Goal: Task Accomplishment & Management: Use online tool/utility

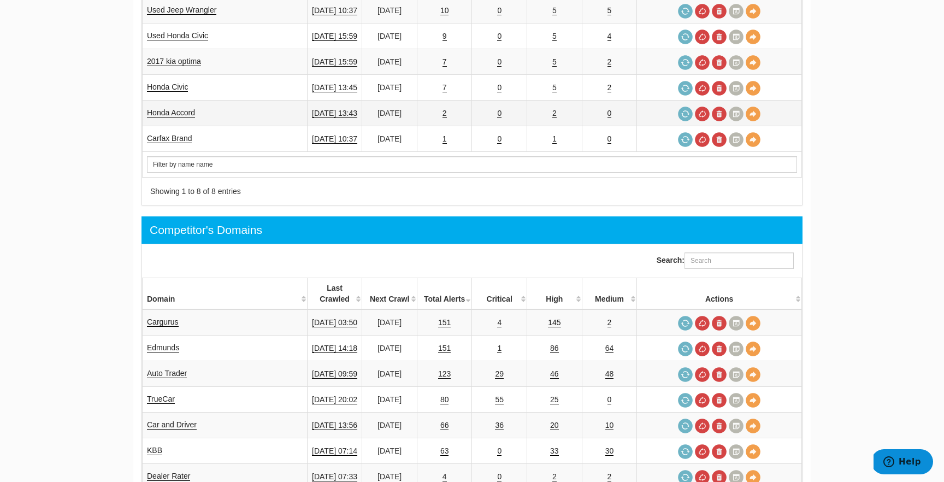
scroll to position [579, 0]
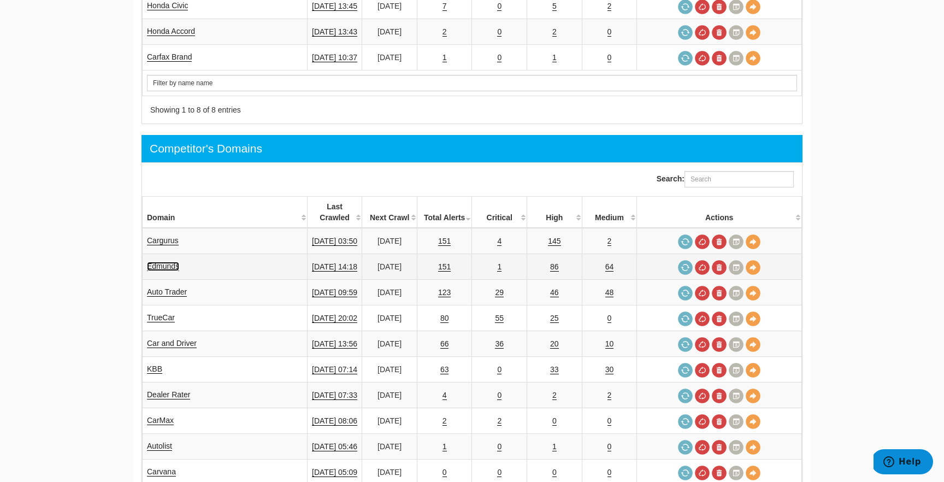
click at [174, 262] on link "Edmunds" at bounding box center [163, 266] width 32 height 9
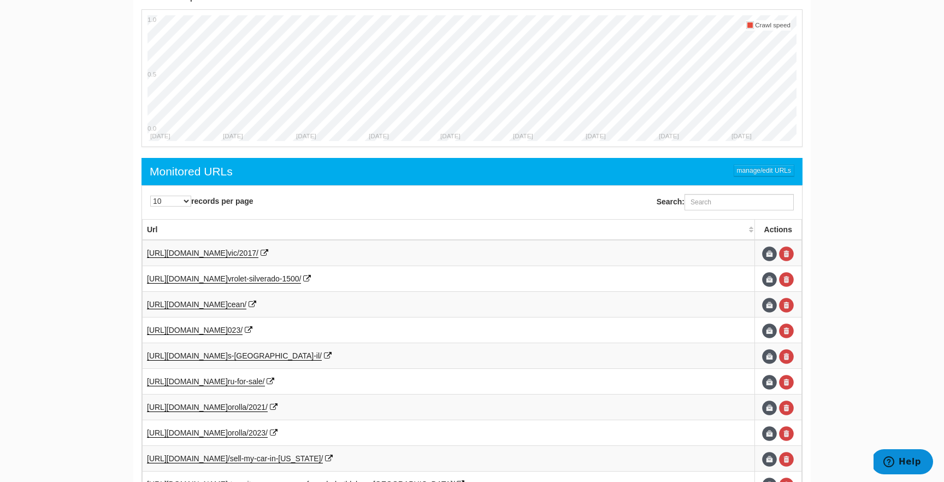
scroll to position [472, 0]
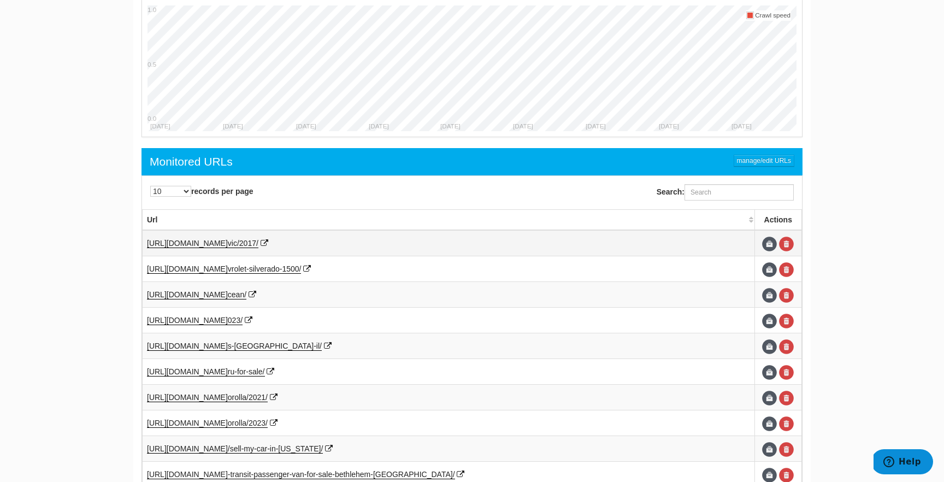
click at [284, 249] on td "[URL][DOMAIN_NAME] vic/2017/" at bounding box center [449, 243] width 612 height 26
click at [258, 244] on span "vic/2017/" at bounding box center [243, 243] width 31 height 9
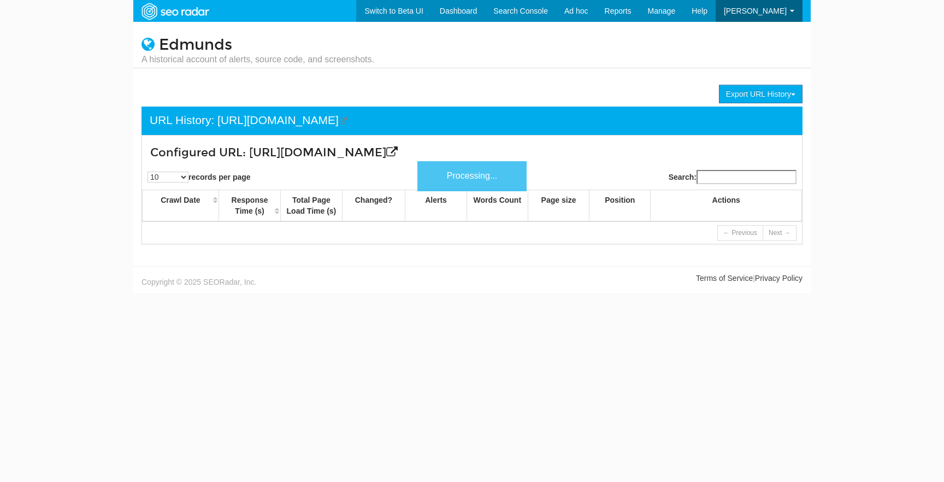
scroll to position [44, 0]
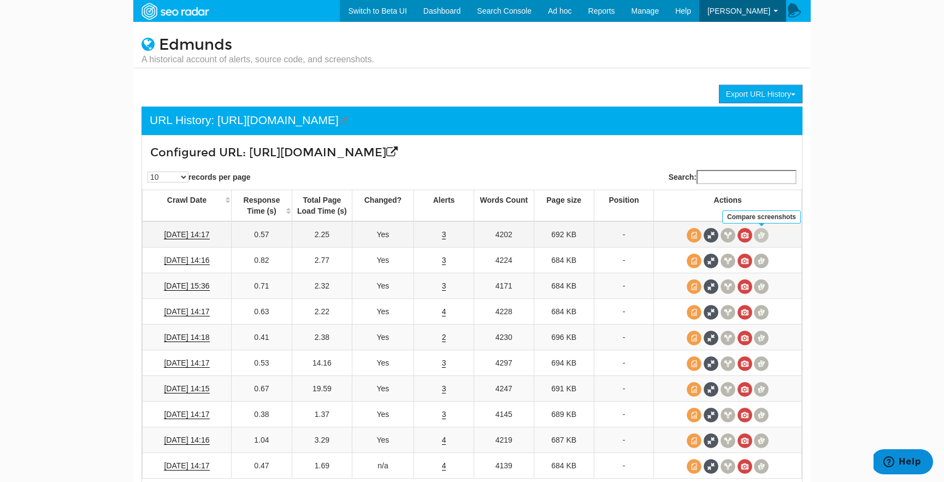
click at [759, 231] on span at bounding box center [761, 235] width 15 height 15
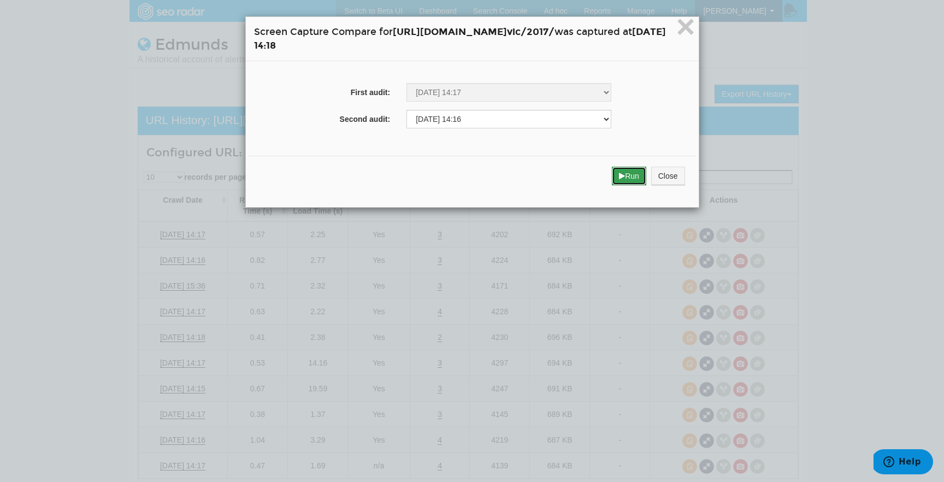
click at [625, 174] on icon "submit" at bounding box center [622, 176] width 6 height 8
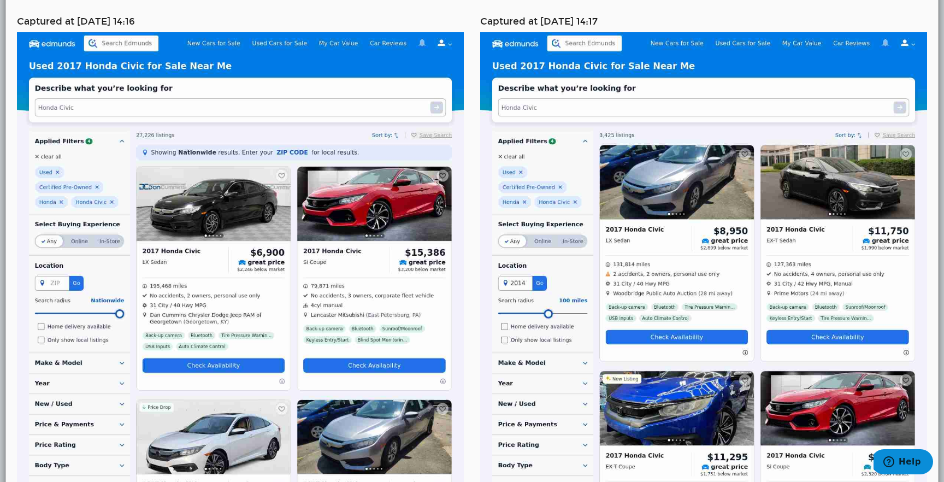
scroll to position [0, 0]
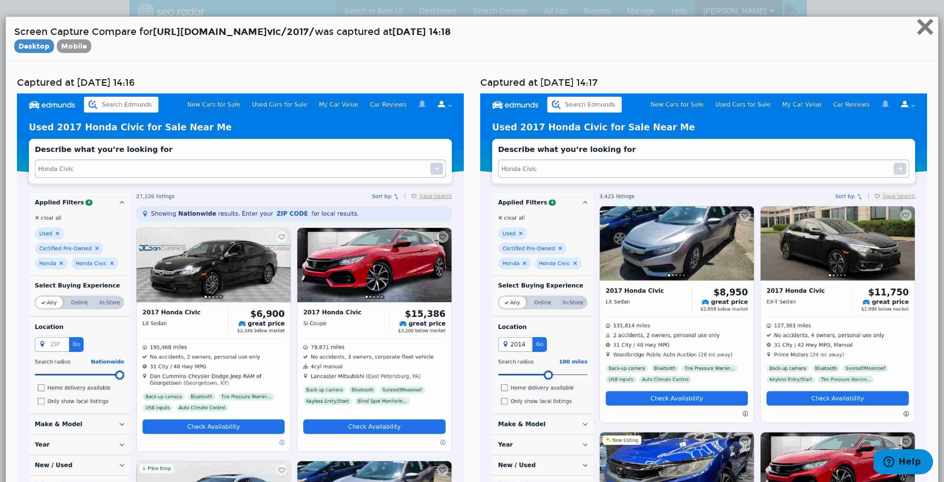
click at [924, 37] on span "×" at bounding box center [925, 26] width 19 height 37
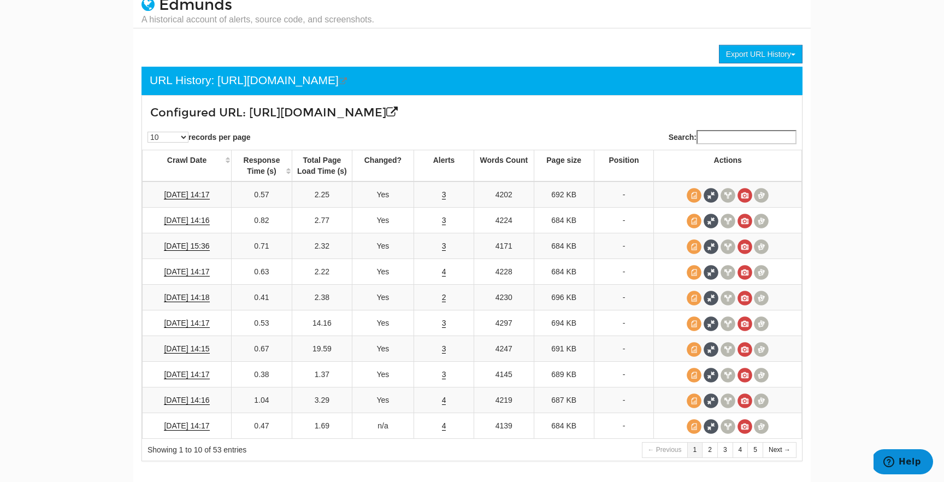
scroll to position [68, 0]
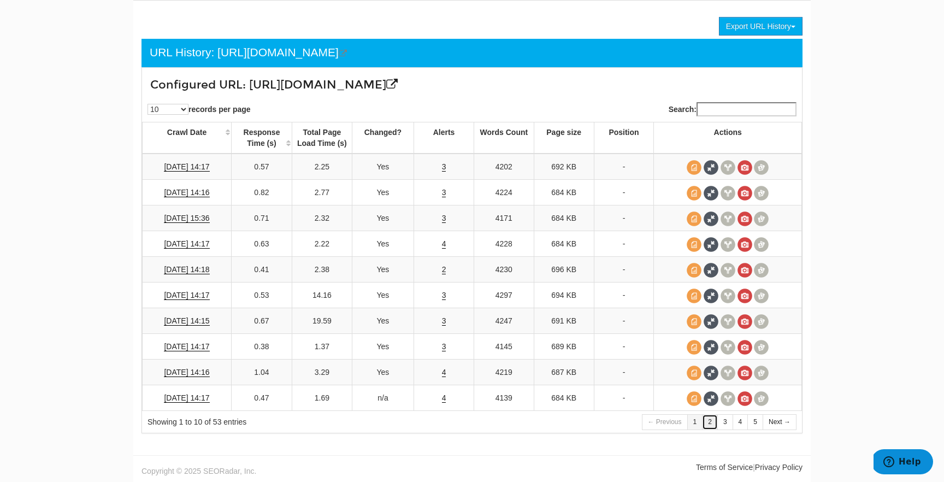
click at [715, 426] on link "2" at bounding box center [710, 422] width 16 height 16
click at [752, 404] on td at bounding box center [728, 398] width 148 height 26
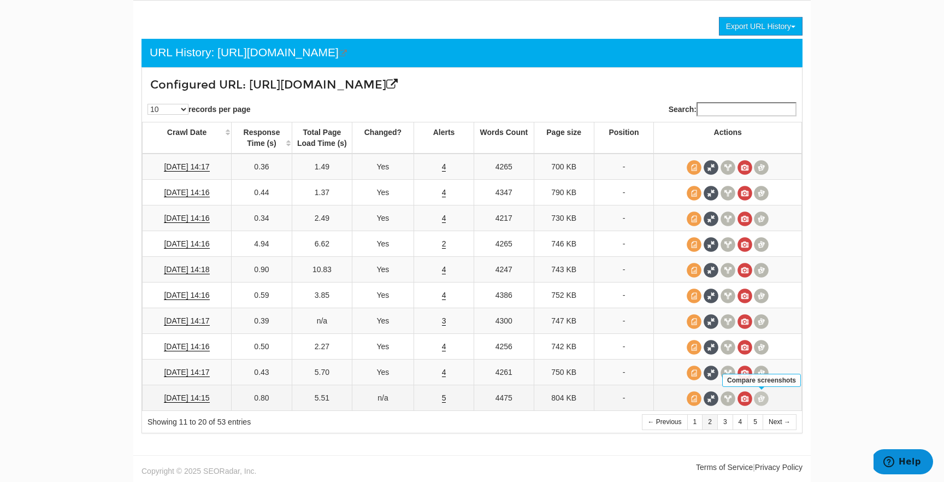
click at [759, 402] on span at bounding box center [761, 398] width 15 height 15
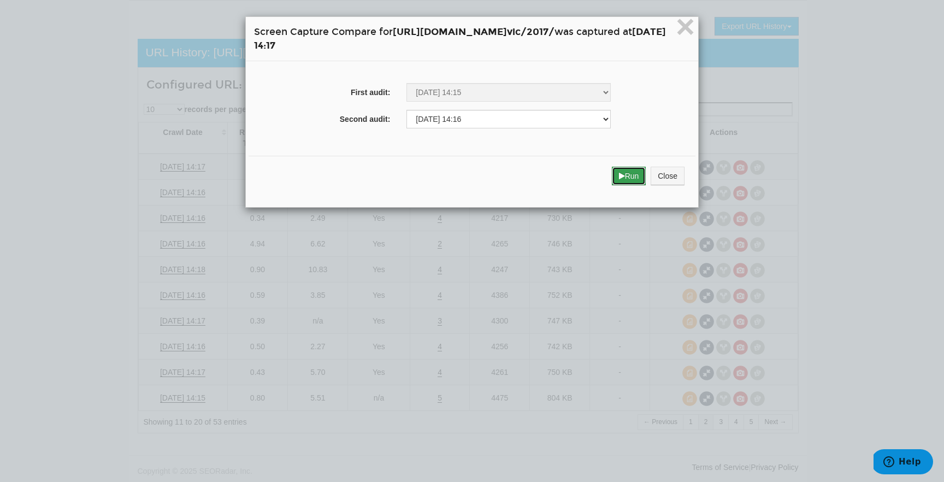
click at [625, 178] on icon "submit" at bounding box center [622, 176] width 6 height 8
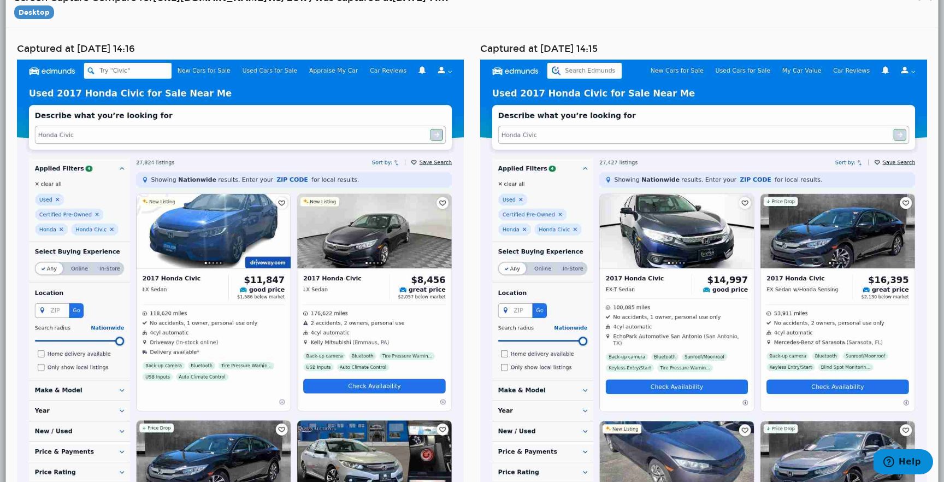
scroll to position [0, 0]
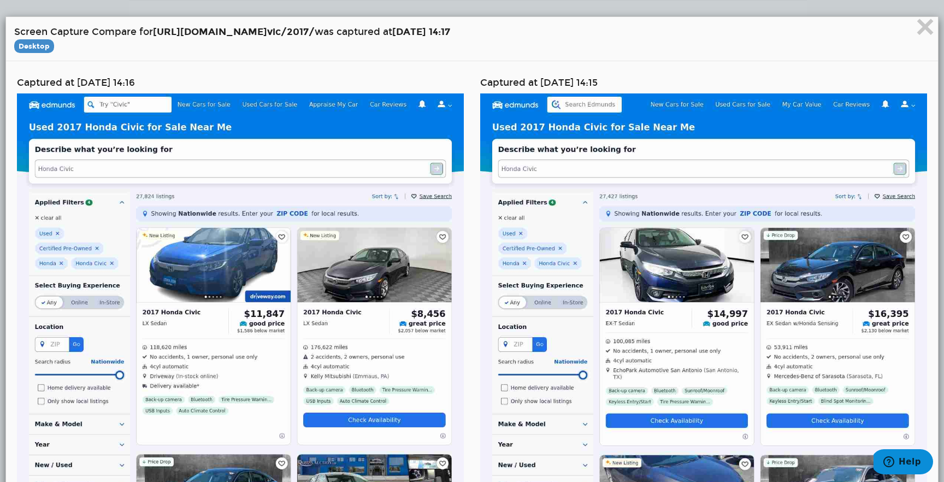
click at [914, 39] on h4 "Screen Capture Compare for https://www.edmunds.com/honda/ci vic/2017/ was captu…" at bounding box center [472, 38] width 916 height 27
click at [917, 36] on span "×" at bounding box center [925, 26] width 19 height 37
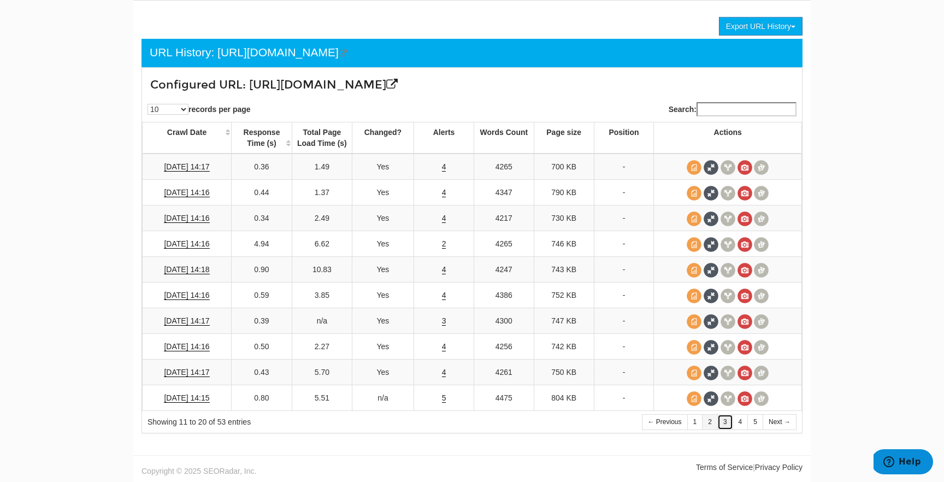
click at [725, 422] on link "3" at bounding box center [725, 422] width 16 height 16
click at [756, 163] on span at bounding box center [761, 167] width 15 height 15
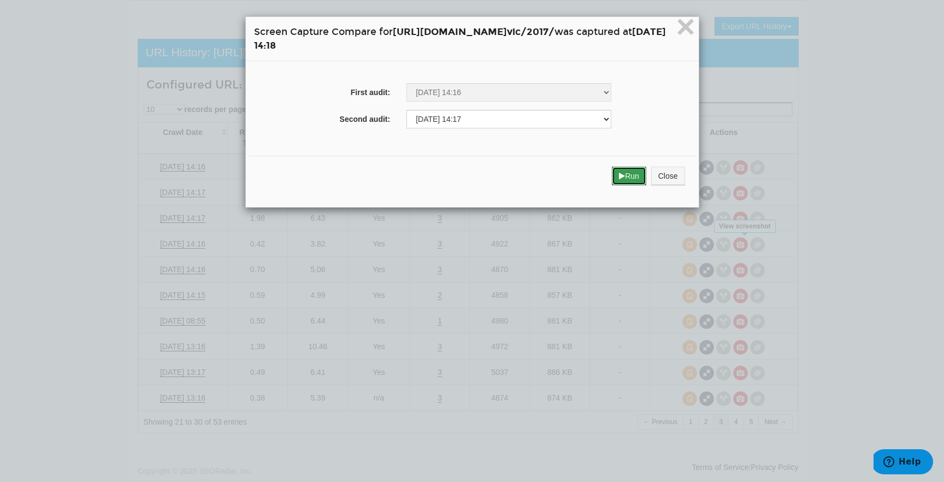
click at [646, 169] on button "Run" at bounding box center [629, 176] width 34 height 19
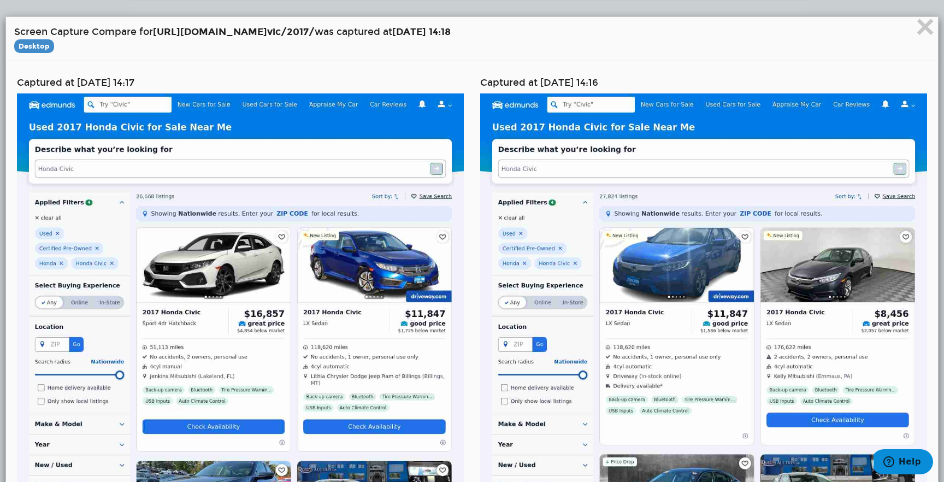
click at [96, 37] on h4 "Screen Capture Compare for https://www.edmunds.com/honda/ci vic/2017/ was captu…" at bounding box center [472, 38] width 916 height 27
click at [88, 43] on h4 "Screen Capture Compare for https://www.edmunds.com/honda/ci vic/2017/ was captu…" at bounding box center [472, 38] width 916 height 27
click at [924, 27] on span "×" at bounding box center [925, 26] width 19 height 37
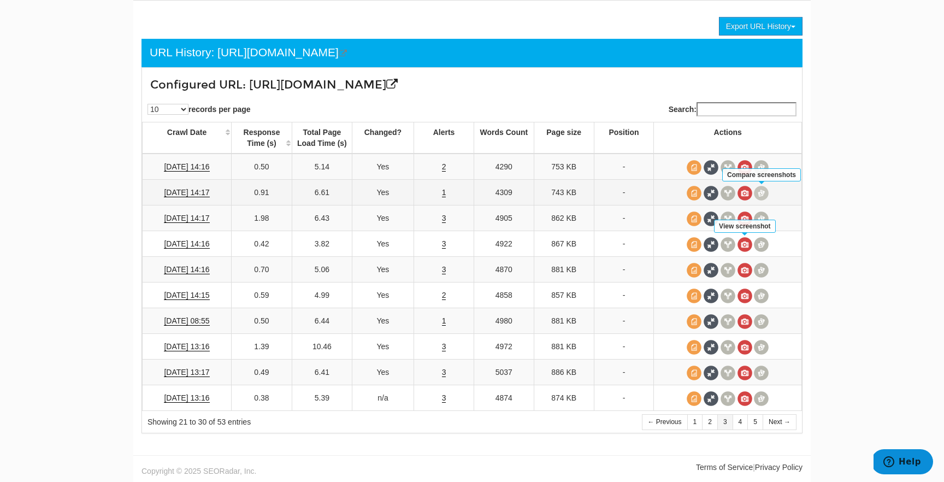
click at [760, 199] on span at bounding box center [761, 193] width 15 height 15
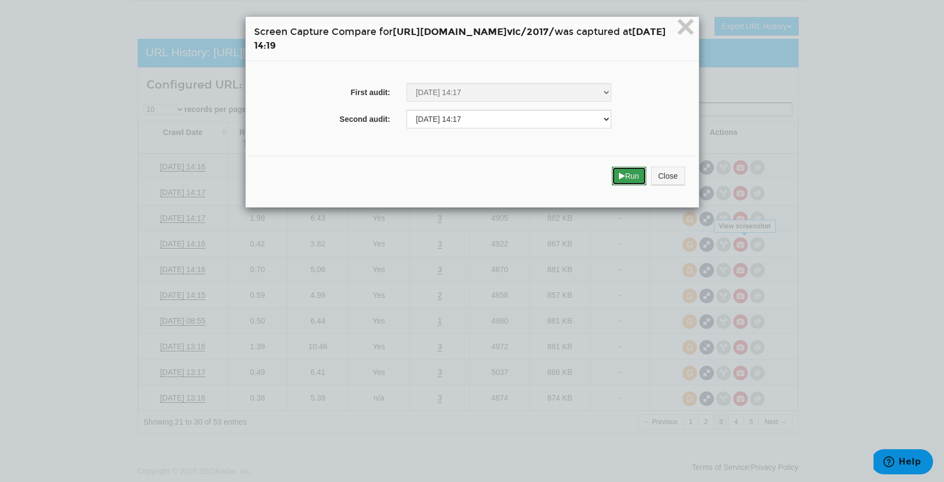
click at [646, 178] on button "Run" at bounding box center [629, 176] width 34 height 19
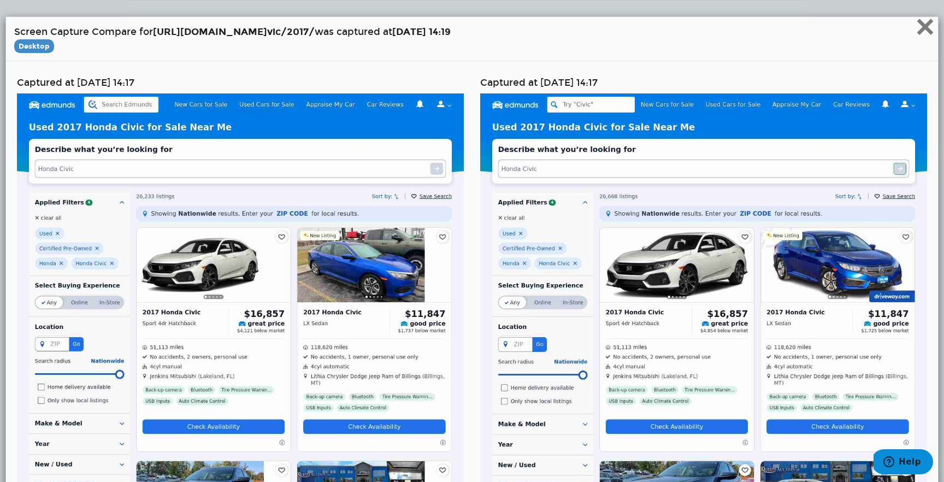
click at [916, 28] on span "×" at bounding box center [925, 26] width 19 height 37
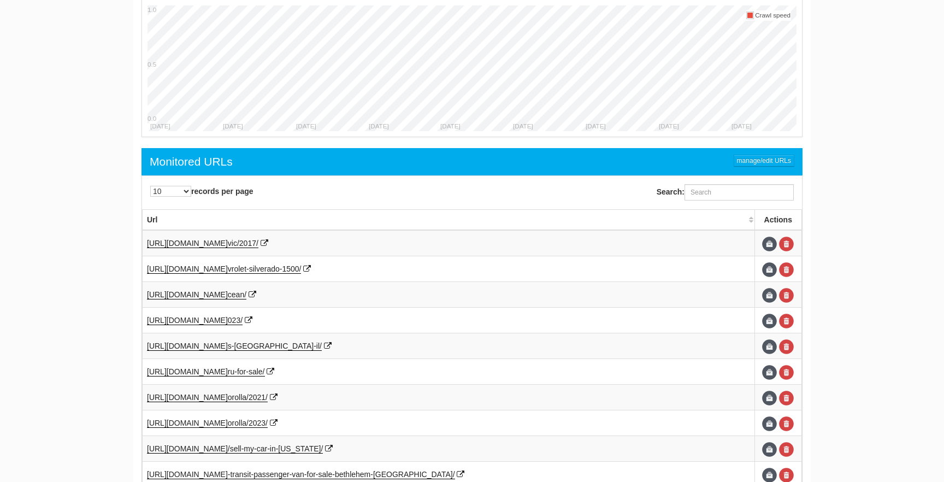
scroll to position [44, 0]
click at [703, 193] on input "Search:" at bounding box center [739, 192] width 109 height 16
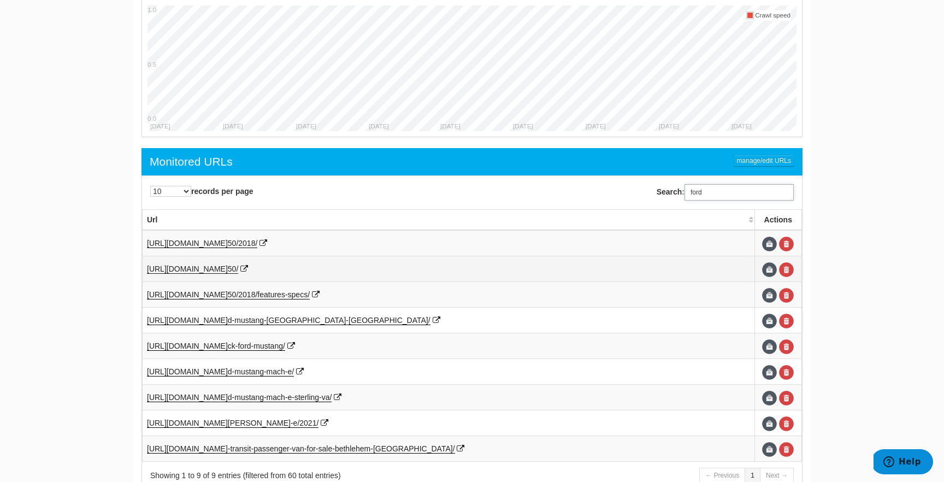
type input "ford"
click at [238, 266] on span "50/" at bounding box center [233, 268] width 10 height 9
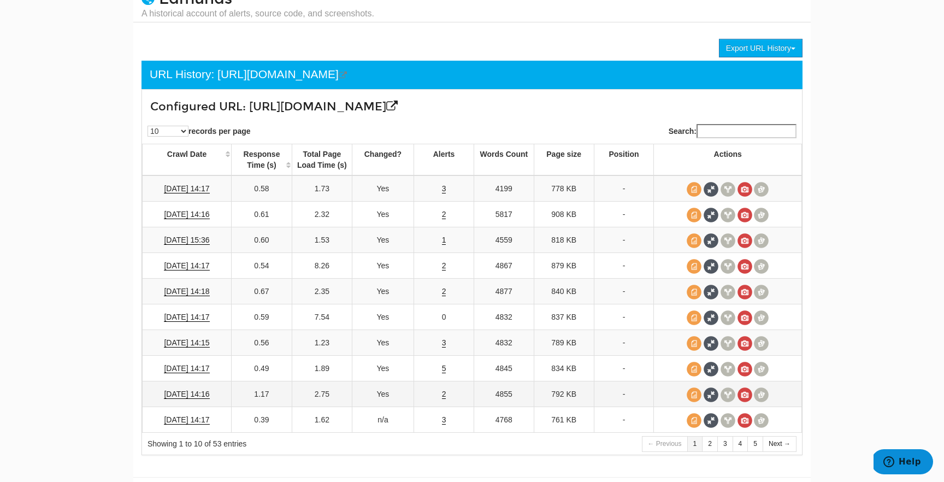
scroll to position [68, 0]
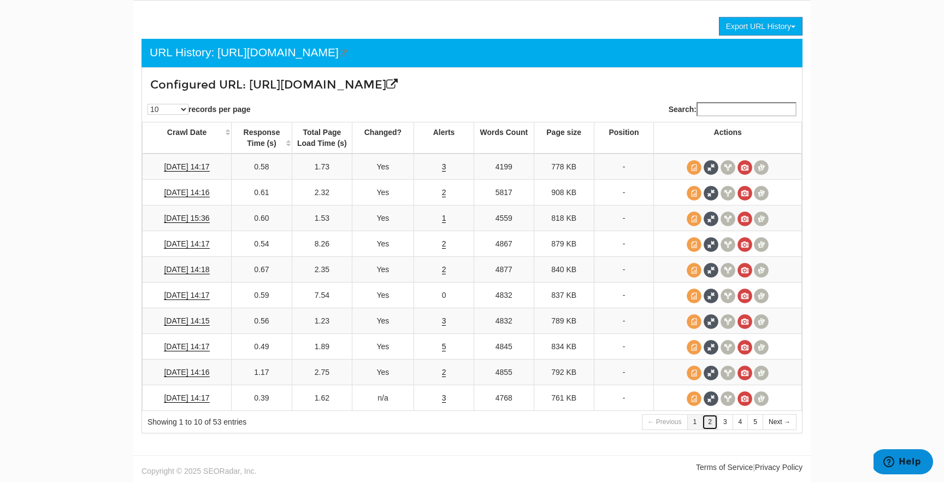
click at [712, 424] on link "2" at bounding box center [710, 422] width 16 height 16
click at [721, 422] on link "3" at bounding box center [725, 422] width 16 height 16
click at [764, 164] on span at bounding box center [761, 167] width 15 height 15
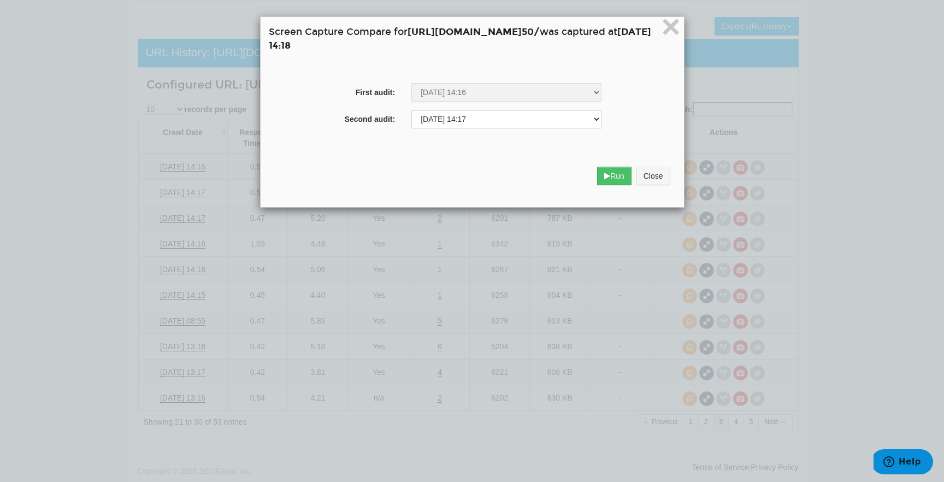
click at [639, 174] on div "Run Close" at bounding box center [472, 176] width 418 height 40
click at [610, 174] on icon "submit" at bounding box center [607, 176] width 6 height 8
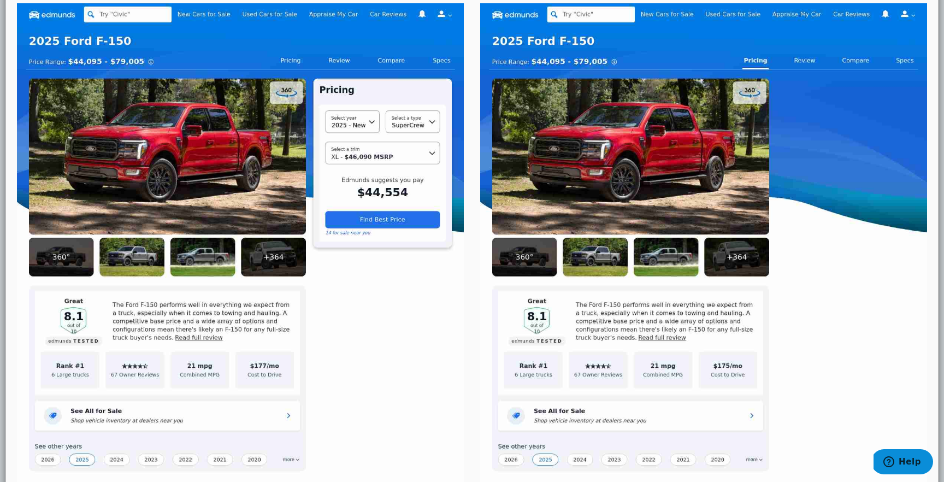
scroll to position [0, 0]
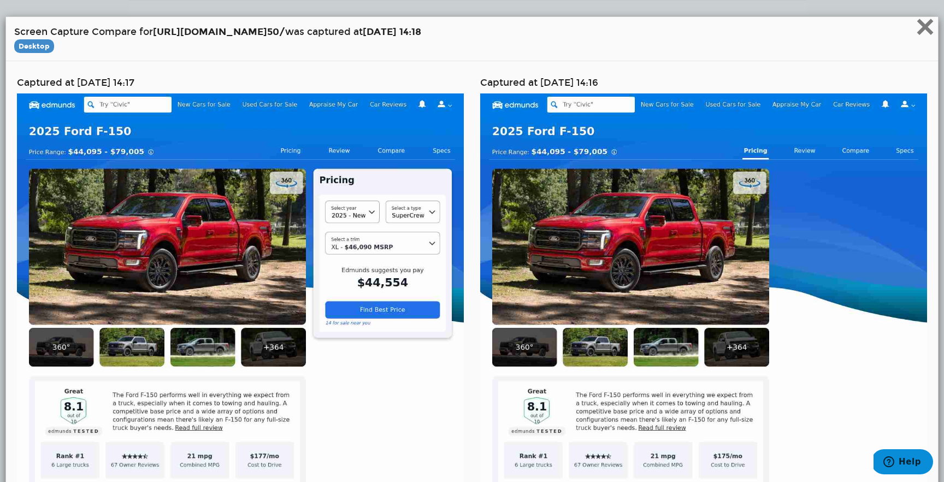
click at [920, 37] on span "×" at bounding box center [925, 26] width 19 height 37
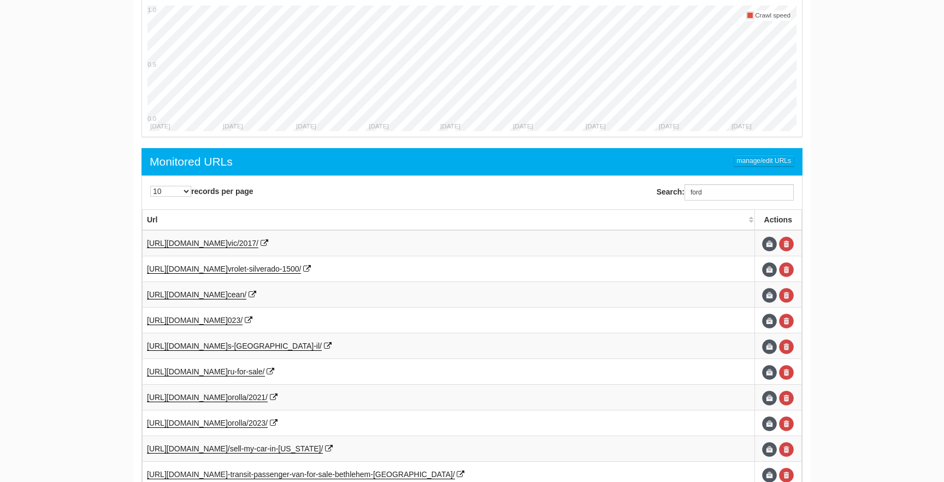
scroll to position [44, 0]
click at [688, 194] on input "ford" at bounding box center [739, 192] width 109 height 16
click at [723, 191] on input "ford" at bounding box center [739, 192] width 109 height 16
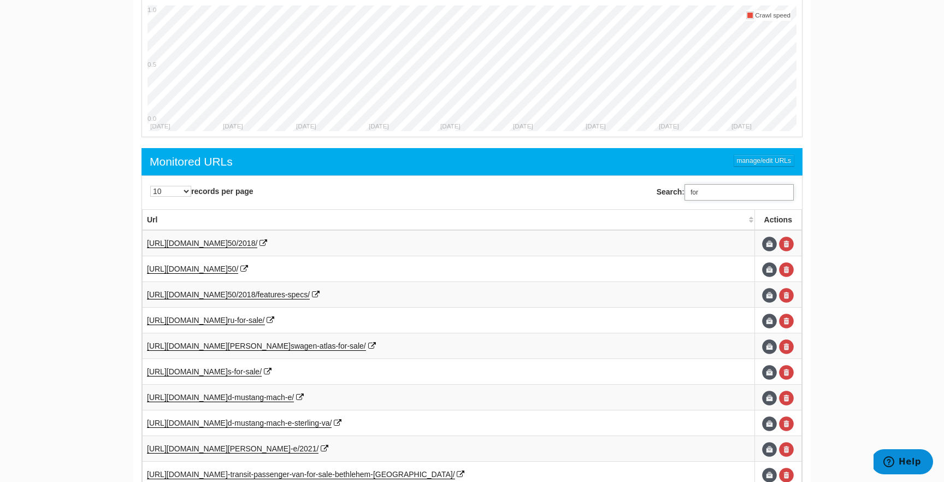
type input "ford"
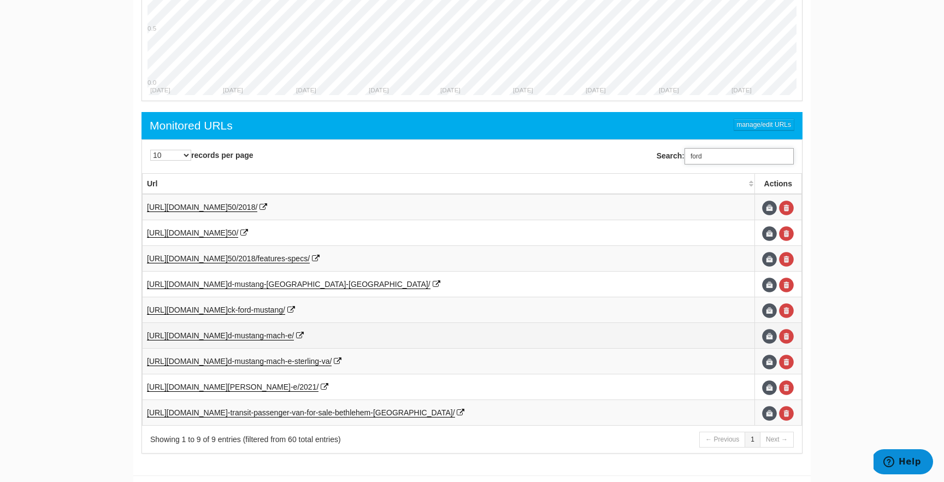
scroll to position [529, 0]
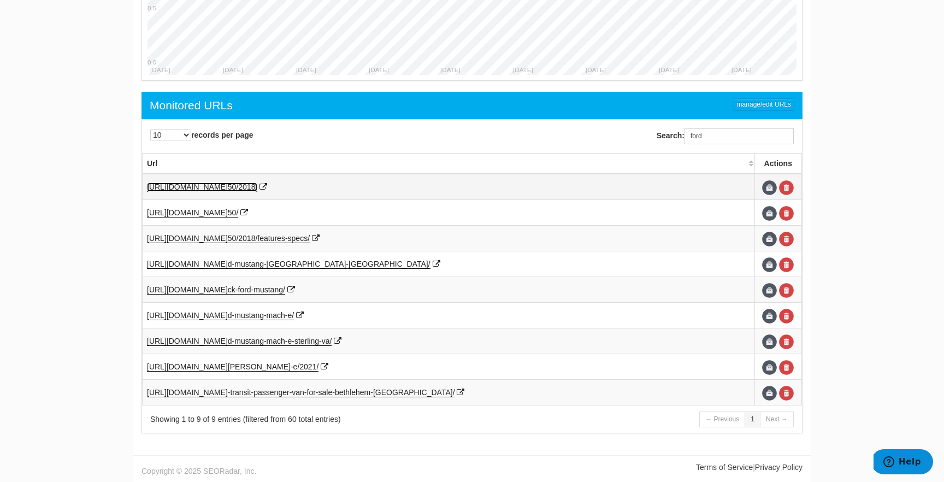
click at [258, 188] on span "50/2018/" at bounding box center [243, 186] width 30 height 9
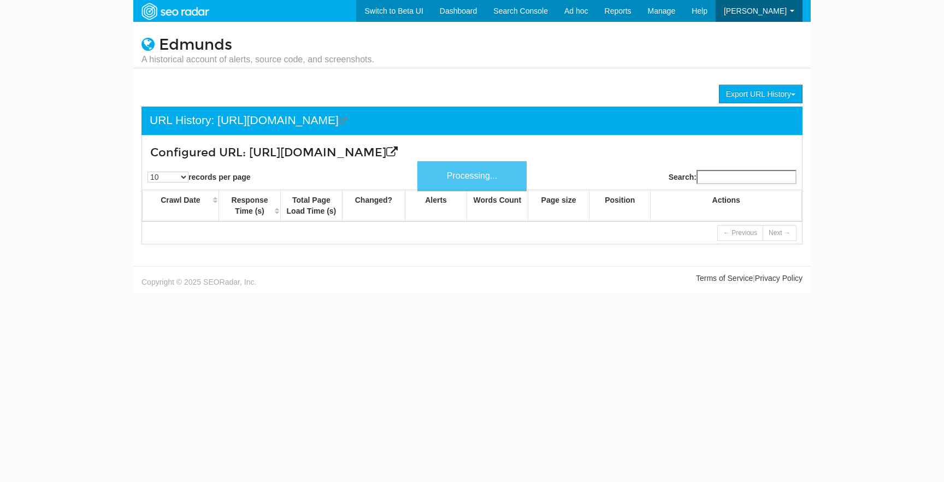
scroll to position [44, 0]
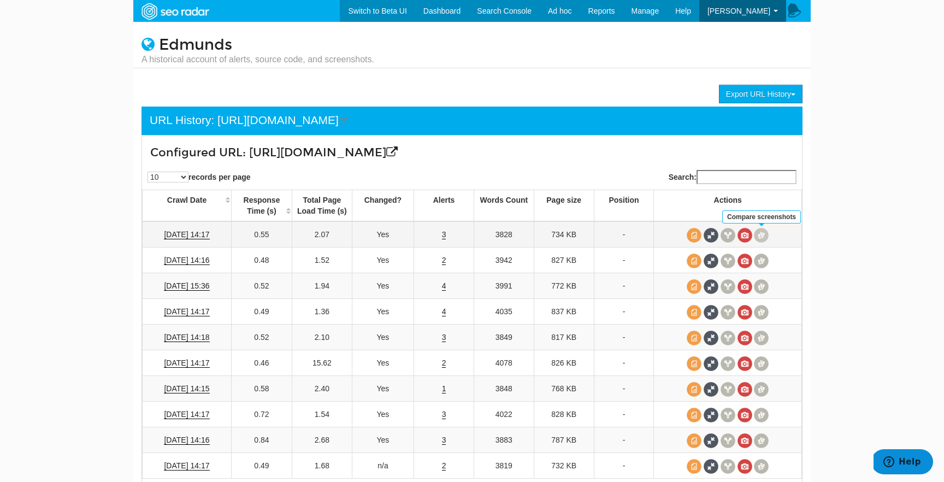
click at [763, 234] on span at bounding box center [761, 235] width 15 height 15
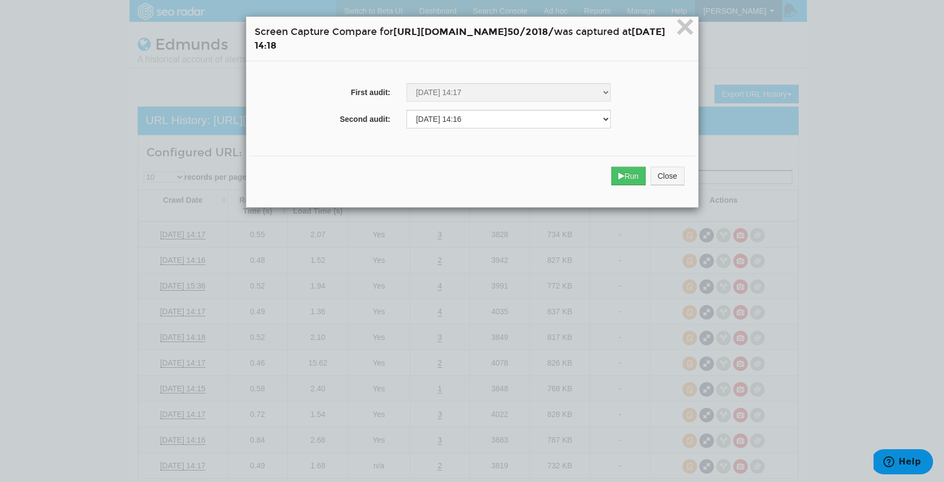
click at [679, 186] on div "Run Close" at bounding box center [472, 176] width 446 height 40
click at [646, 181] on button "Run" at bounding box center [628, 176] width 34 height 19
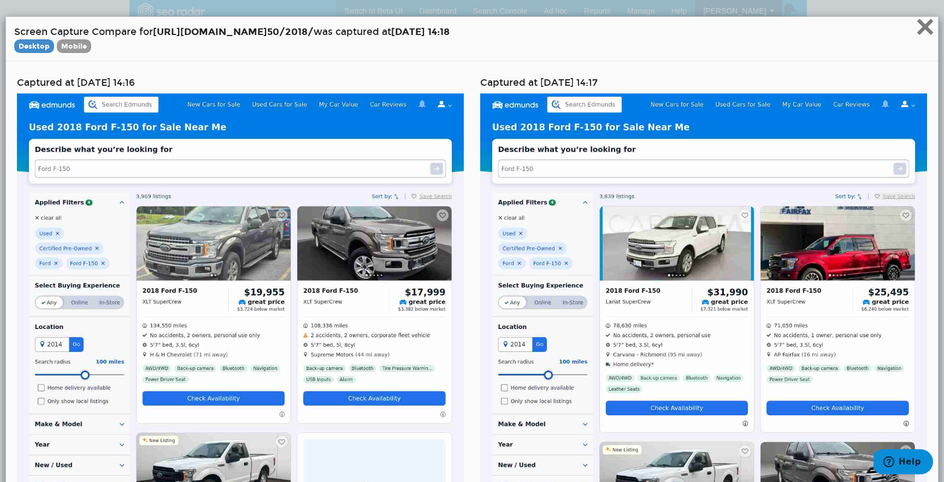
click at [918, 28] on span "×" at bounding box center [925, 26] width 19 height 37
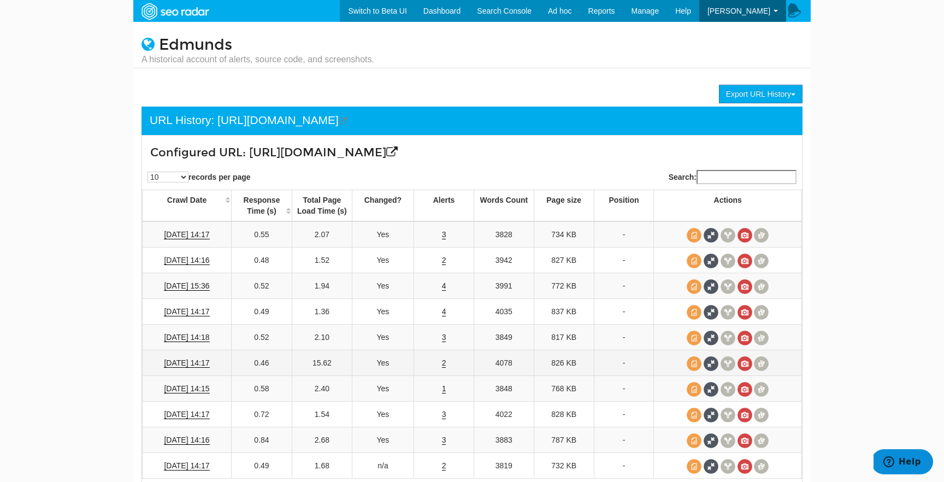
scroll to position [68, 0]
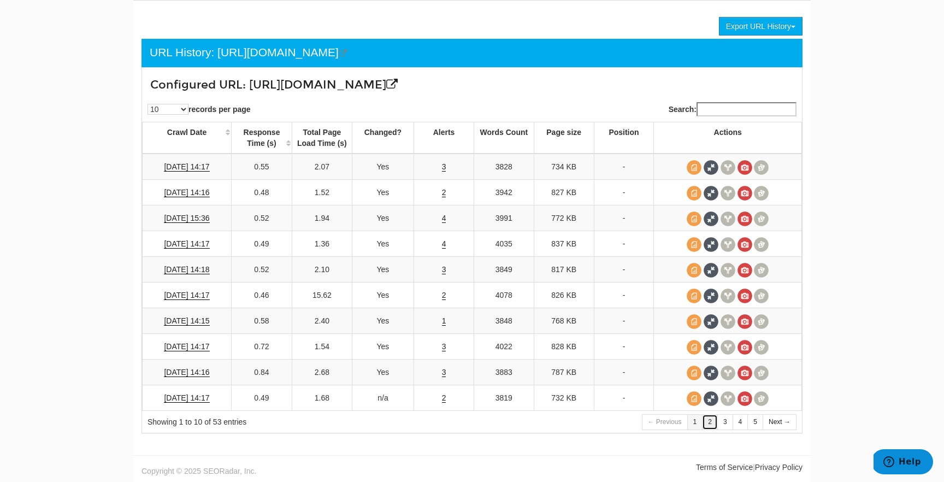
click at [712, 421] on link "2" at bounding box center [710, 422] width 16 height 16
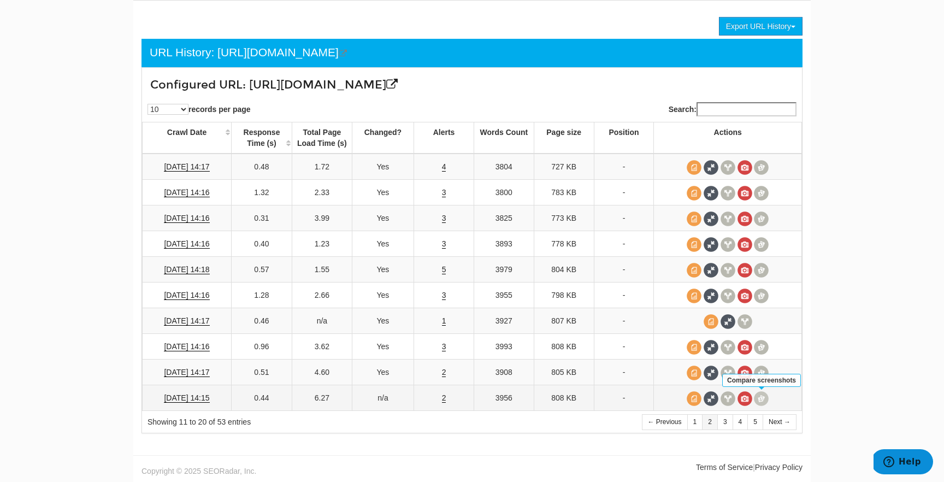
click at [759, 399] on span at bounding box center [761, 398] width 15 height 15
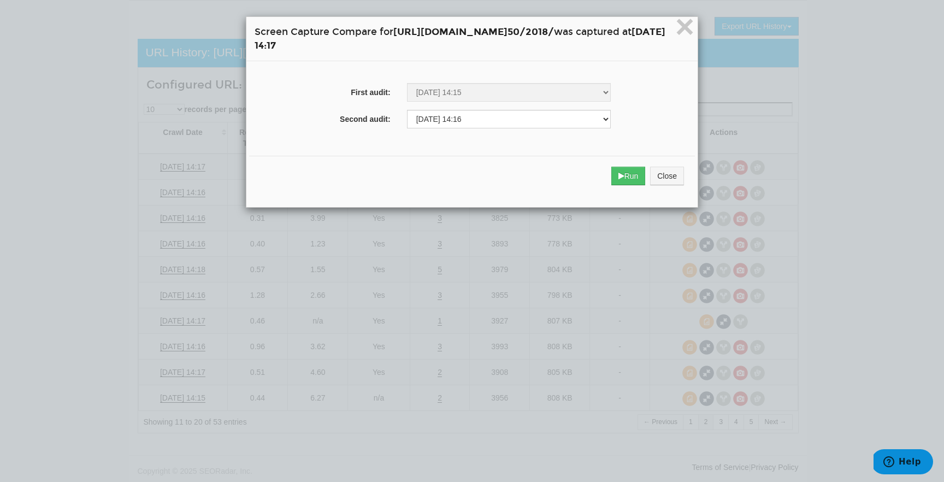
click at [654, 178] on div "Run Close" at bounding box center [472, 176] width 446 height 40
click at [684, 174] on button "Close" at bounding box center [667, 176] width 34 height 19
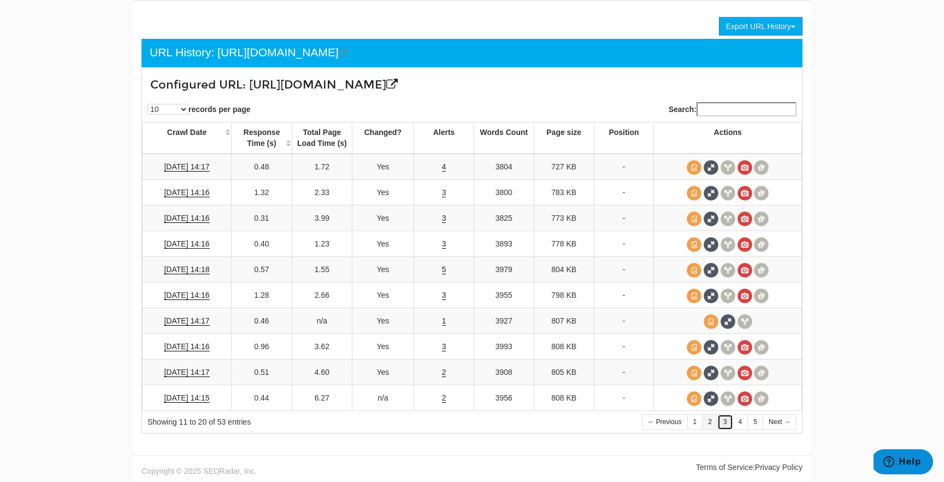
click at [728, 426] on link "3" at bounding box center [725, 422] width 16 height 16
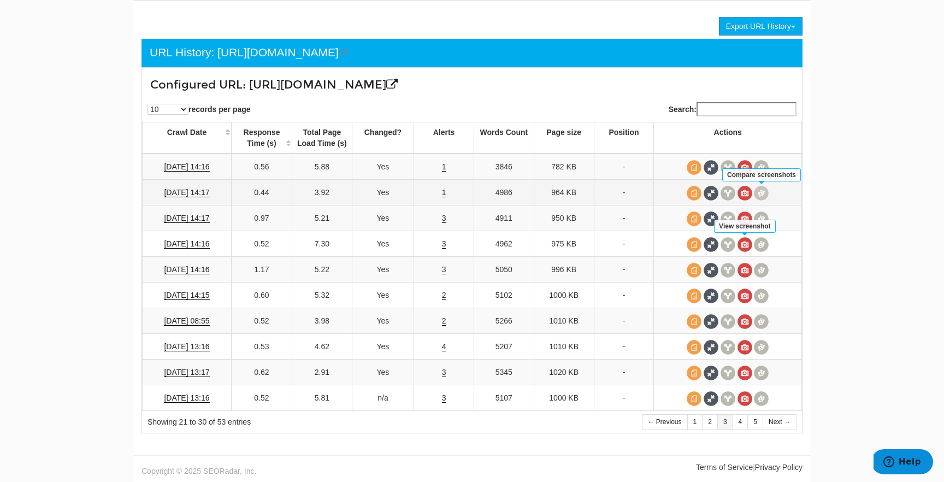
click at [760, 186] on span at bounding box center [761, 193] width 15 height 15
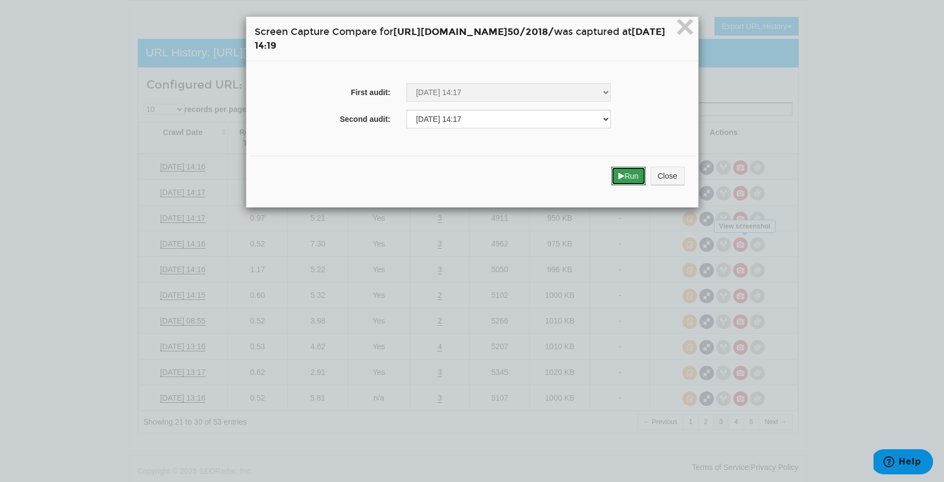
click at [624, 173] on icon "submit" at bounding box center [621, 176] width 6 height 8
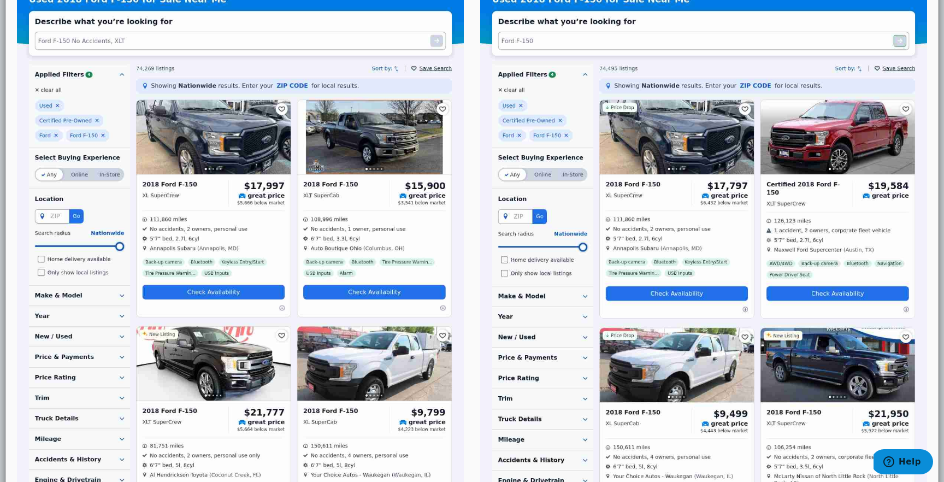
scroll to position [0, 0]
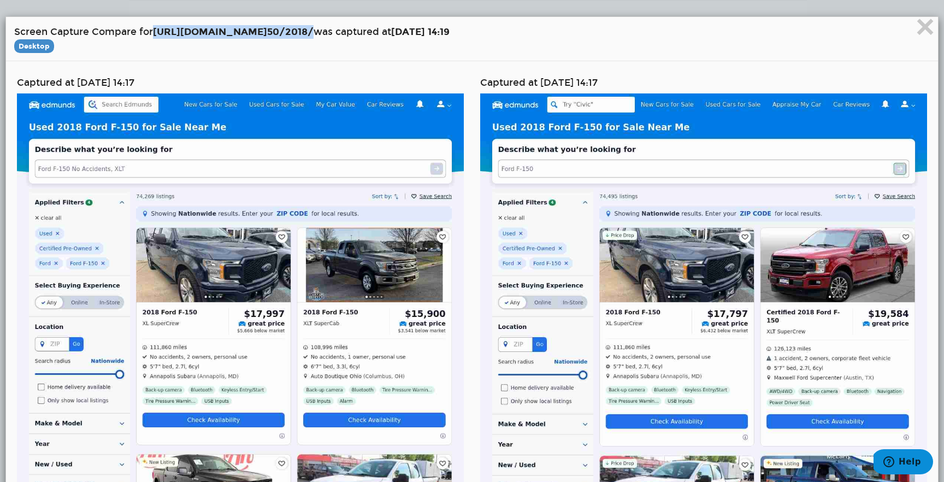
drag, startPoint x: 157, startPoint y: 29, endPoint x: 382, endPoint y: 33, distance: 225.1
click at [314, 33] on strong "https://www.edmunds.com/ford/f-1 50/2018/" at bounding box center [233, 32] width 161 height 12
copy strong "https://www.edmunds.com/ford/f-1 50/2018/"
click at [919, 31] on span "×" at bounding box center [925, 26] width 19 height 37
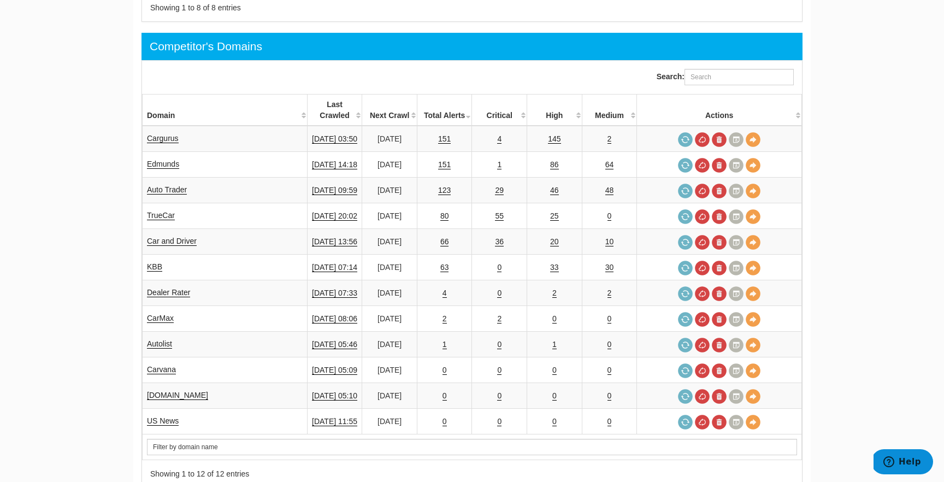
scroll to position [686, 0]
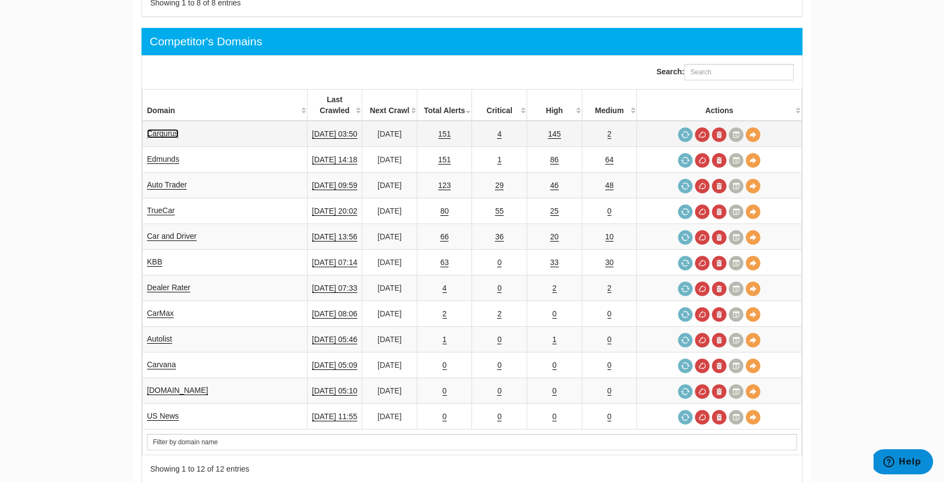
click at [168, 129] on link "Cargurus" at bounding box center [163, 133] width 32 height 9
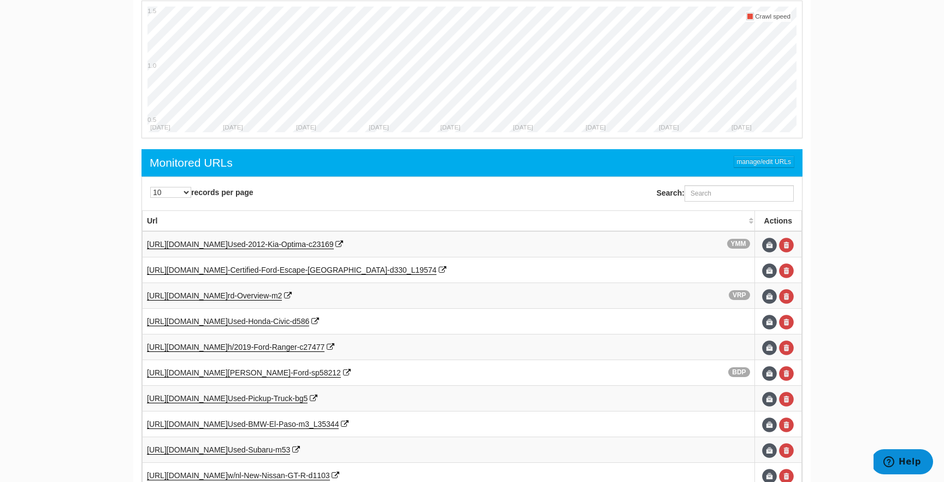
scroll to position [480, 0]
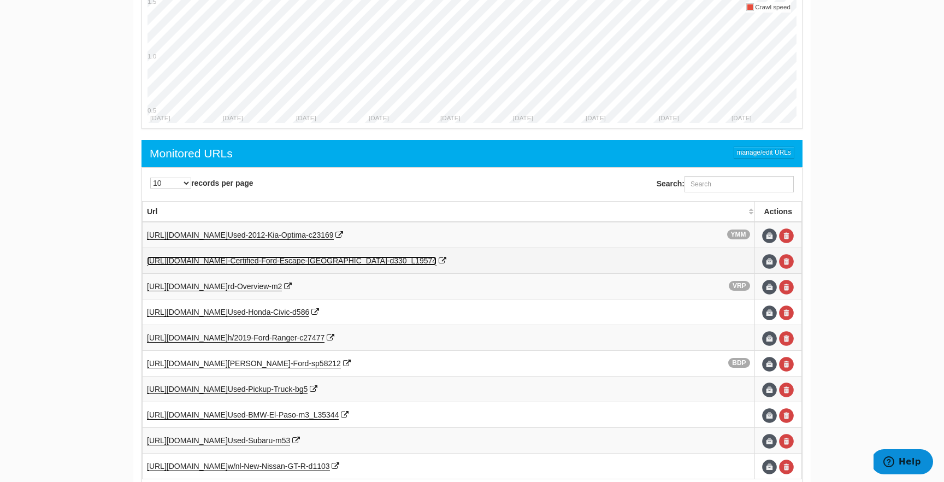
click at [380, 263] on span "-Certified-Ford-Escape-[GEOGRAPHIC_DATA]-" at bounding box center [309, 260] width 162 height 9
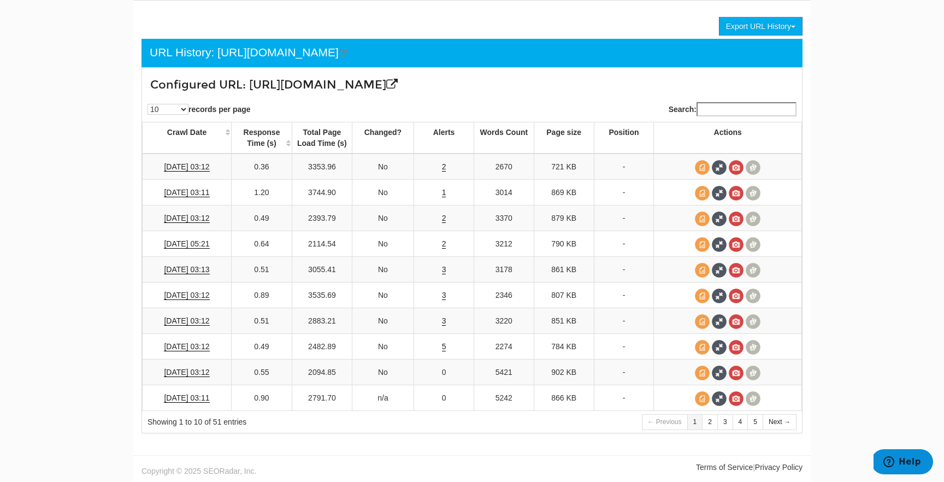
scroll to position [81, 0]
click at [750, 166] on span at bounding box center [753, 167] width 15 height 15
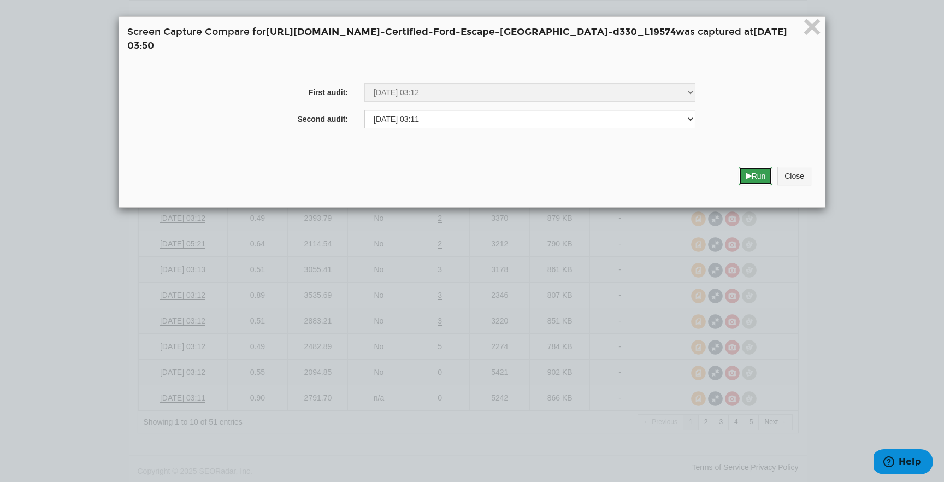
click at [758, 172] on button "Run" at bounding box center [756, 176] width 34 height 19
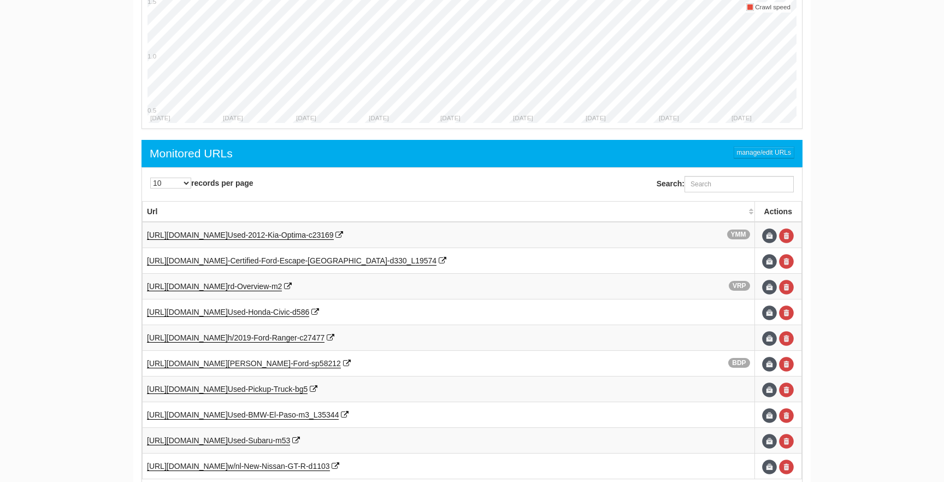
scroll to position [44, 0]
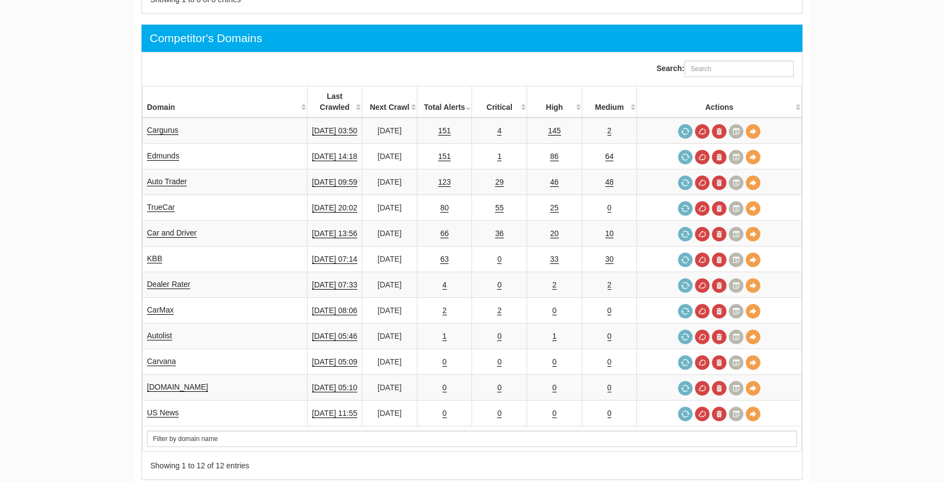
scroll to position [44, 0]
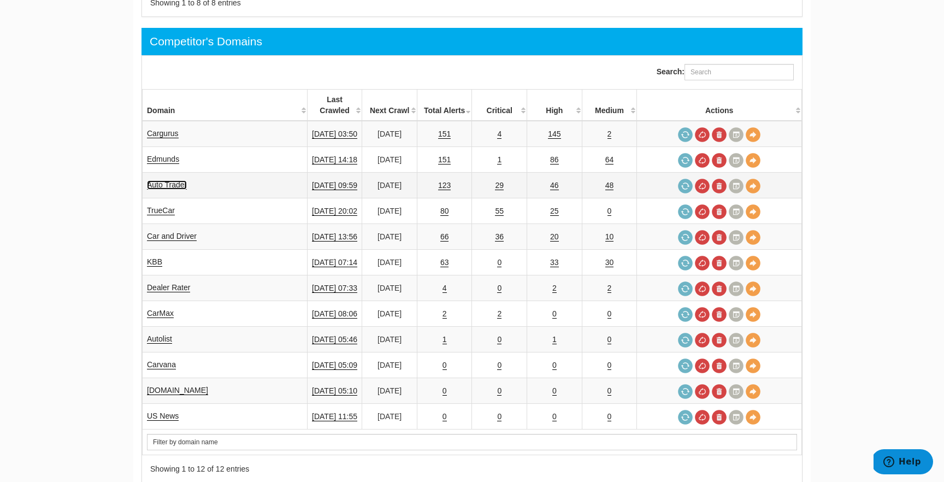
click at [168, 180] on link "Auto Trader" at bounding box center [167, 184] width 40 height 9
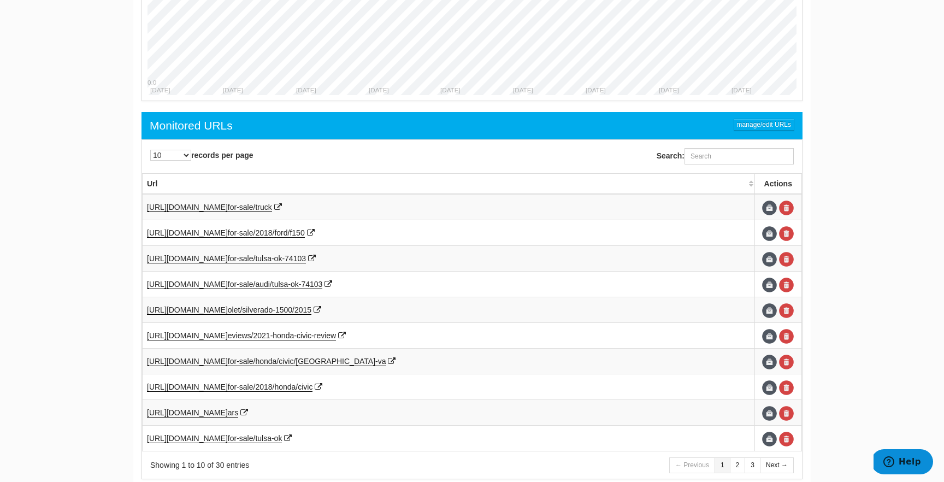
scroll to position [504, 0]
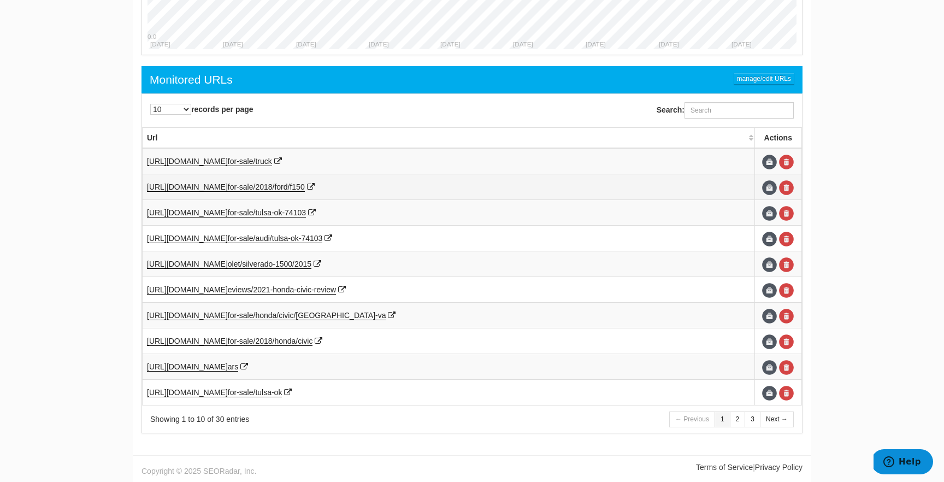
click at [309, 180] on td "https://www.autotrader.com/cars- for-sale/2018/ford/f150" at bounding box center [449, 187] width 612 height 26
click at [305, 188] on span "for-sale/2018/ford/f150" at bounding box center [266, 186] width 77 height 9
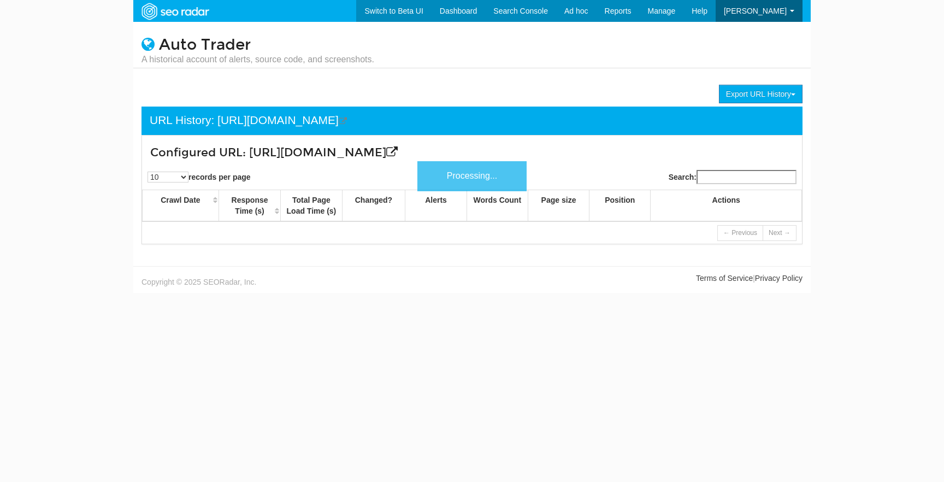
scroll to position [44, 0]
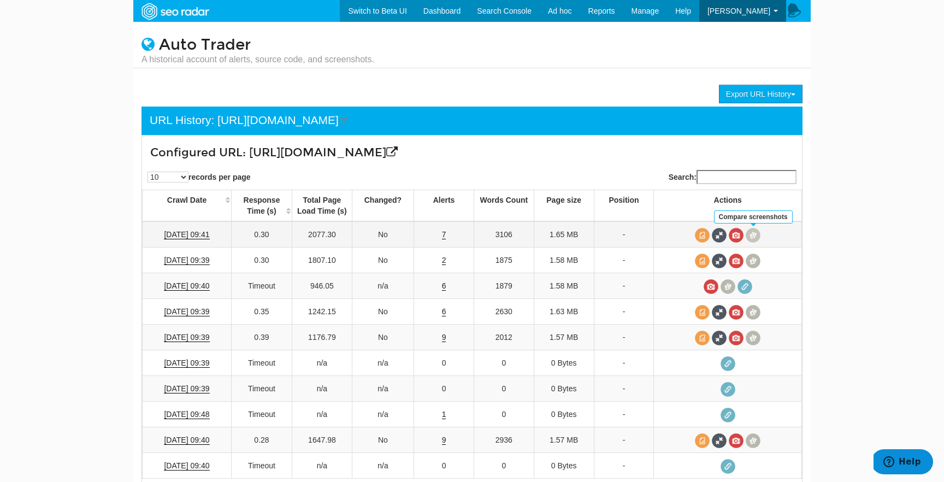
click at [752, 234] on span at bounding box center [753, 235] width 15 height 15
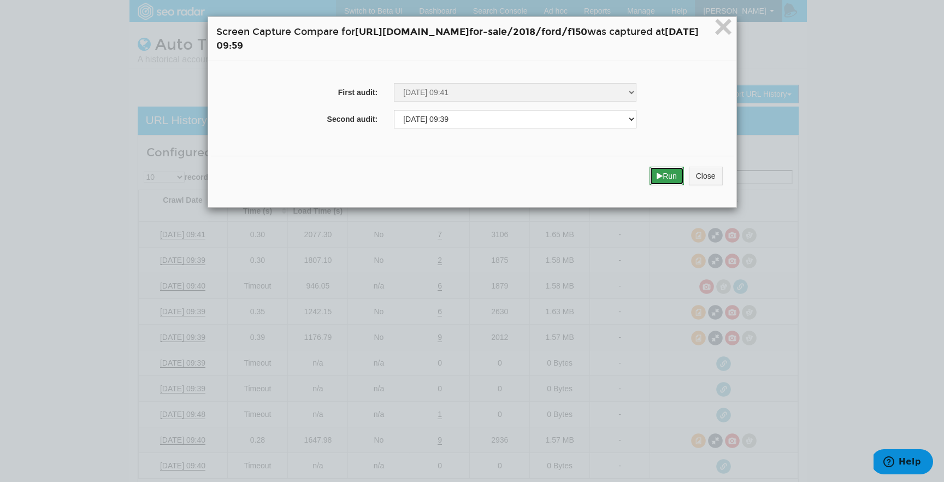
click at [663, 178] on icon "submit" at bounding box center [660, 176] width 6 height 8
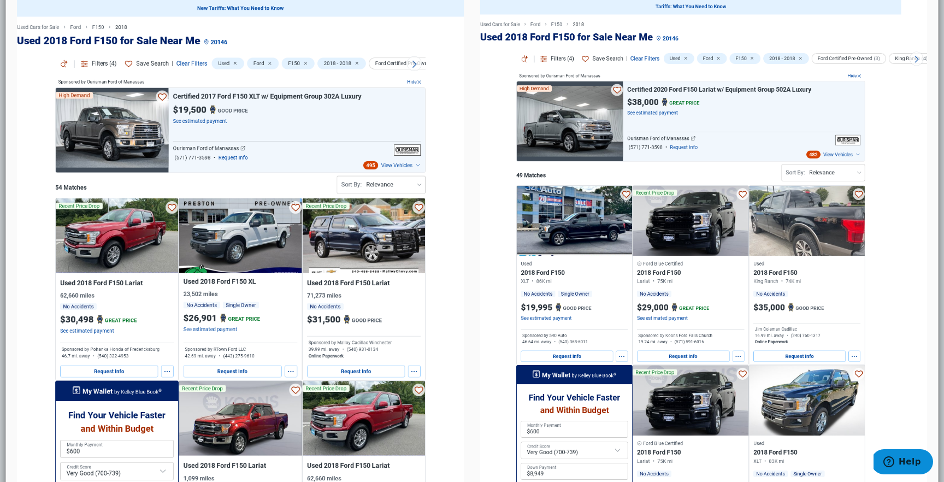
scroll to position [0, 0]
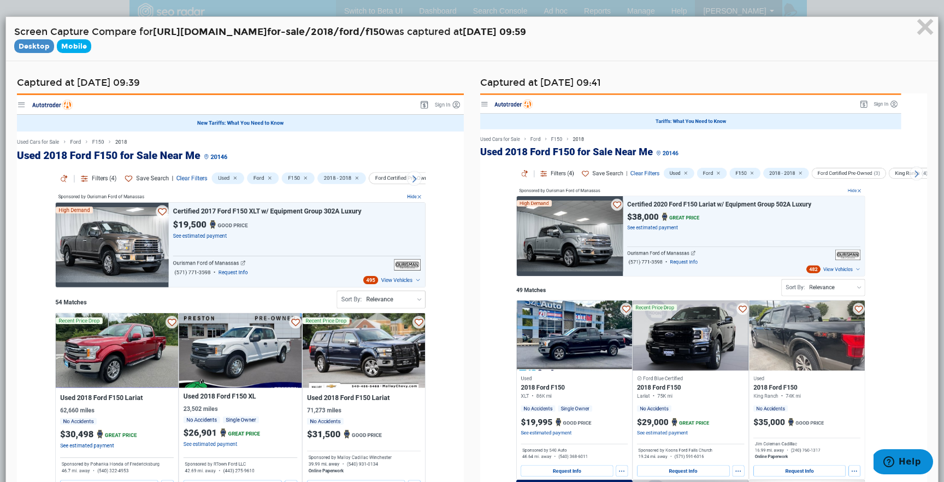
click at [67, 49] on span "Mobile" at bounding box center [74, 46] width 34 height 14
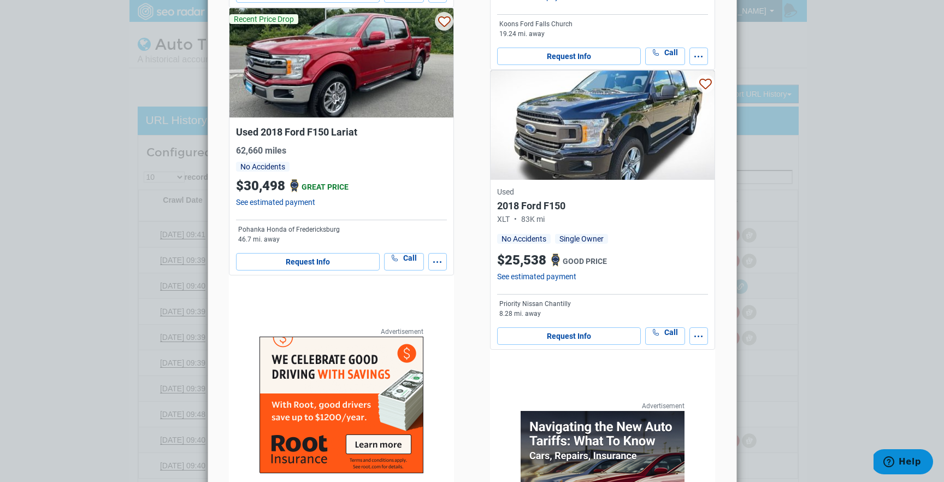
scroll to position [2265, 0]
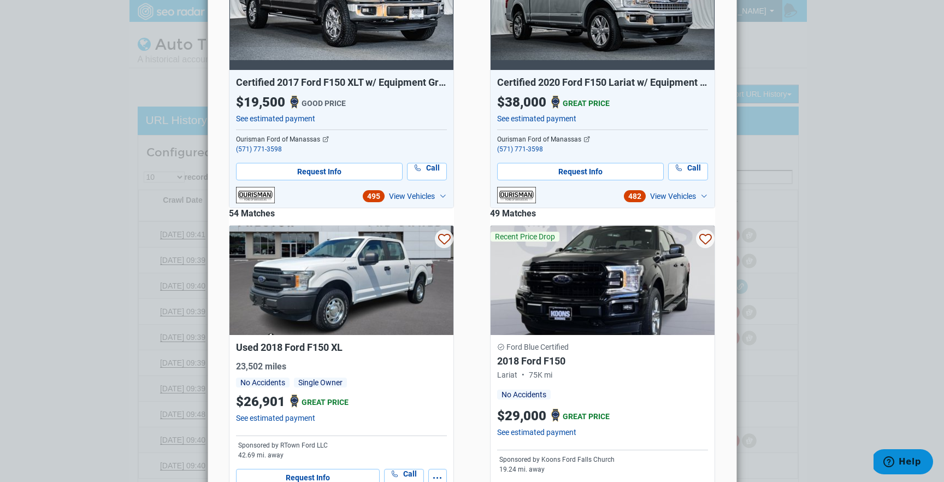
scroll to position [0, 0]
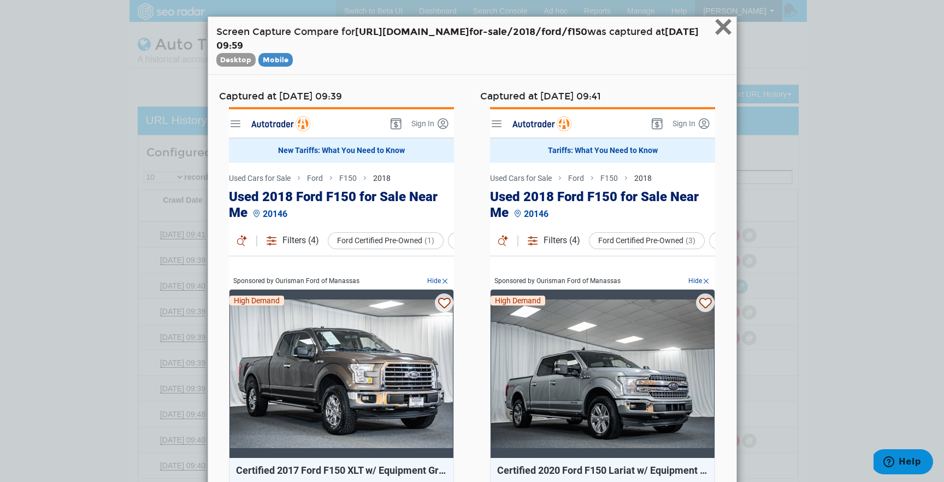
click at [733, 28] on span "×" at bounding box center [722, 26] width 19 height 37
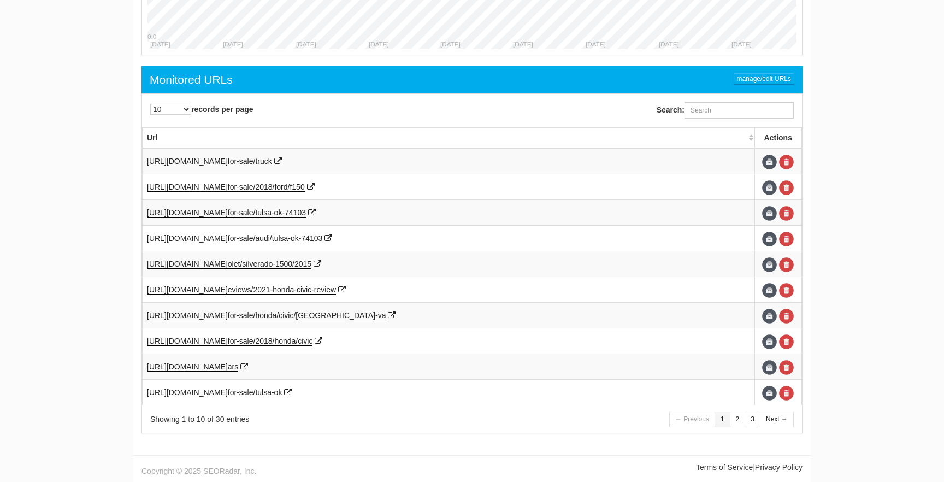
scroll to position [44, 0]
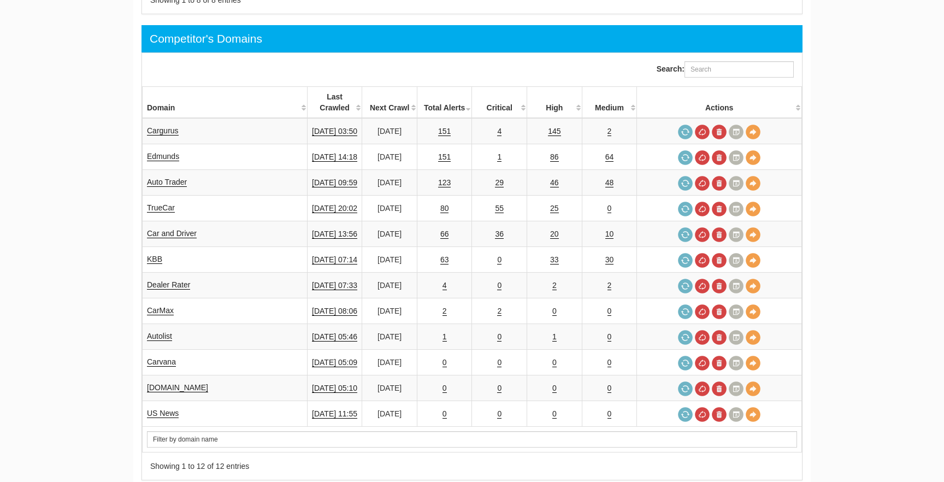
scroll to position [44, 0]
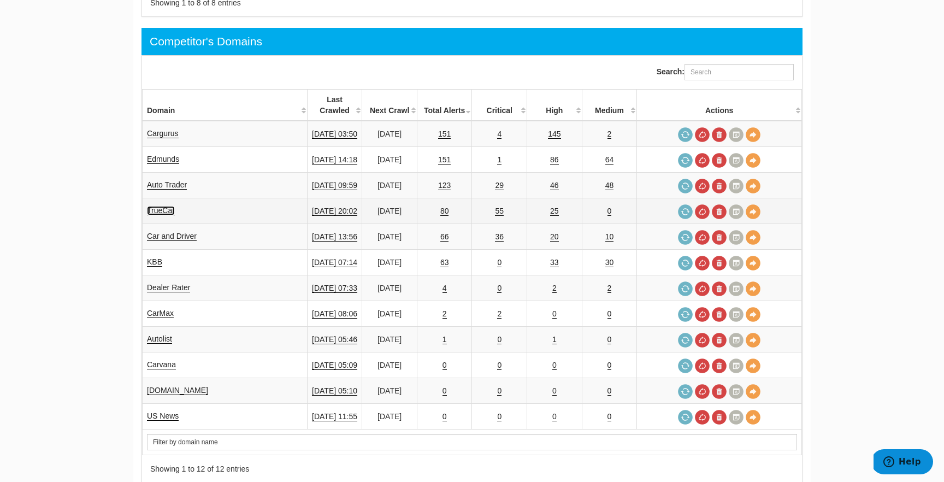
click at [158, 206] on link "TrueCar" at bounding box center [161, 210] width 28 height 9
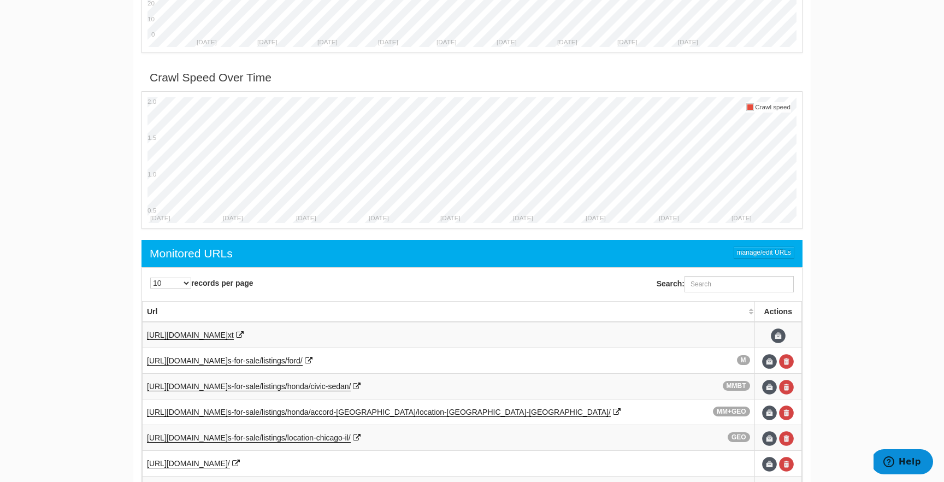
scroll to position [504, 0]
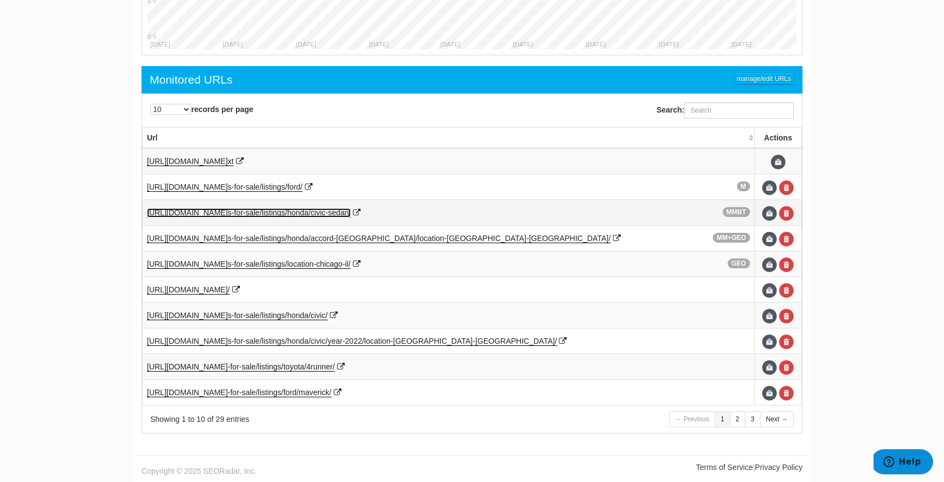
click at [351, 215] on span "sedan/" at bounding box center [339, 212] width 23 height 9
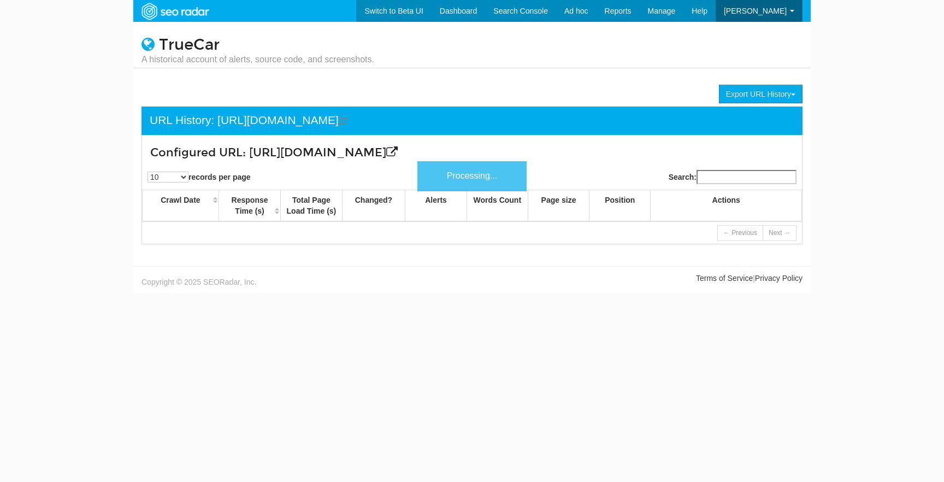
scroll to position [44, 0]
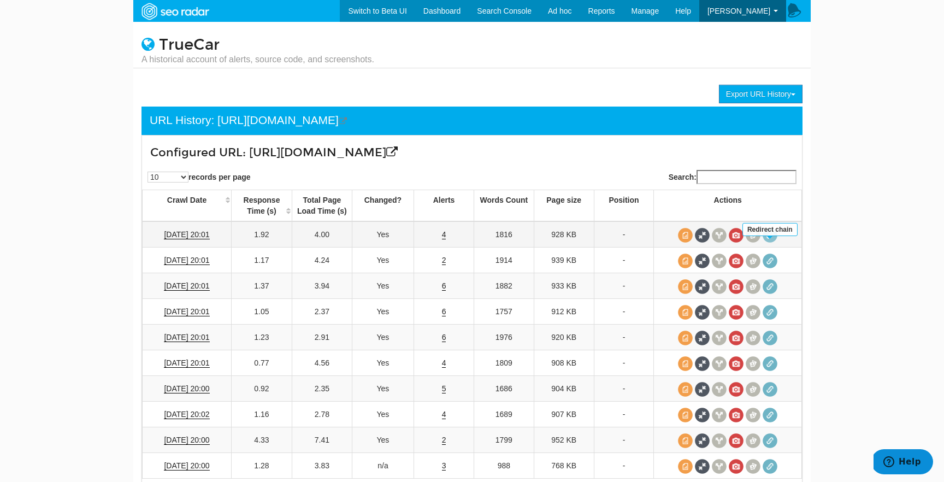
click at [770, 243] on span at bounding box center [770, 235] width 15 height 15
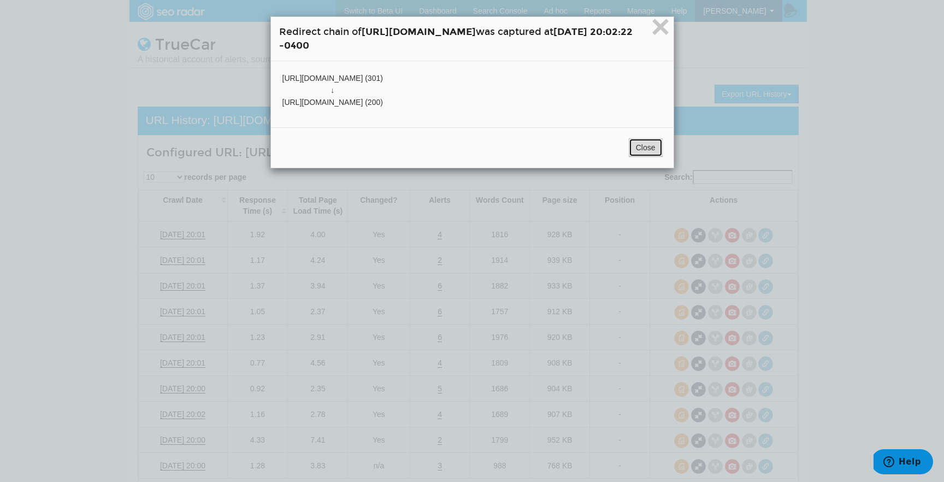
click at [663, 145] on button "Close" at bounding box center [646, 147] width 34 height 19
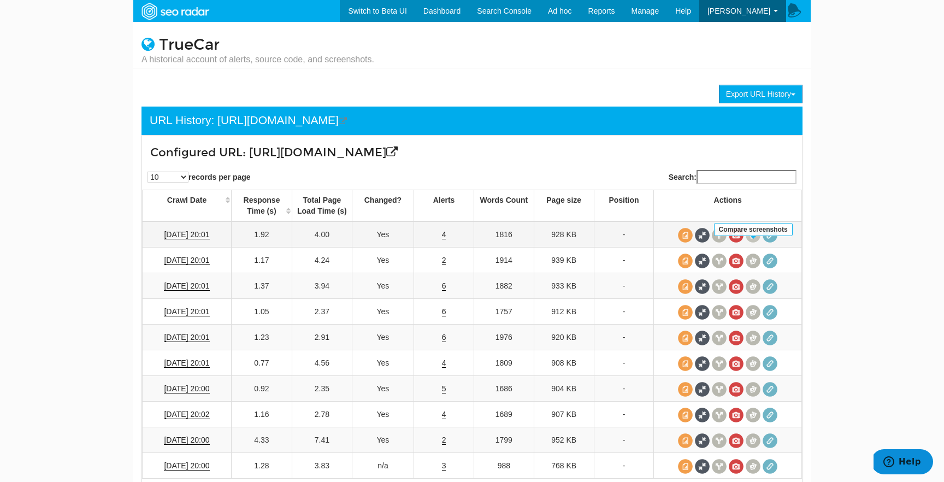
click at [757, 243] on span at bounding box center [753, 235] width 15 height 15
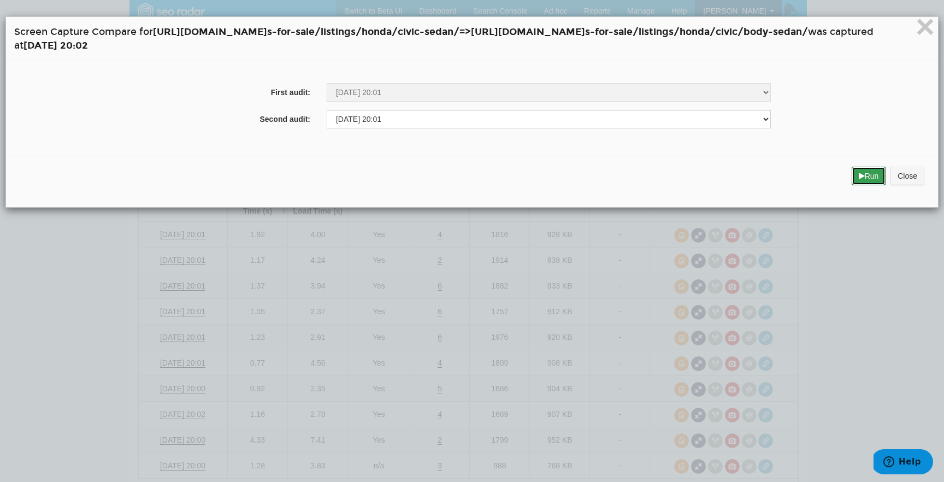
click at [860, 175] on icon "submit" at bounding box center [862, 176] width 6 height 8
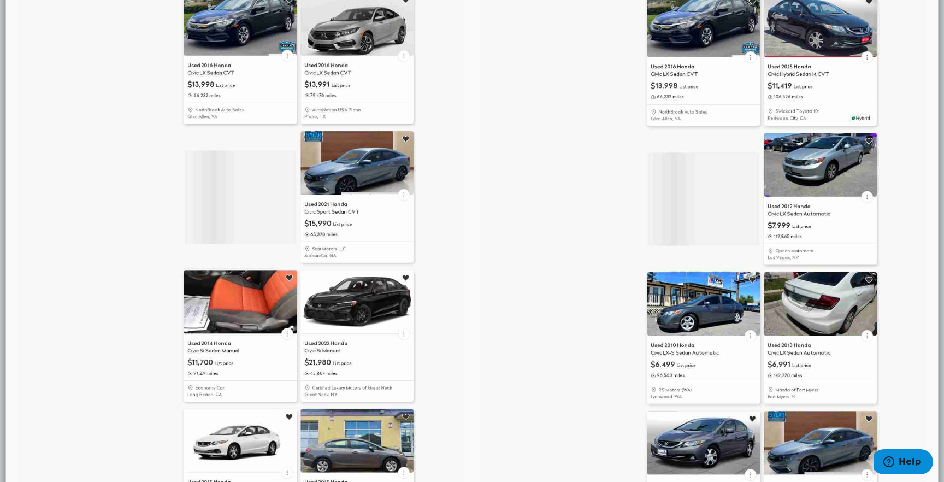
scroll to position [1673, 0]
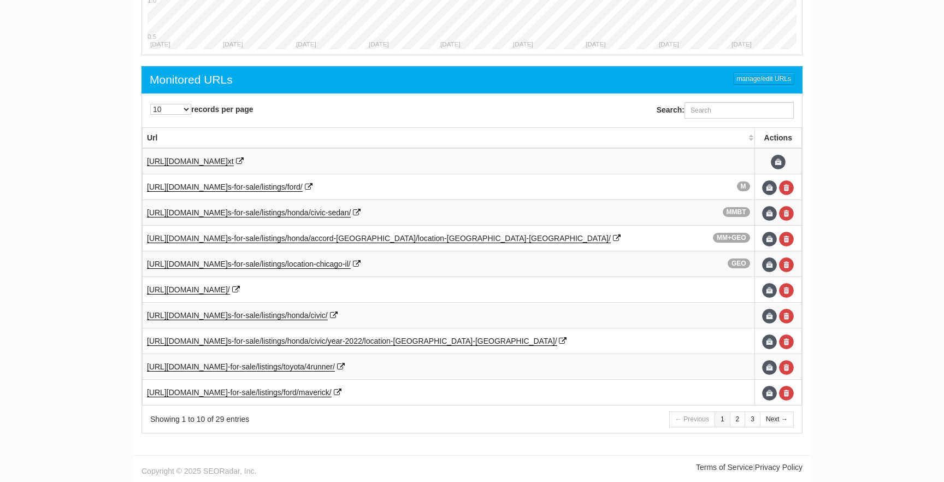
scroll to position [44, 0]
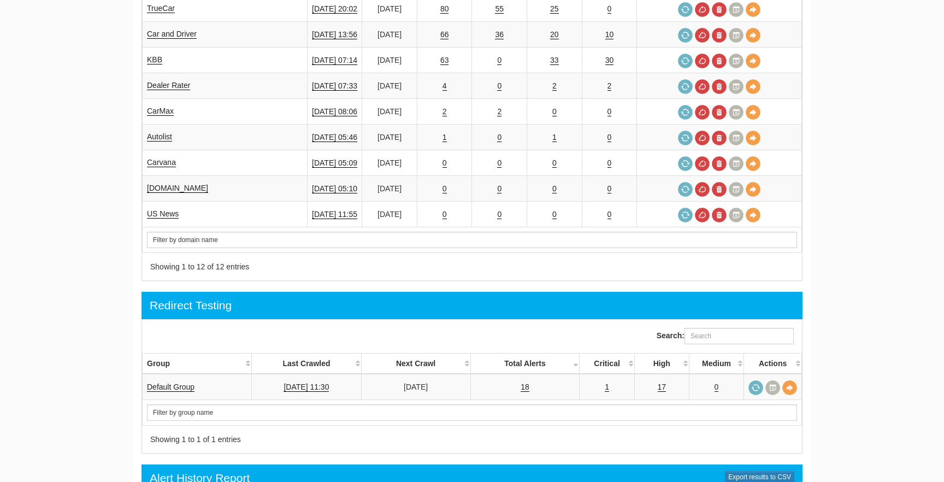
scroll to position [44, 0]
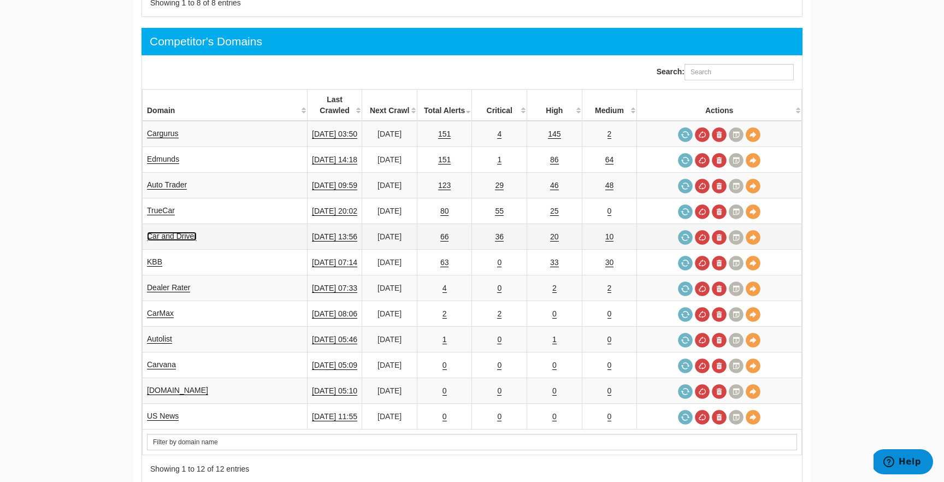
click at [155, 232] on link "Car and Driver" at bounding box center [172, 236] width 50 height 9
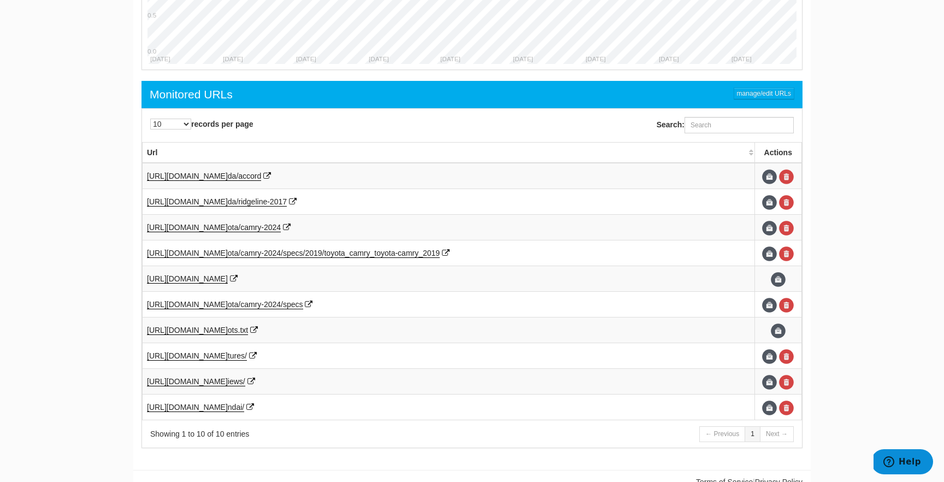
scroll to position [555, 0]
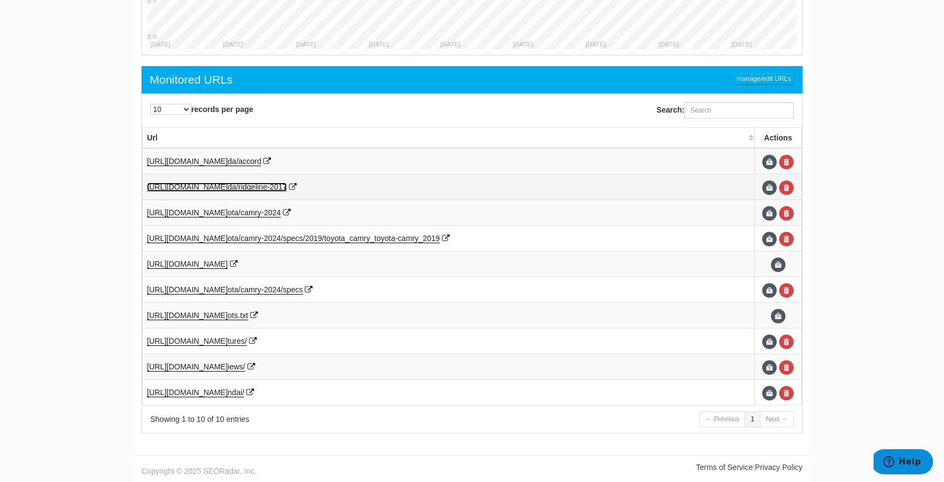
click at [278, 188] on span "da/ridgeline-2017" at bounding box center [257, 186] width 59 height 9
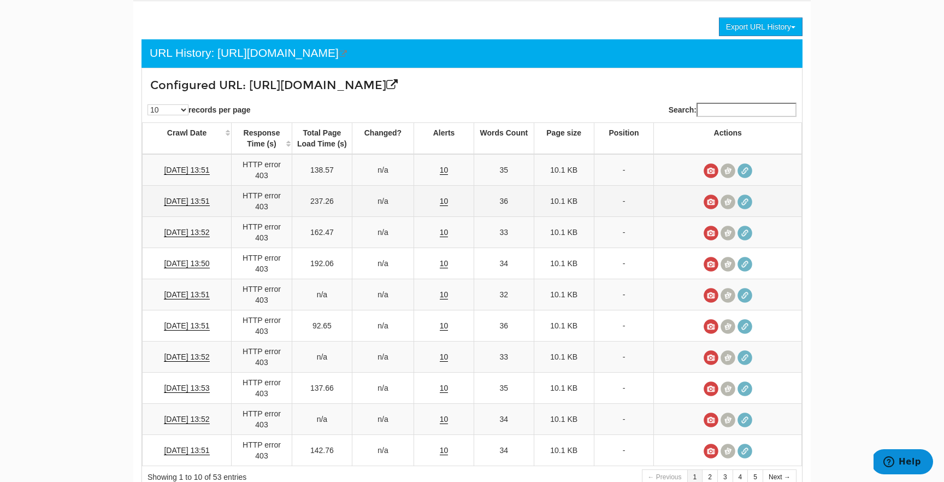
scroll to position [122, 0]
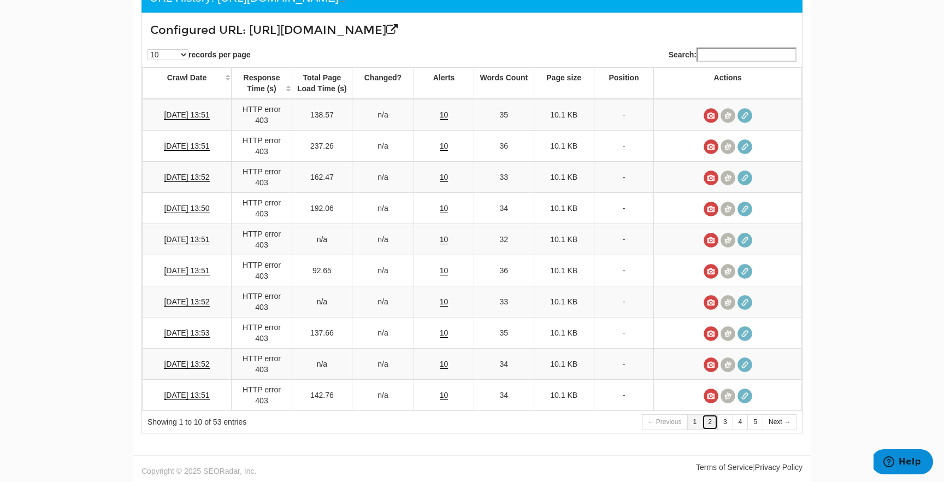
click at [712, 421] on link "2" at bounding box center [710, 422] width 16 height 16
click at [726, 423] on link "3" at bounding box center [725, 422] width 16 height 16
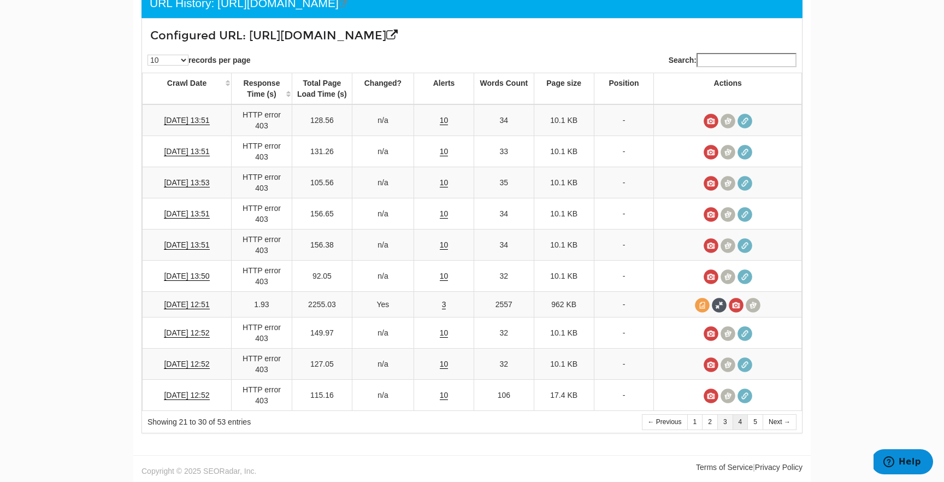
scroll to position [117, 0]
click at [735, 423] on link "4" at bounding box center [741, 422] width 16 height 16
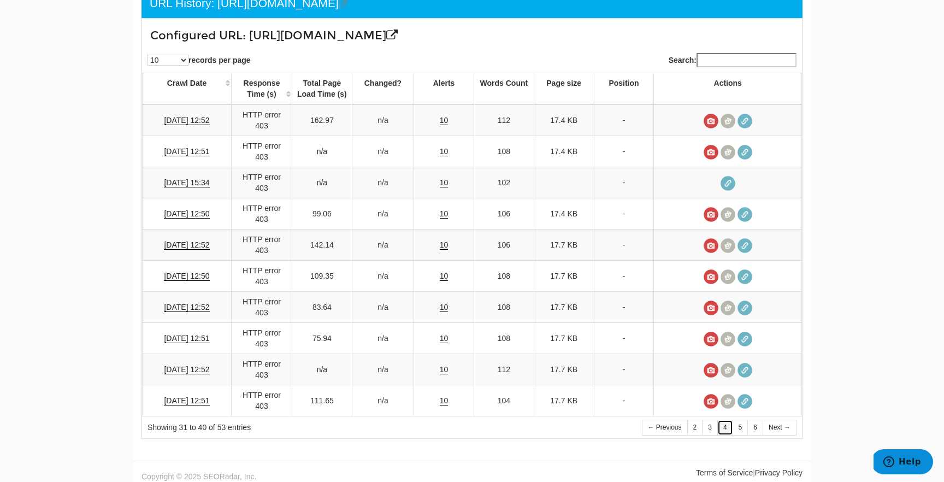
click at [718, 426] on link "4" at bounding box center [725, 428] width 16 height 16
click at [714, 428] on link "3" at bounding box center [710, 428] width 16 height 16
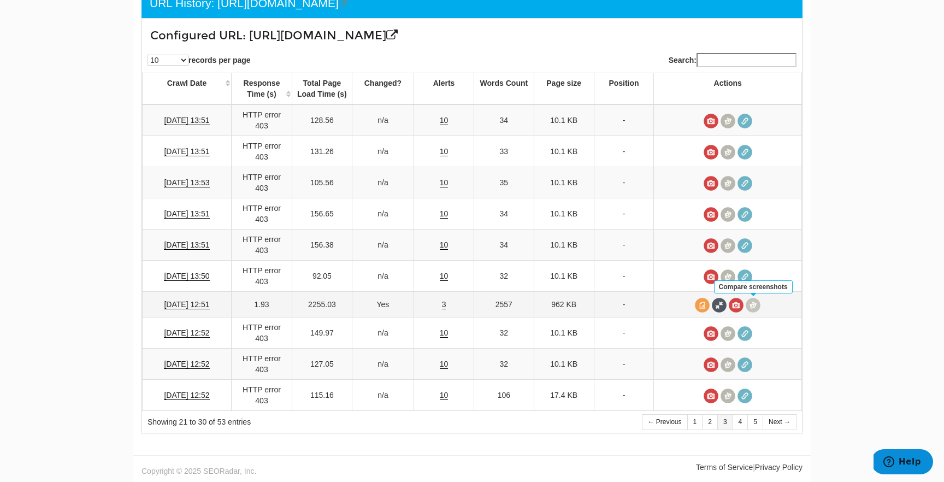
click at [757, 307] on span at bounding box center [753, 305] width 15 height 15
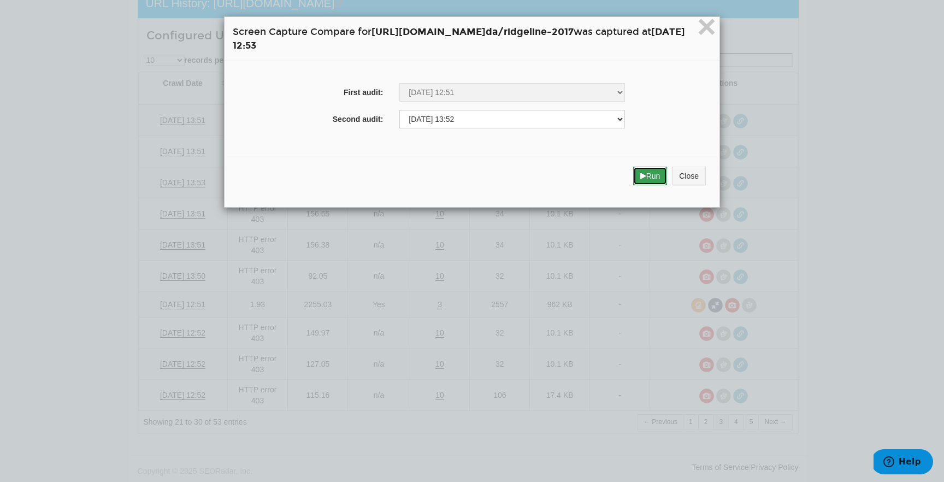
click at [668, 170] on button "Run" at bounding box center [650, 176] width 34 height 19
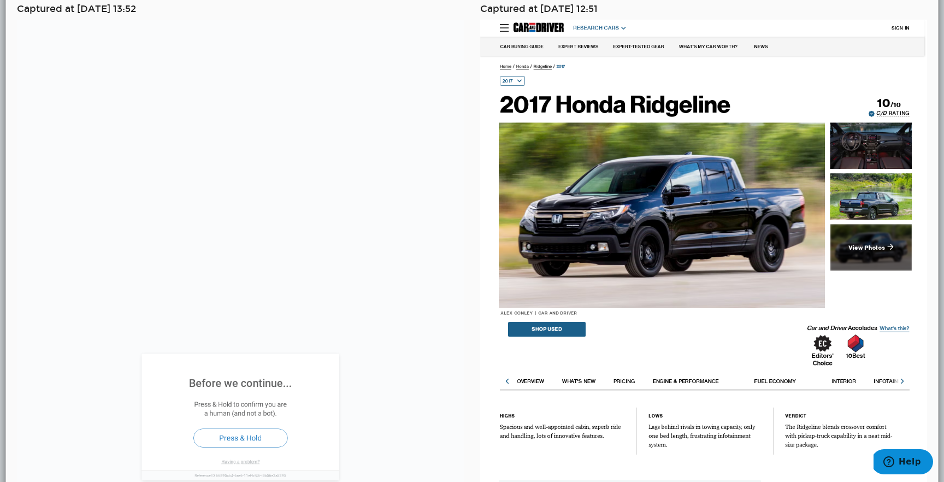
scroll to position [0, 0]
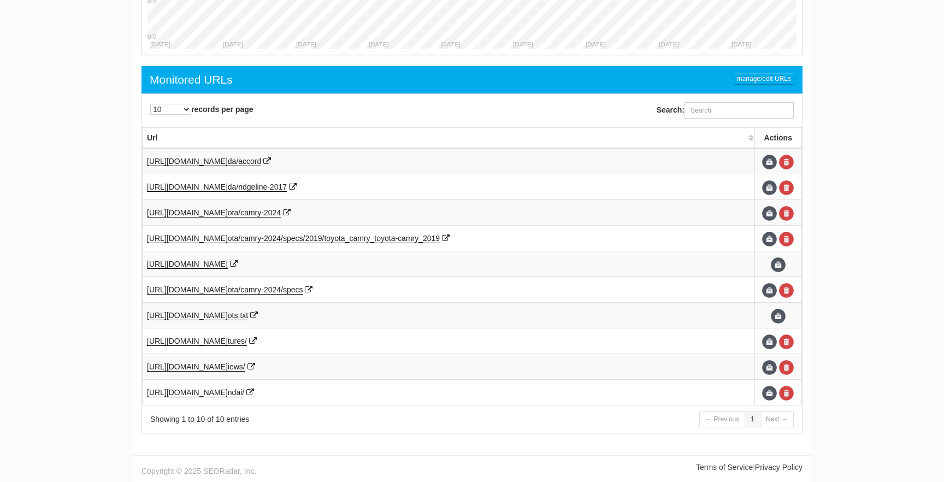
scroll to position [44, 0]
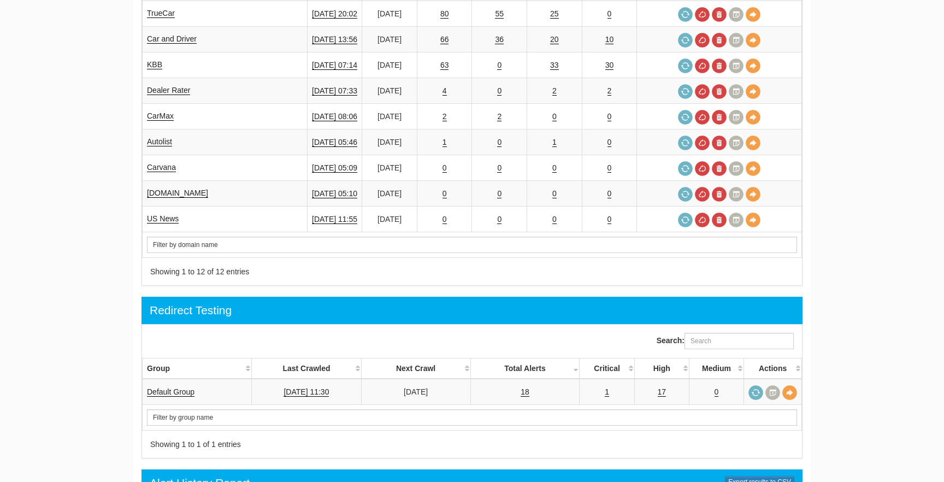
scroll to position [44, 0]
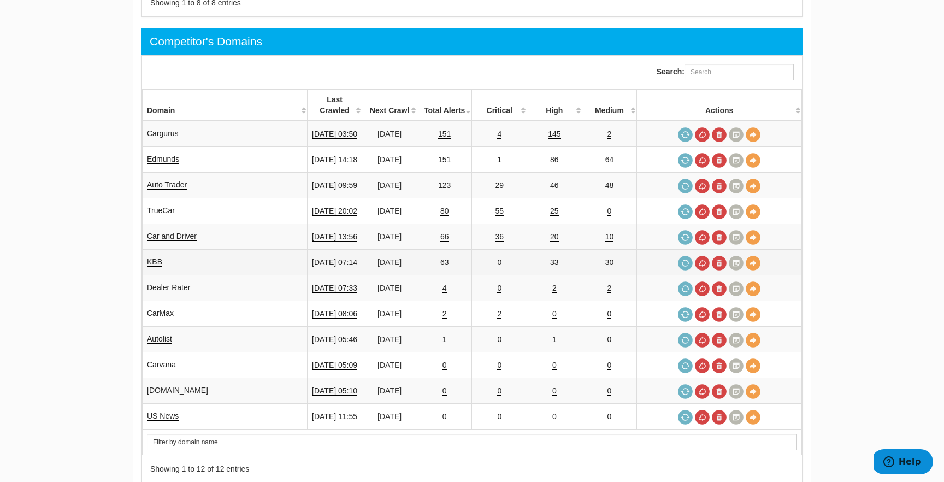
click at [152, 250] on td "KBB" at bounding box center [225, 263] width 165 height 26
click at [152, 257] on link "KBB" at bounding box center [154, 261] width 15 height 9
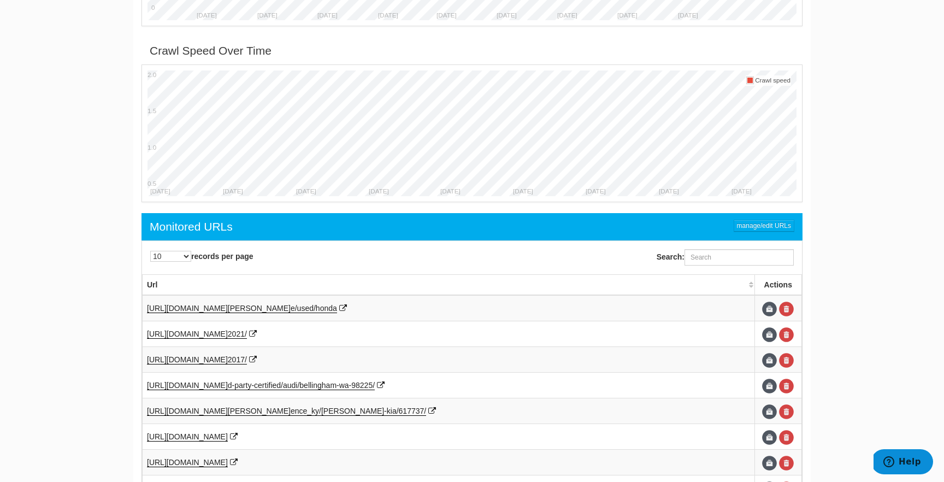
scroll to position [504, 0]
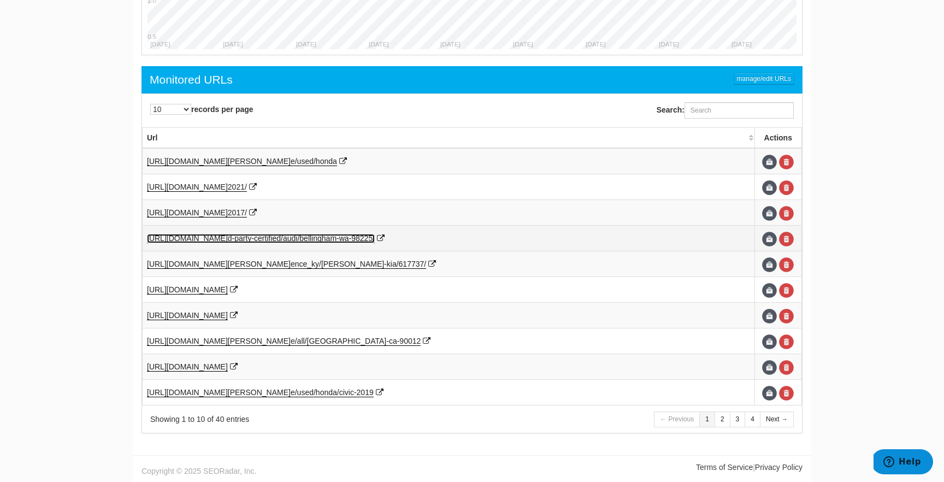
click at [375, 239] on span "m-wa-98225/" at bounding box center [352, 238] width 45 height 9
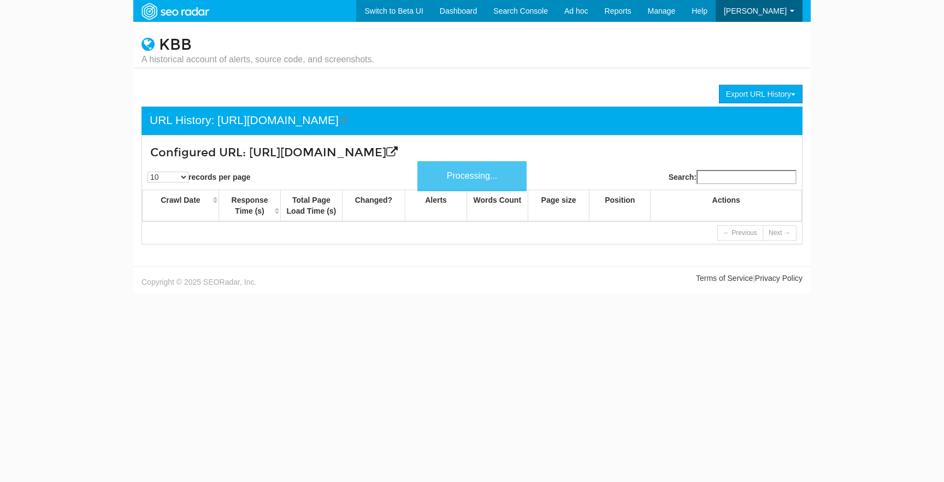
scroll to position [44, 0]
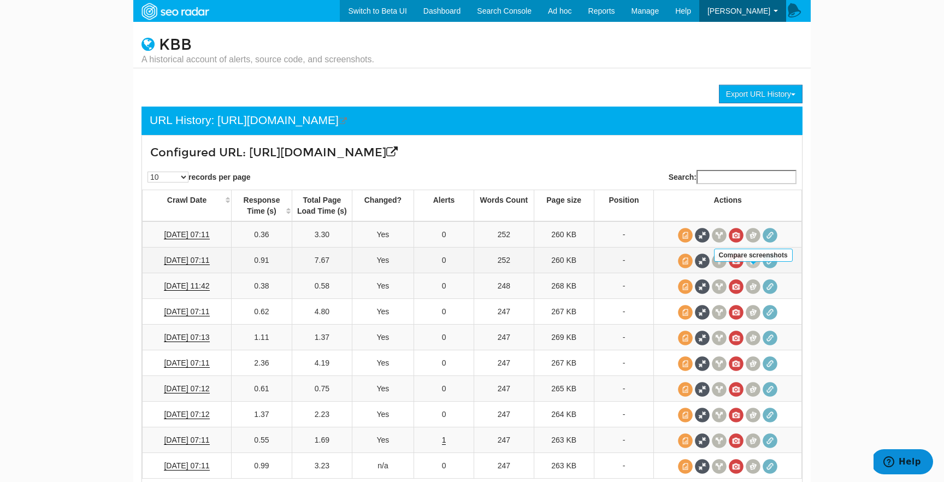
click at [750, 268] on span at bounding box center [753, 260] width 15 height 15
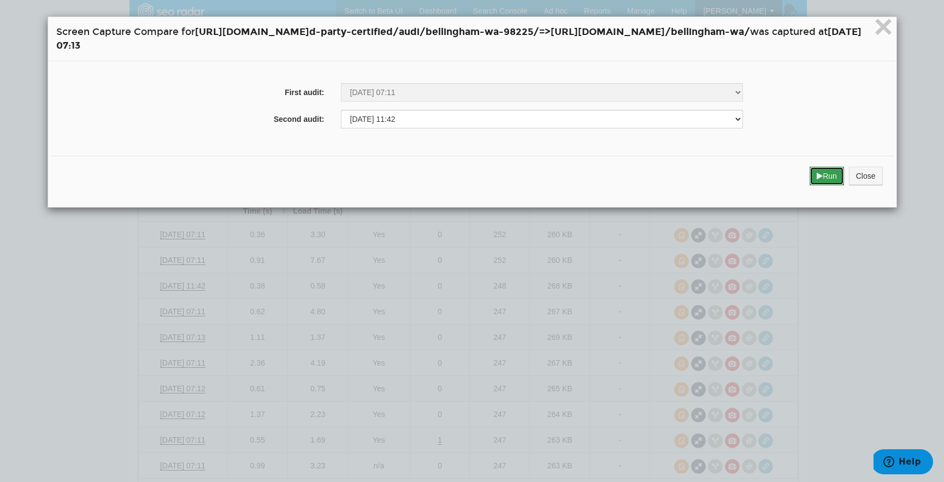
click at [823, 172] on icon "submit" at bounding box center [820, 176] width 6 height 8
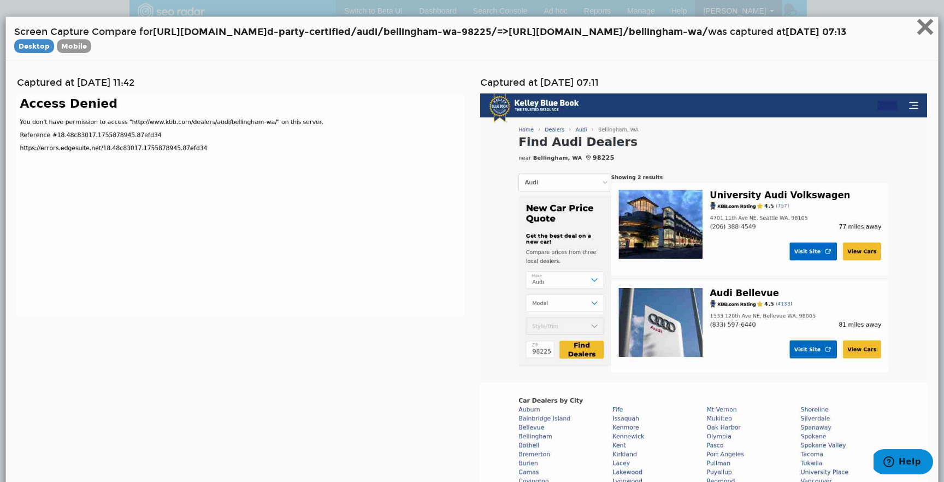
click at [925, 39] on span "×" at bounding box center [925, 26] width 19 height 37
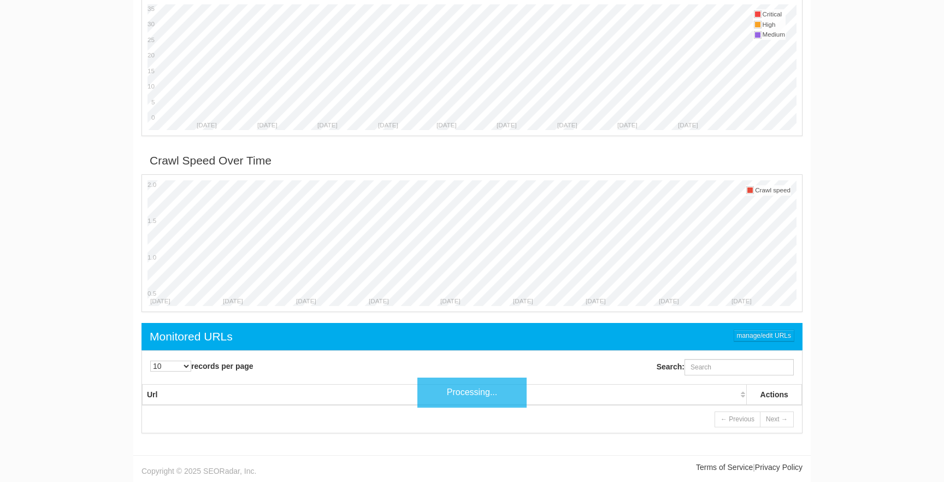
scroll to position [44, 0]
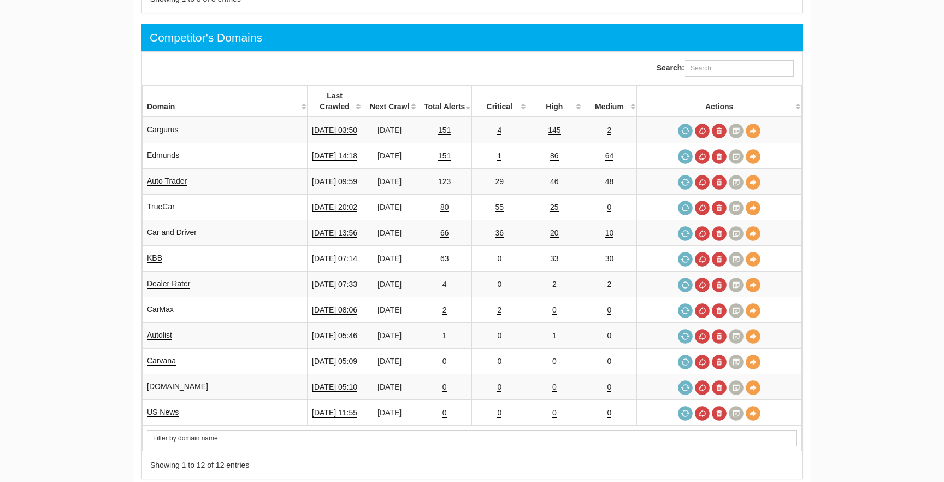
scroll to position [44, 0]
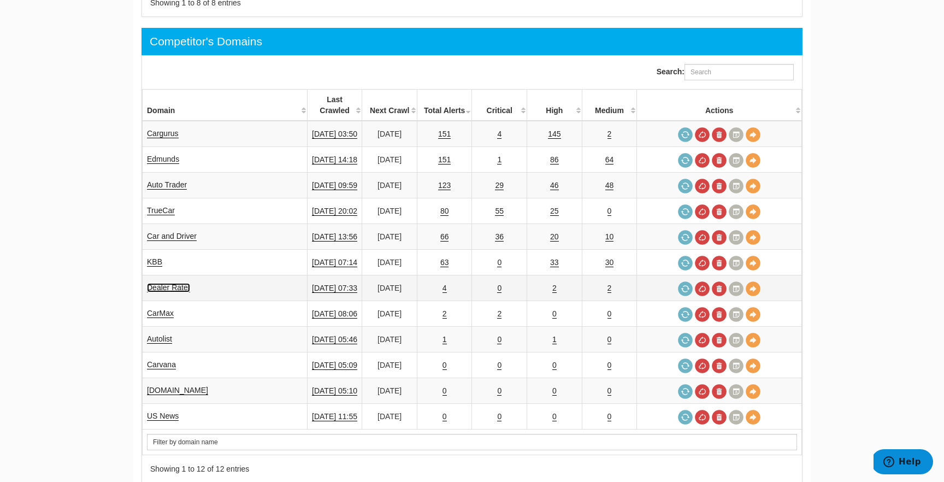
click at [174, 283] on link "Dealer Rater" at bounding box center [168, 287] width 43 height 9
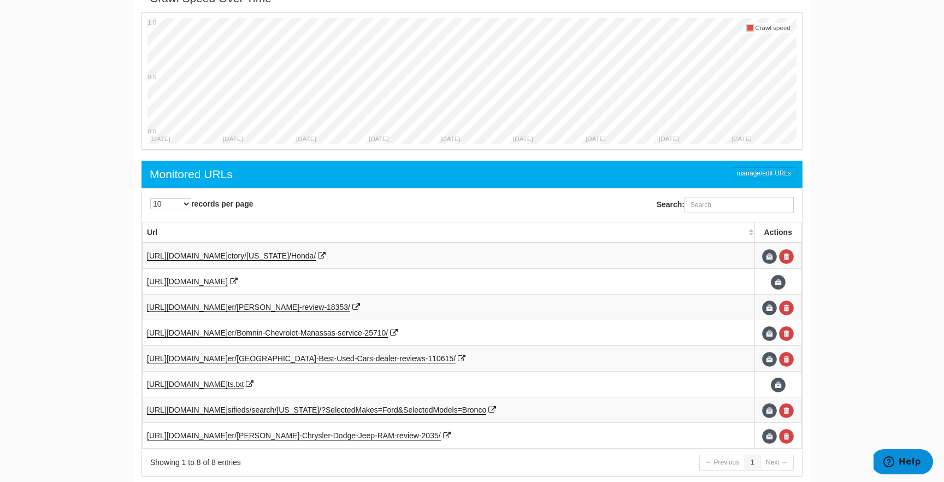
scroll to position [453, 0]
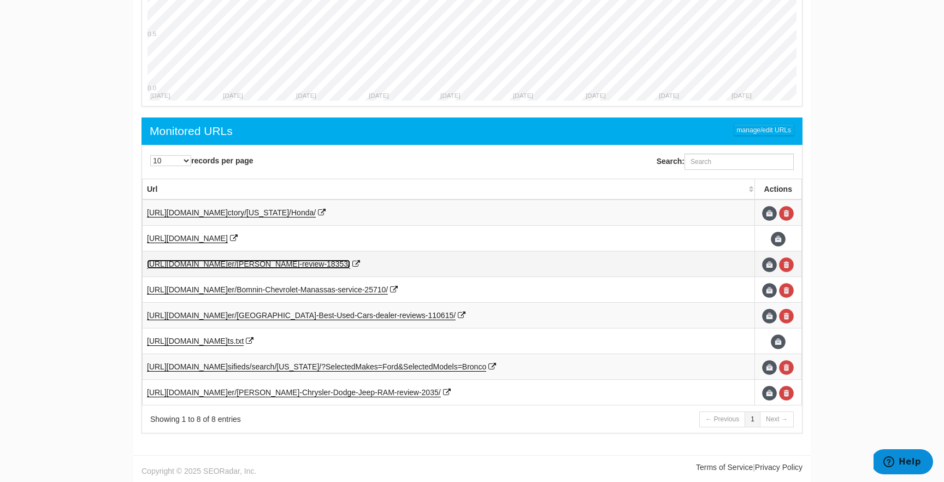
click at [344, 262] on span "er/[PERSON_NAME]-review-18353/" at bounding box center [289, 263] width 122 height 9
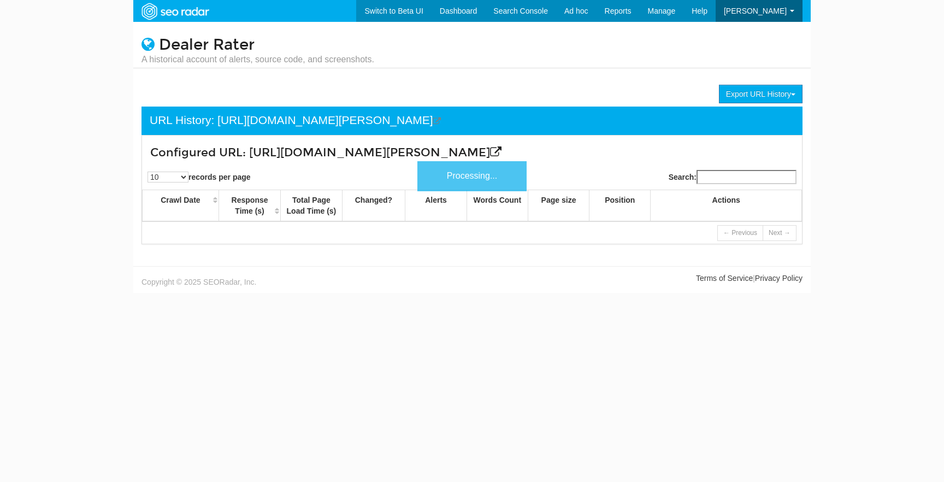
scroll to position [44, 0]
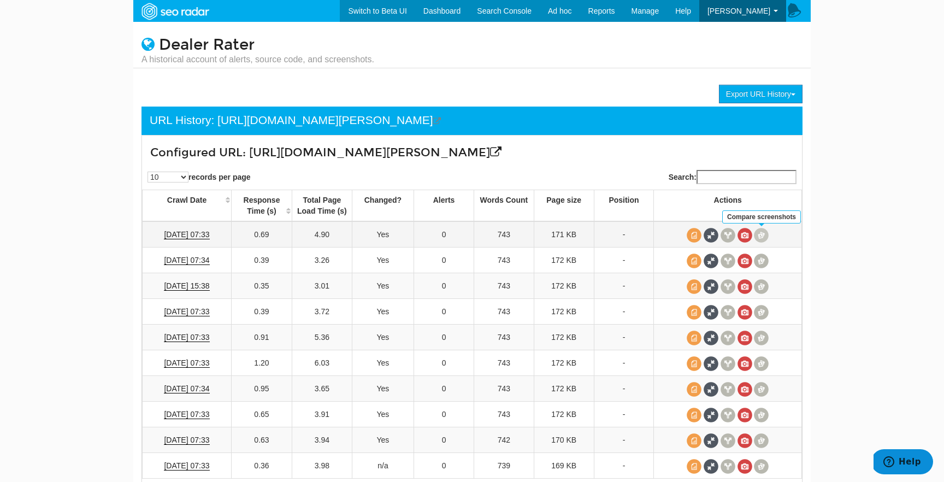
click at [762, 240] on span at bounding box center [761, 235] width 15 height 15
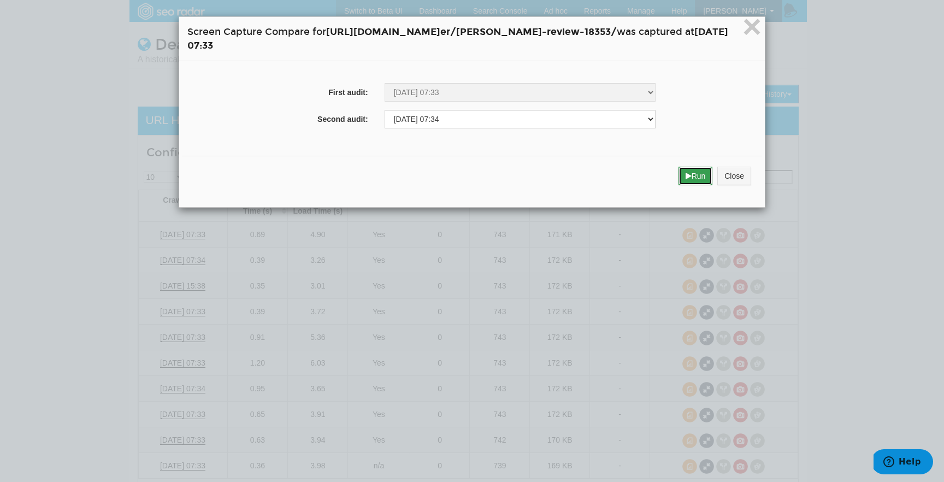
click at [713, 182] on button "Run" at bounding box center [696, 176] width 34 height 19
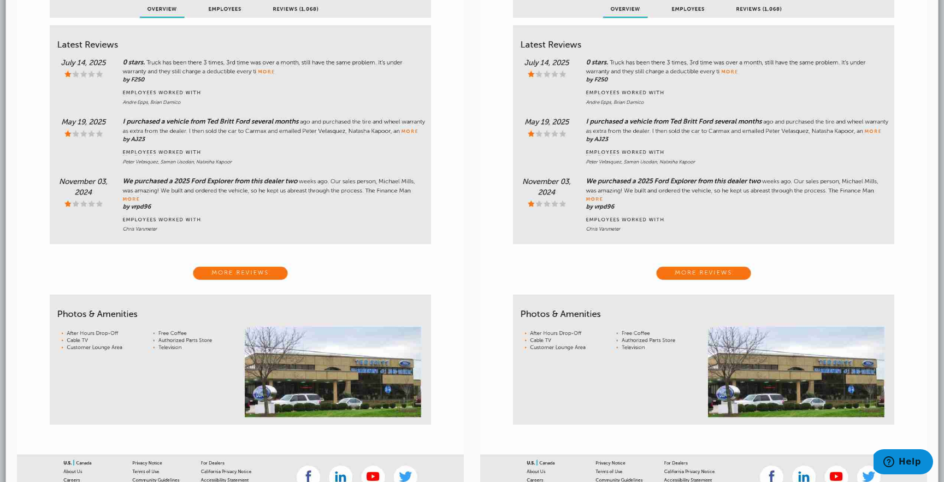
scroll to position [415, 0]
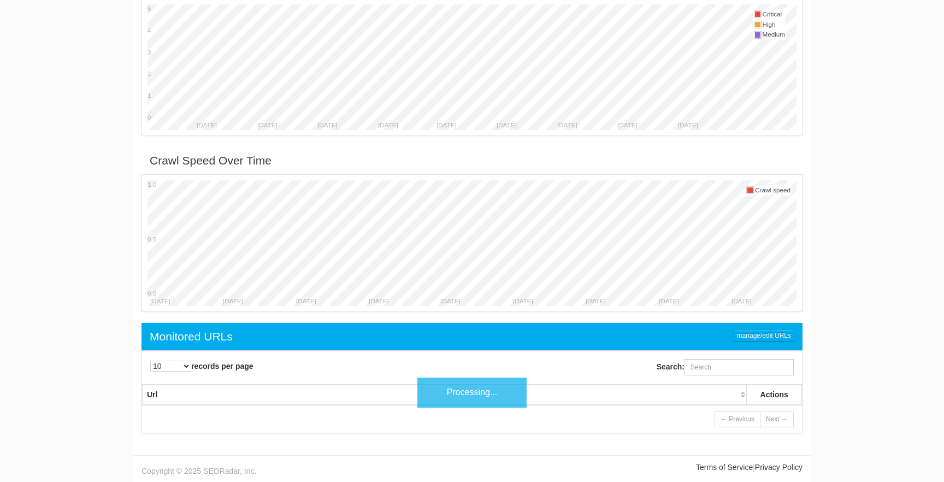
scroll to position [44, 0]
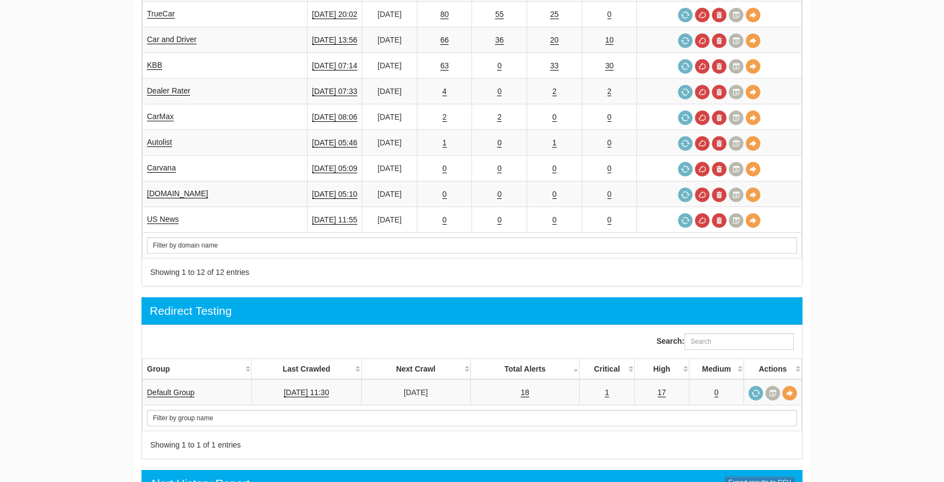
scroll to position [44, 0]
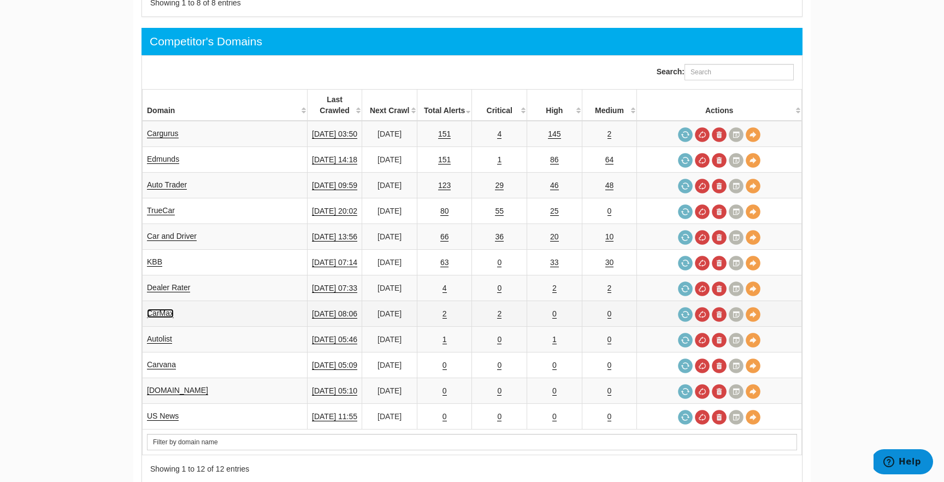
click at [167, 309] on link "CarMax" at bounding box center [160, 313] width 27 height 9
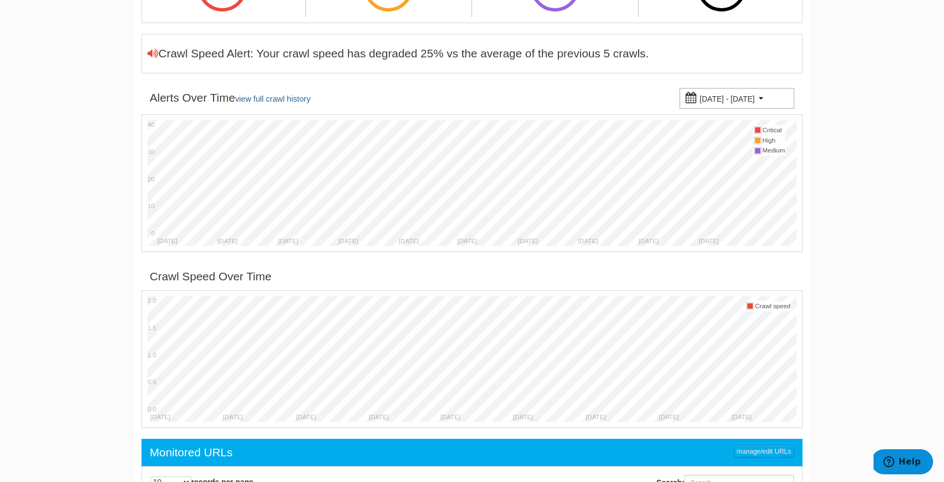
scroll to position [392, 0]
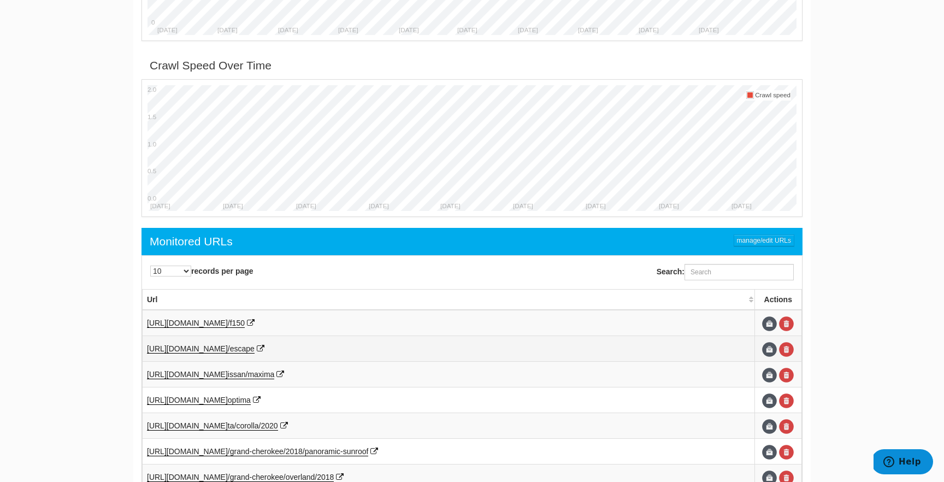
click at [533, 343] on td "[URL][DOMAIN_NAME] /escape" at bounding box center [449, 349] width 612 height 26
click at [264, 345] on link at bounding box center [261, 348] width 8 height 9
click at [228, 351] on span "[URL][DOMAIN_NAME]" at bounding box center [187, 348] width 81 height 9
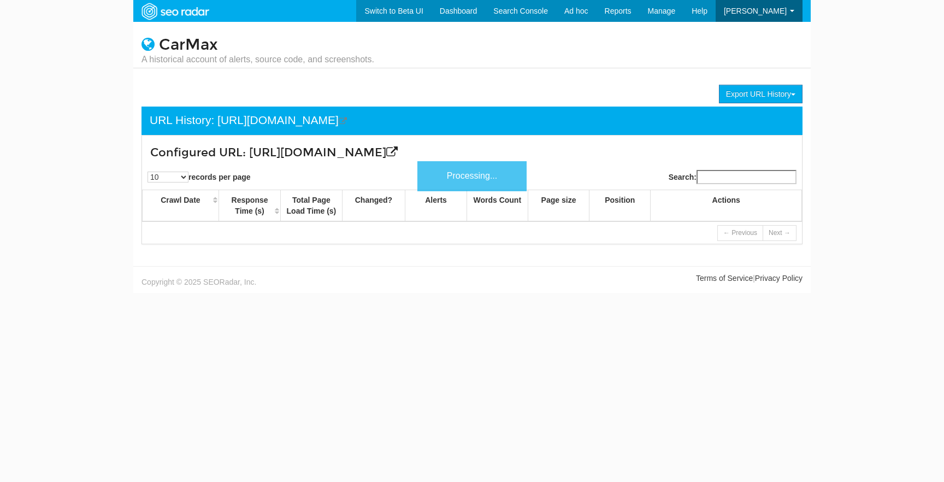
scroll to position [44, 0]
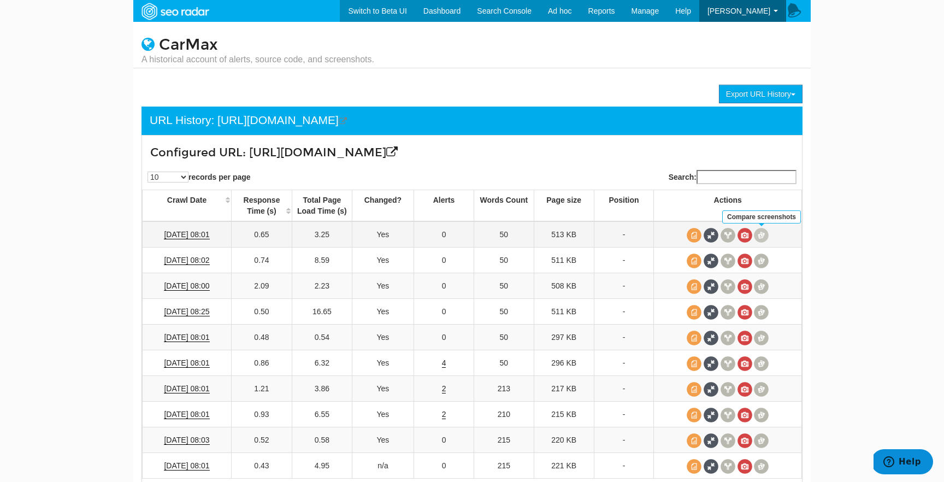
click at [762, 241] on span at bounding box center [761, 235] width 15 height 15
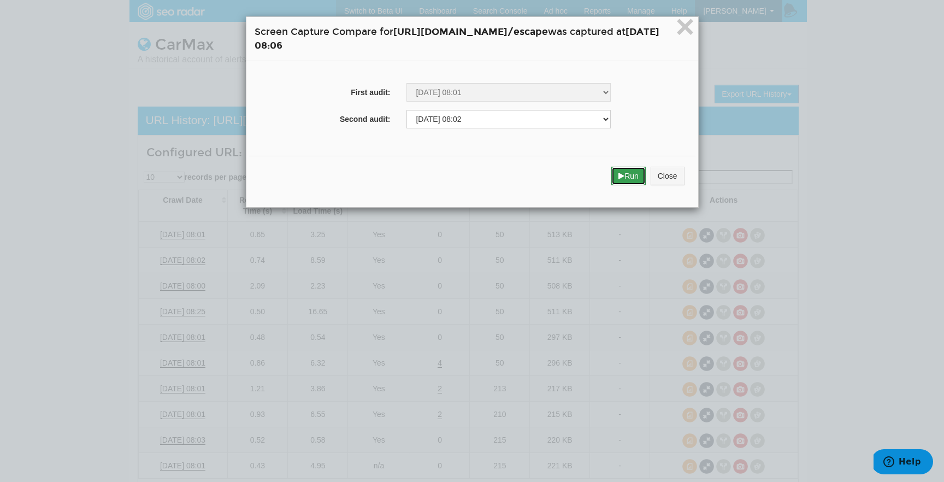
click at [646, 175] on button "Run" at bounding box center [628, 176] width 34 height 19
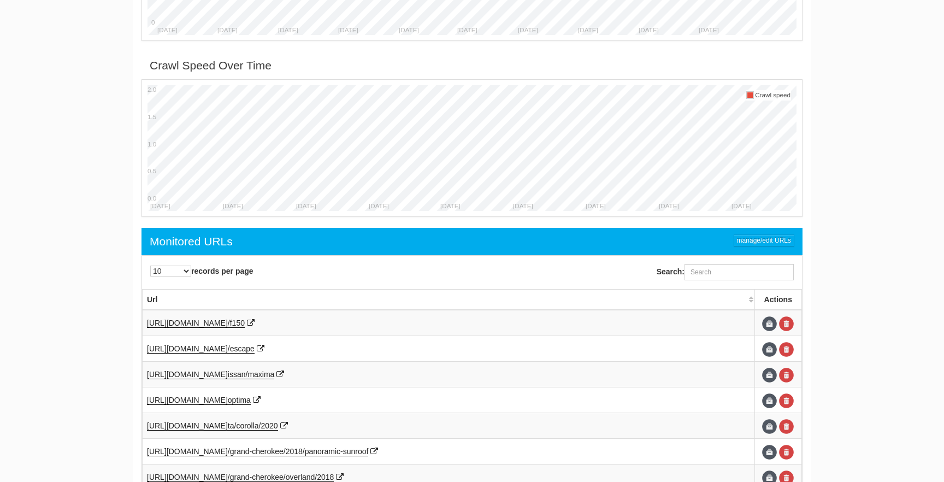
scroll to position [44, 0]
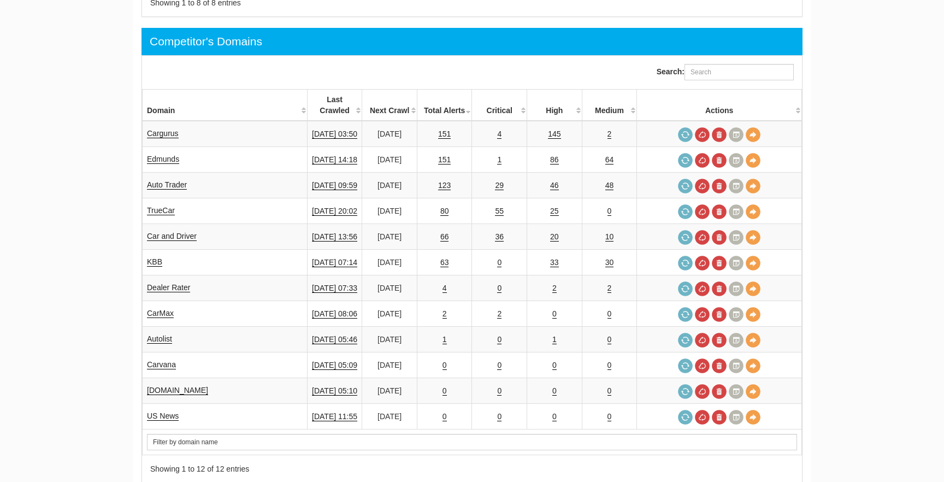
scroll to position [44, 0]
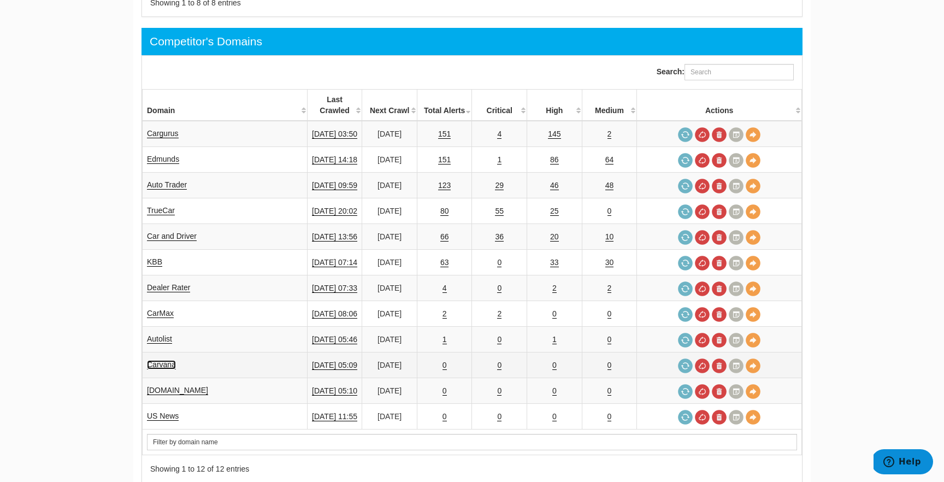
click at [160, 360] on link "Carvana" at bounding box center [161, 364] width 29 height 9
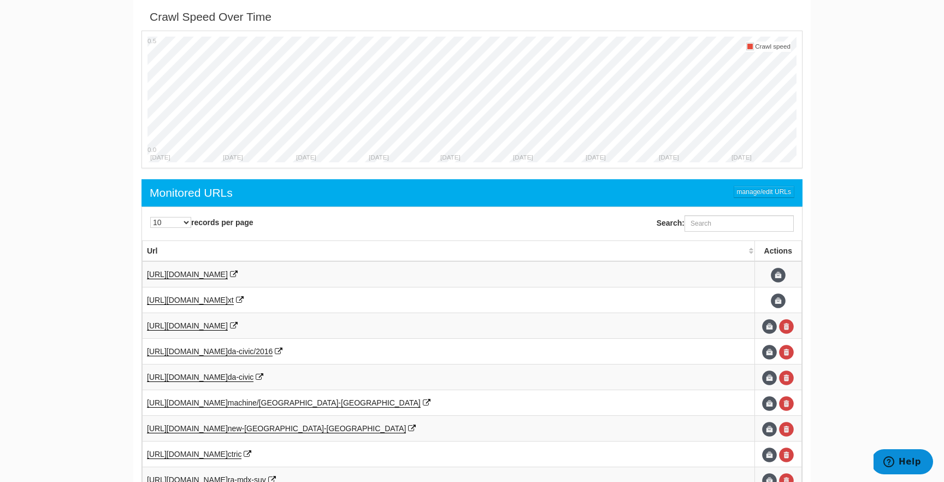
scroll to position [403, 0]
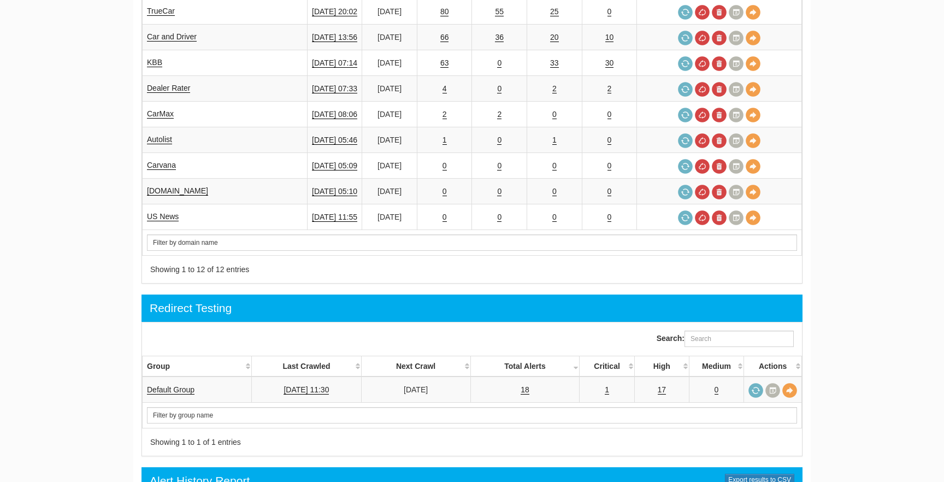
scroll to position [44, 0]
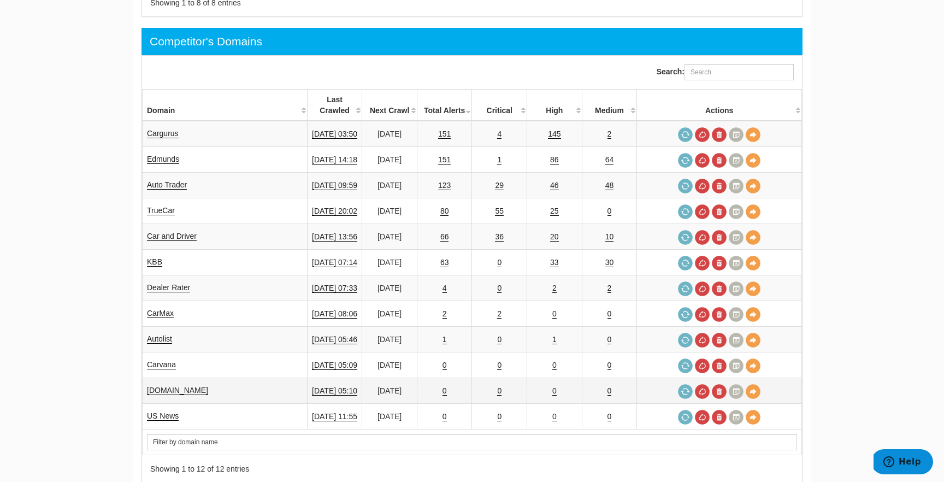
click at [158, 378] on td "[DOMAIN_NAME]" at bounding box center [225, 391] width 165 height 26
click at [158, 386] on link "[DOMAIN_NAME]" at bounding box center [177, 390] width 61 height 9
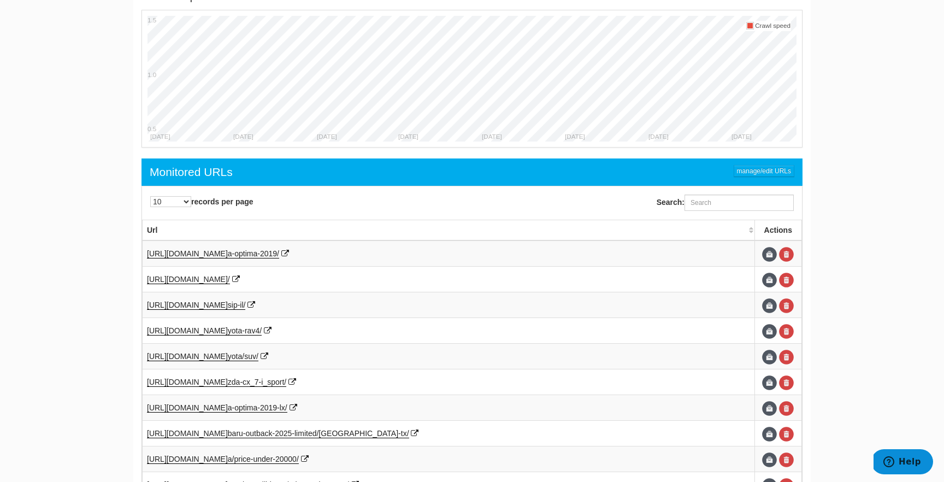
scroll to position [465, 0]
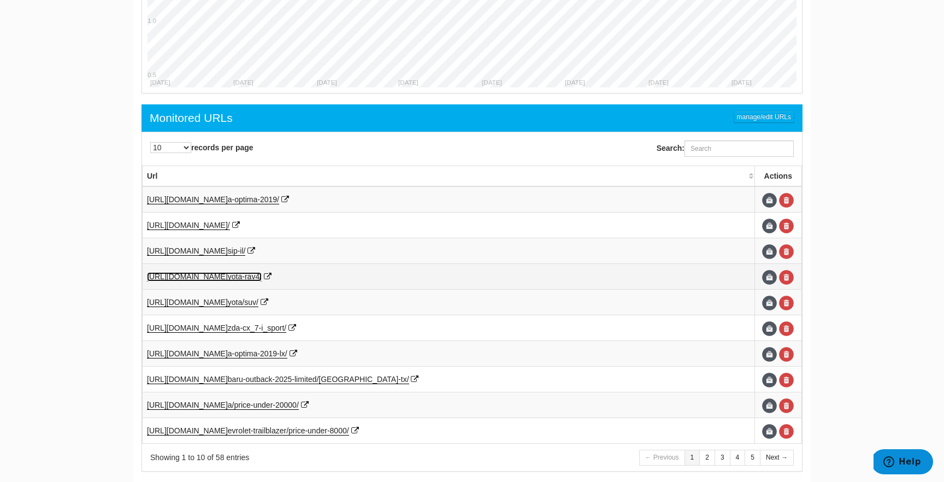
click at [262, 274] on span "yota-rav4/" at bounding box center [245, 276] width 34 height 9
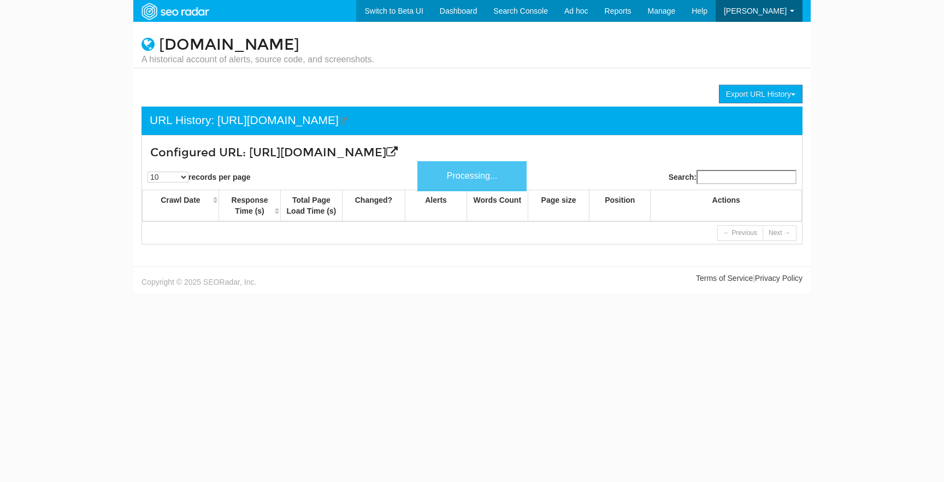
scroll to position [44, 0]
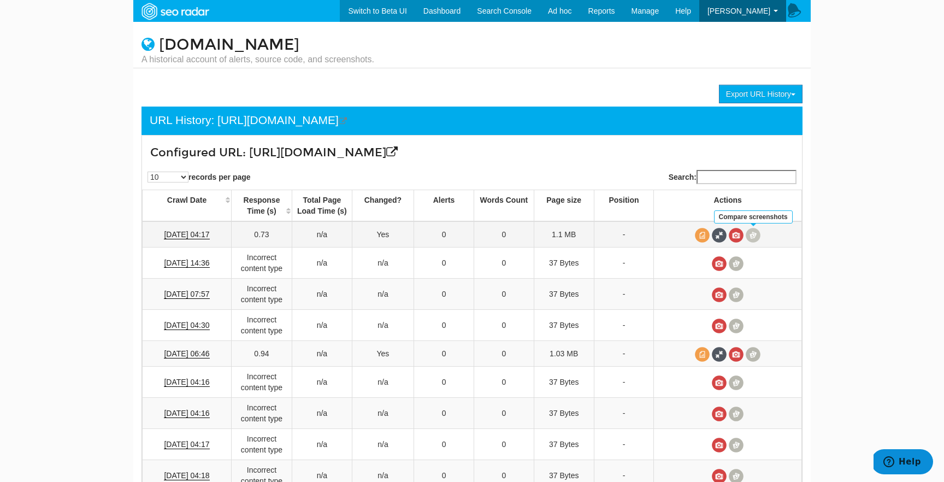
click at [755, 240] on span at bounding box center [753, 235] width 15 height 15
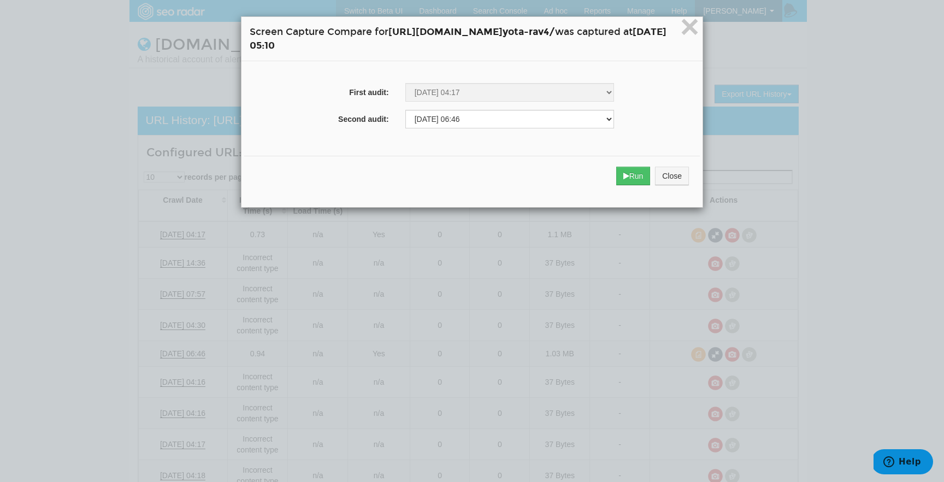
click at [692, 188] on div "Run Close" at bounding box center [472, 176] width 456 height 40
click at [651, 178] on button "Run" at bounding box center [633, 176] width 34 height 19
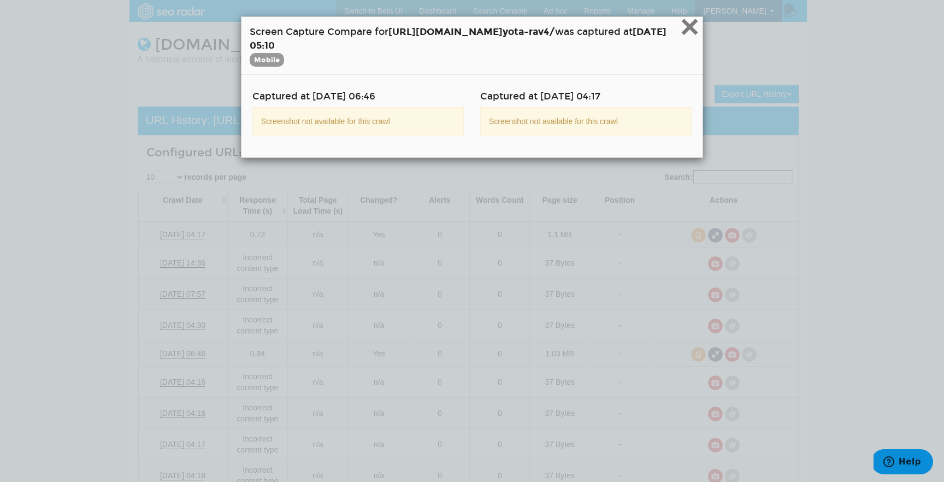
click at [699, 32] on span "×" at bounding box center [689, 26] width 19 height 37
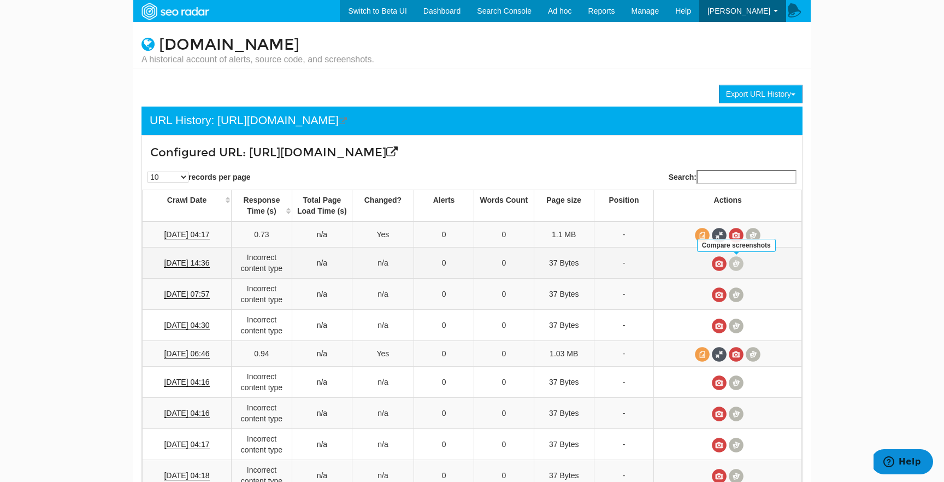
click at [734, 263] on span at bounding box center [736, 263] width 15 height 15
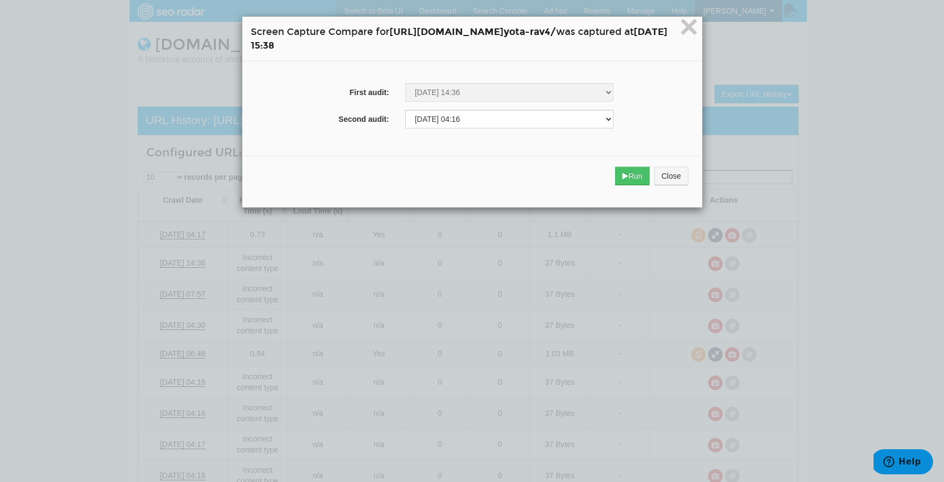
click at [675, 185] on div "Run Close" at bounding box center [472, 176] width 454 height 40
click at [628, 175] on icon "submit" at bounding box center [625, 176] width 6 height 8
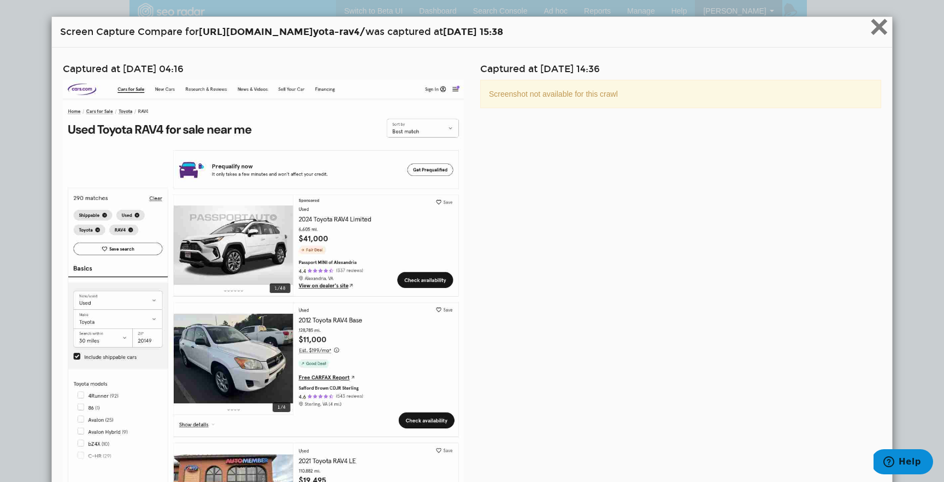
click at [878, 37] on span "×" at bounding box center [879, 26] width 19 height 37
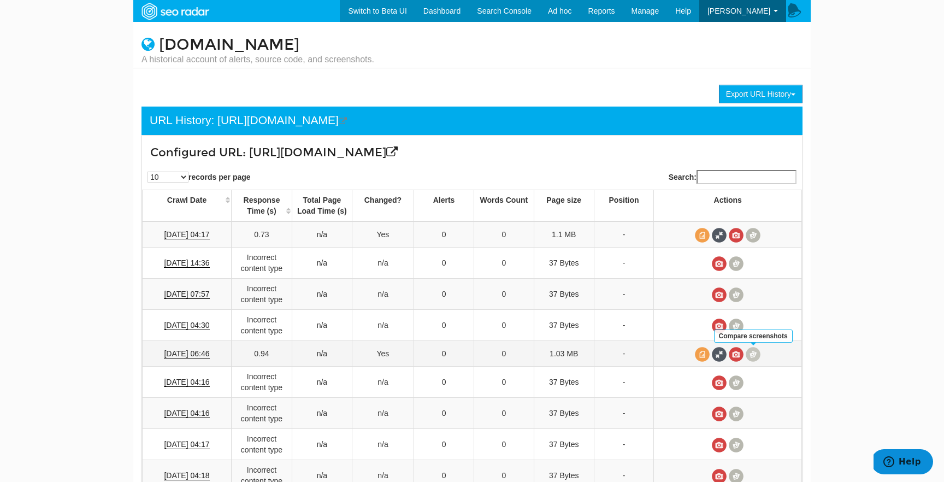
click at [759, 352] on span at bounding box center [753, 354] width 15 height 15
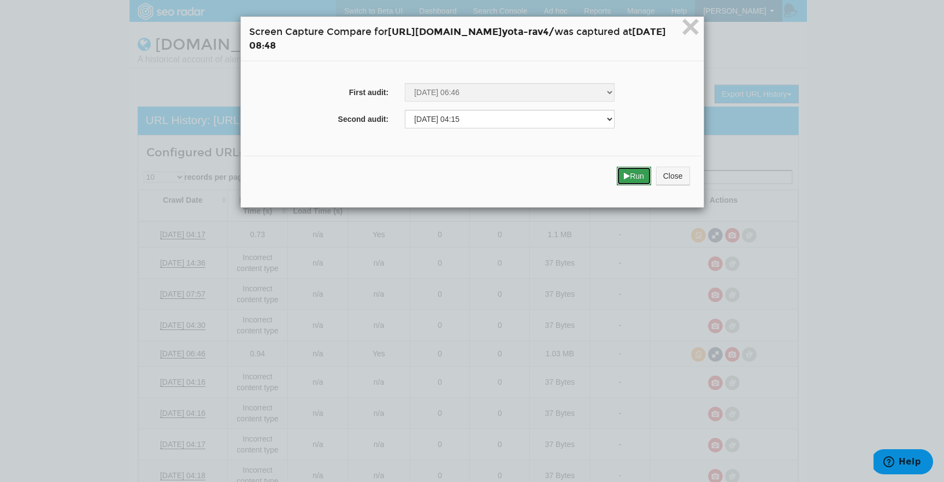
click at [651, 184] on button "Run" at bounding box center [634, 176] width 34 height 19
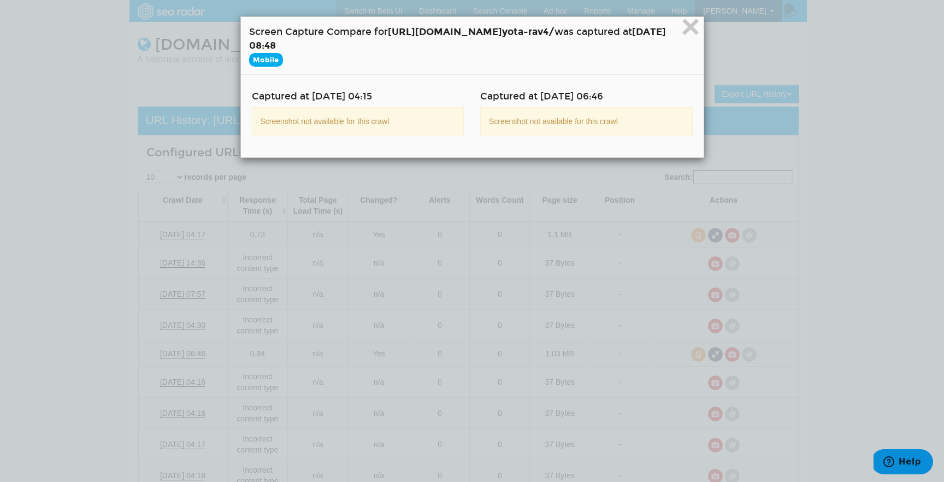
click at [249, 55] on span "Mobile" at bounding box center [266, 60] width 34 height 14
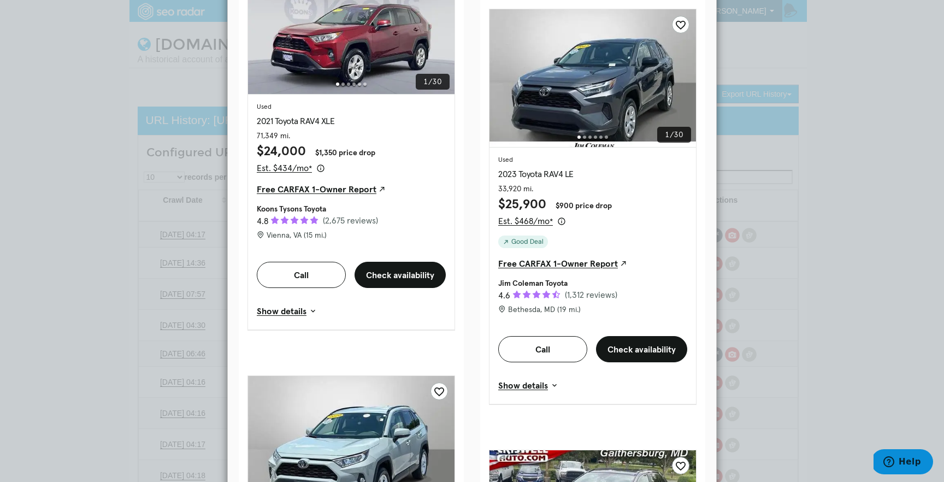
scroll to position [3305, 0]
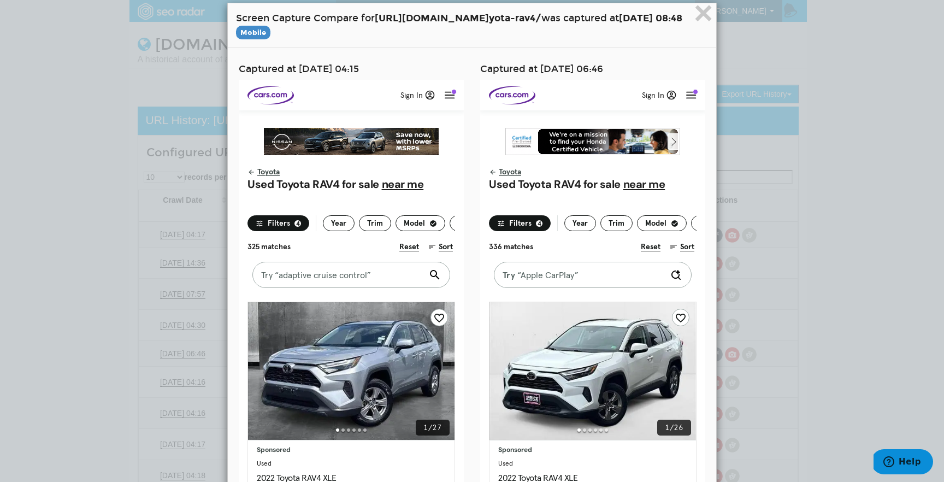
scroll to position [0, 0]
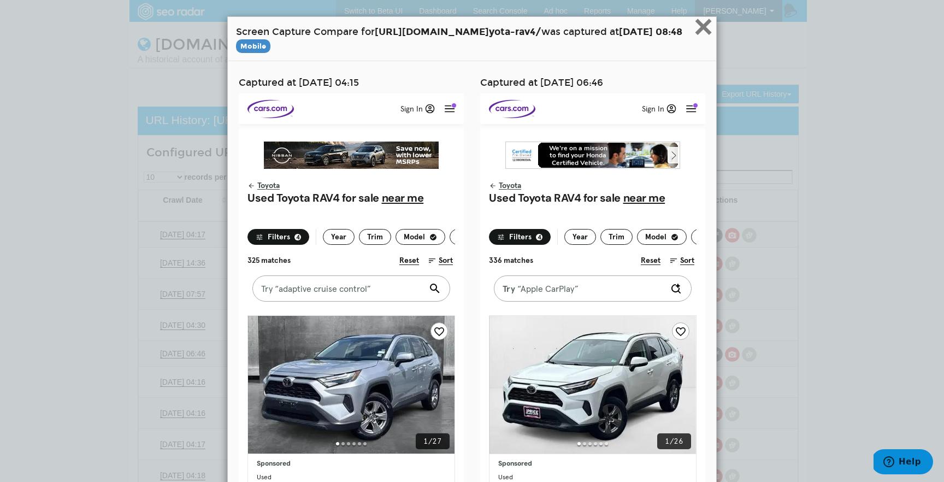
click at [713, 32] on span "×" at bounding box center [703, 26] width 19 height 37
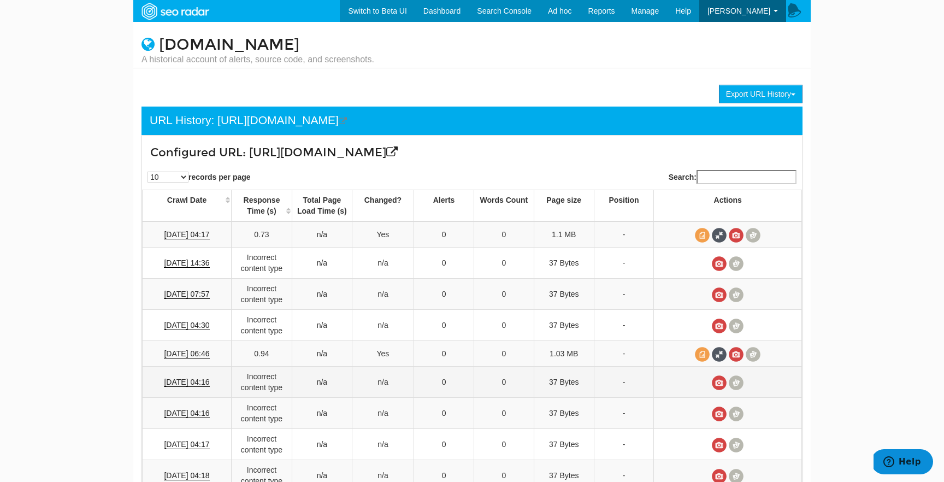
scroll to position [106, 0]
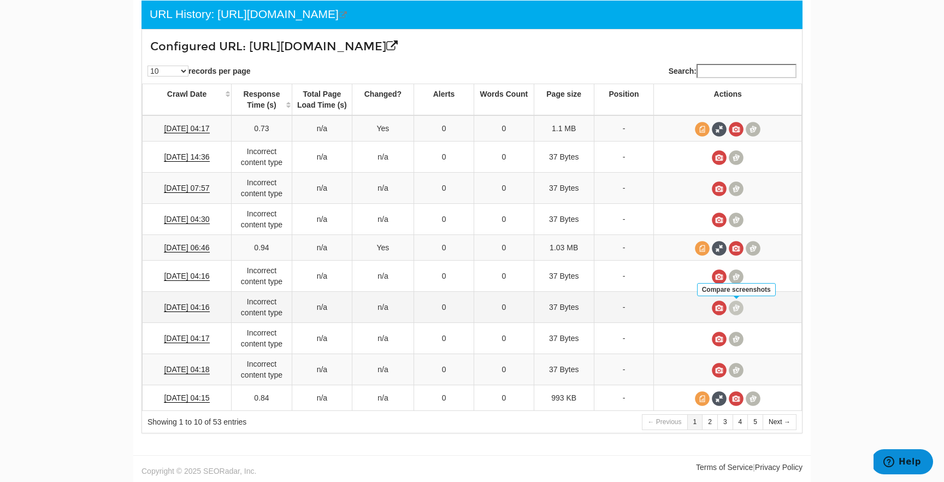
click at [734, 315] on span at bounding box center [736, 307] width 15 height 15
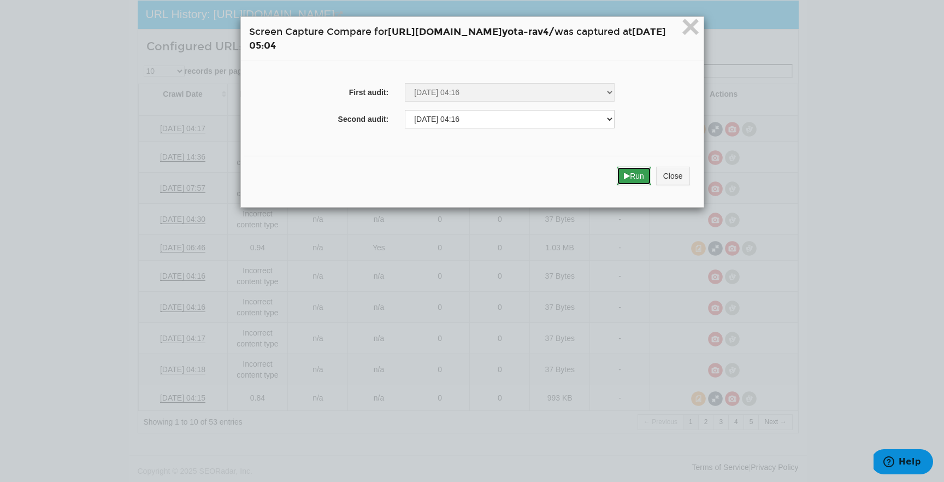
click at [630, 178] on icon "submit" at bounding box center [627, 176] width 6 height 8
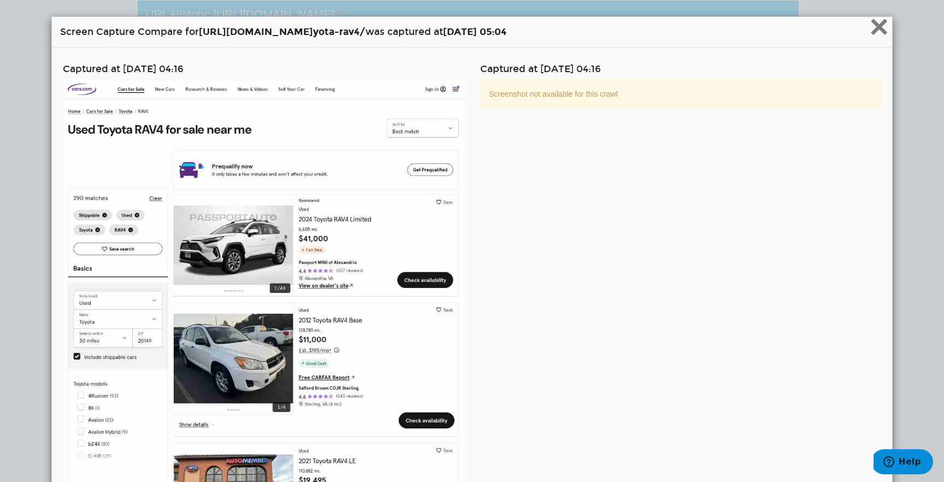
click at [889, 30] on span "×" at bounding box center [879, 26] width 19 height 37
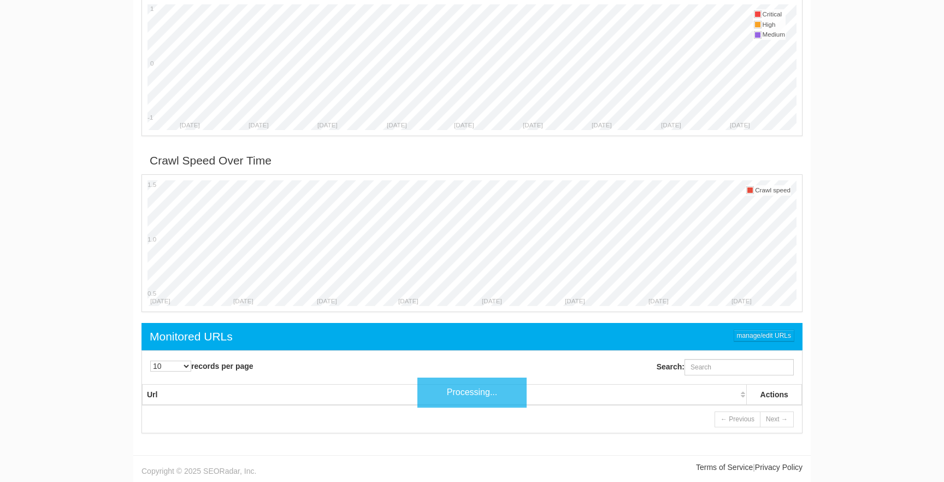
scroll to position [44, 0]
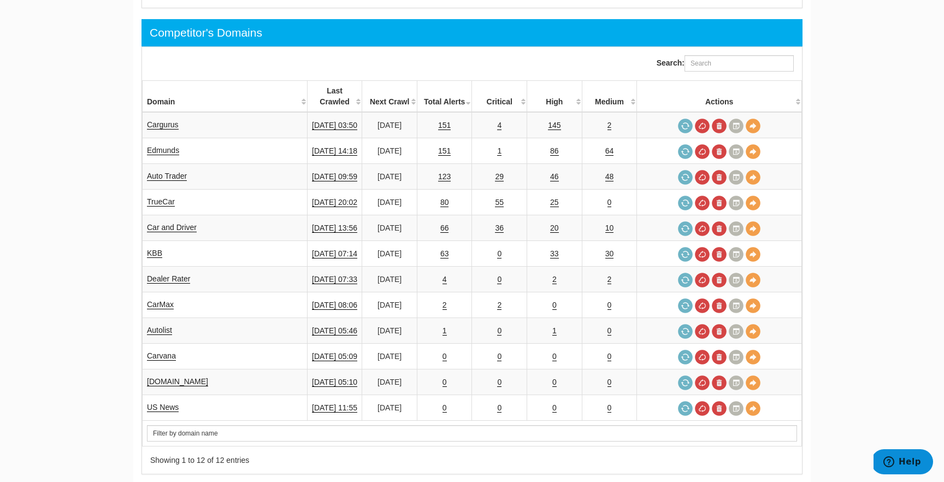
scroll to position [697, 0]
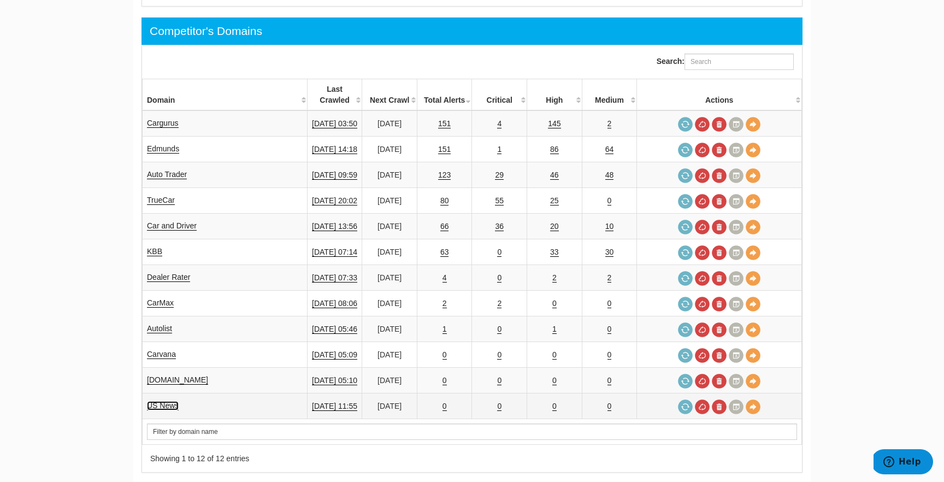
click at [174, 401] on link "US News" at bounding box center [163, 405] width 32 height 9
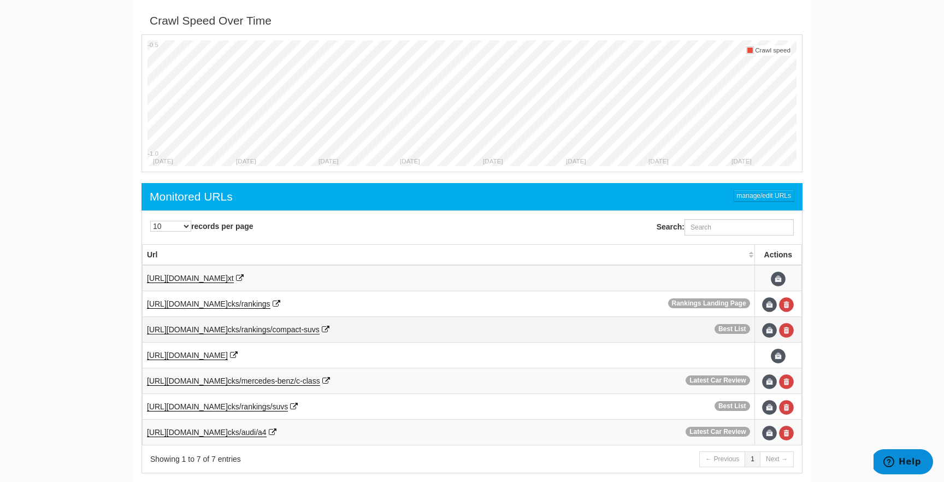
scroll to position [427, 0]
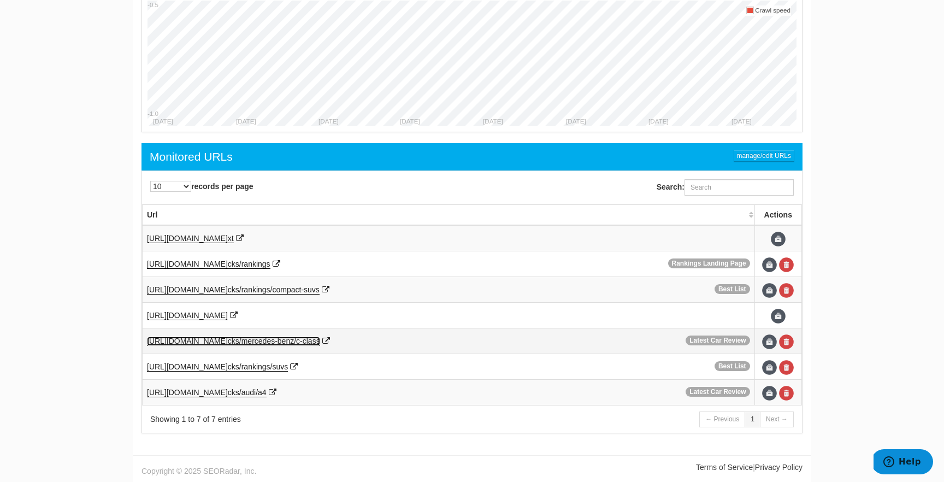
click at [286, 342] on span "cks/mercedes-benz/c-class" at bounding box center [274, 341] width 92 height 9
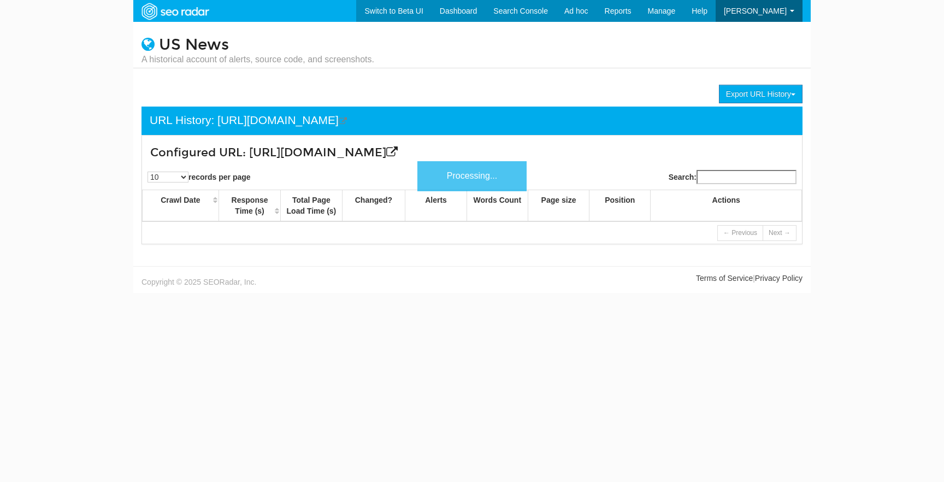
scroll to position [44, 0]
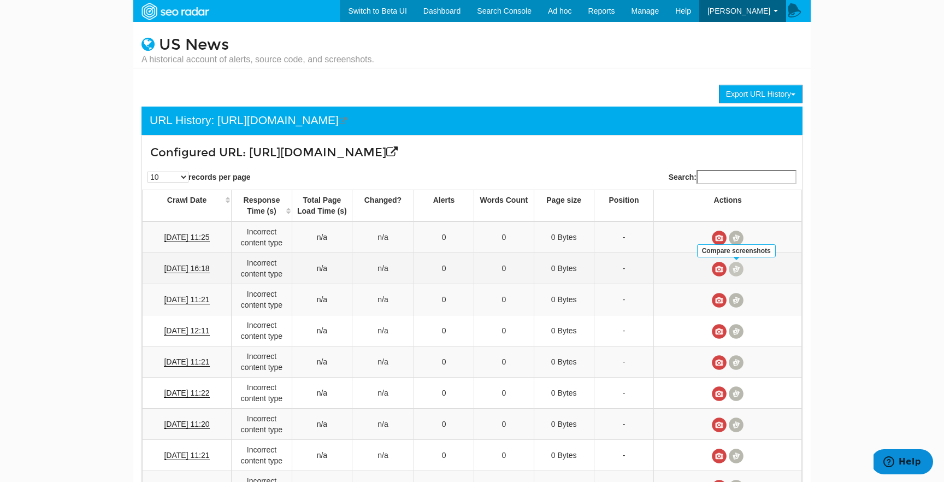
click at [736, 267] on span at bounding box center [736, 269] width 15 height 15
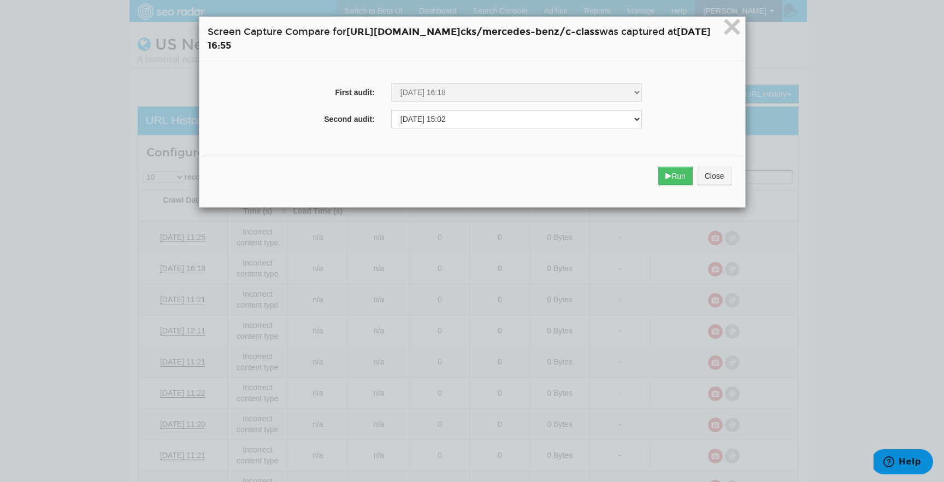
click at [695, 185] on div "Run Close" at bounding box center [472, 176] width 540 height 40
click at [693, 185] on button "Run" at bounding box center [675, 176] width 34 height 19
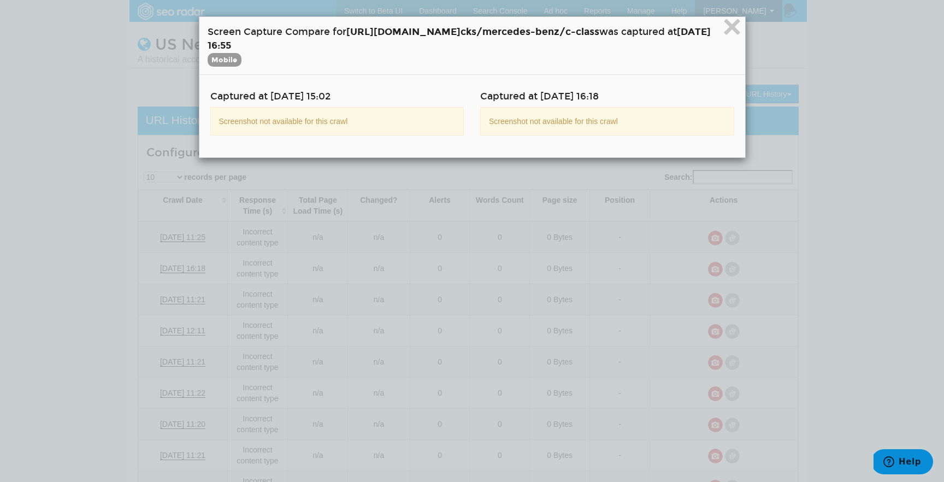
click at [737, 32] on h4 "Screen Capture Compare for [URL][DOMAIN_NAME] cks/mercedes-benz/c-class was cap…" at bounding box center [472, 45] width 529 height 41
click at [741, 32] on span "×" at bounding box center [731, 26] width 19 height 37
